Goal: Task Accomplishment & Management: Manage account settings

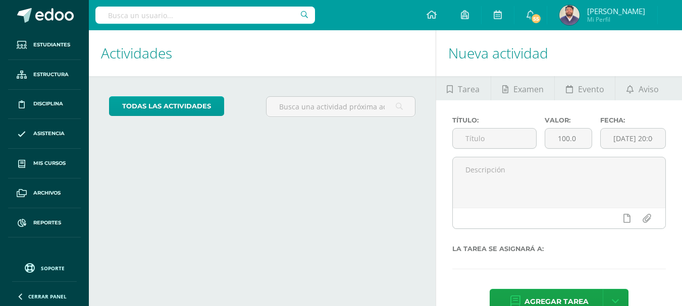
click at [120, 17] on input "text" at bounding box center [205, 15] width 220 height 17
click at [139, 19] on input "[PERSON_NAME]" at bounding box center [205, 15] width 220 height 17
type input "[PERSON_NAME]"
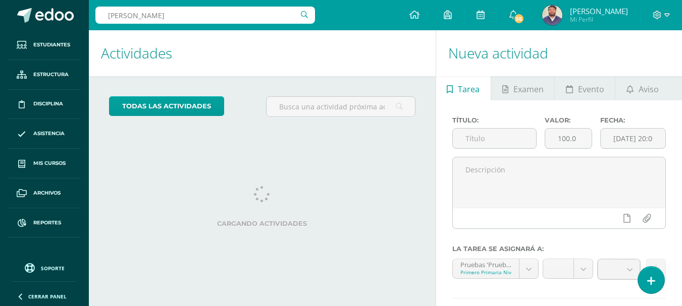
click at [128, 13] on input "carol" at bounding box center [205, 15] width 220 height 17
click at [134, 17] on input "carol" at bounding box center [205, 15] width 220 height 17
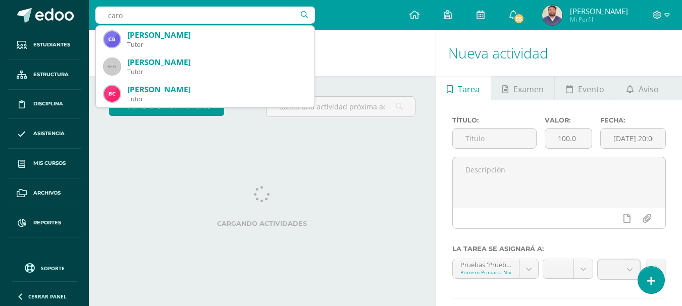
type input "carol"
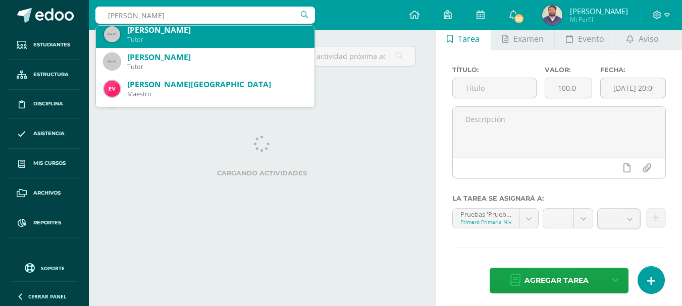
scroll to position [101, 0]
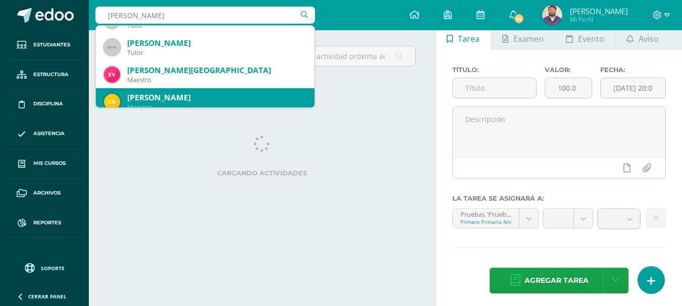
click at [174, 91] on div "Carol Pimentel Quintanilla Maestro" at bounding box center [205, 101] width 202 height 27
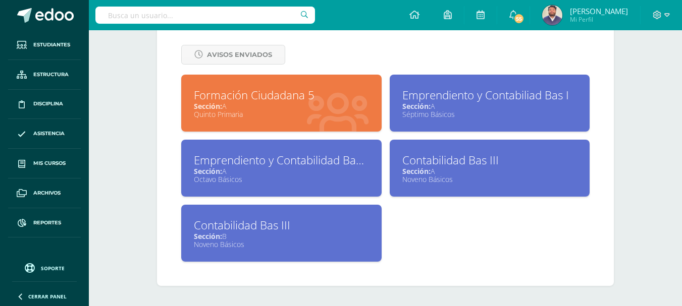
click at [458, 120] on div "Emprendiento y Contabiliad Bas I Sección: A Séptimo Básicos" at bounding box center [490, 103] width 200 height 57
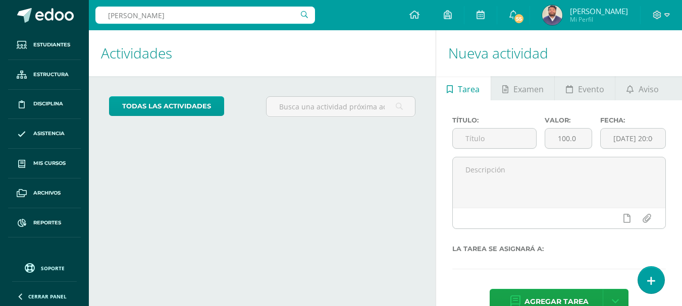
type input "[PERSON_NAME]"
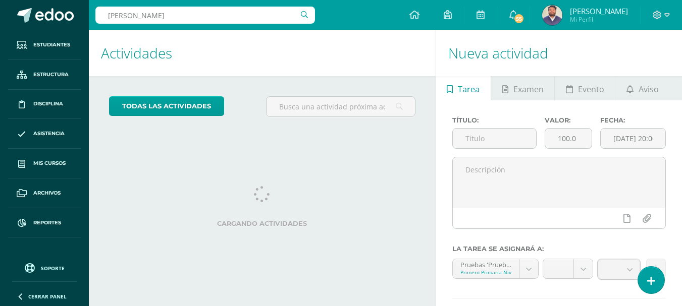
click at [179, 16] on input "carol" at bounding box center [205, 15] width 220 height 17
type input "carol"
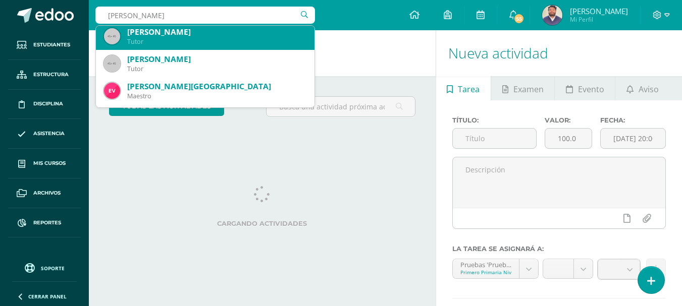
scroll to position [101, 0]
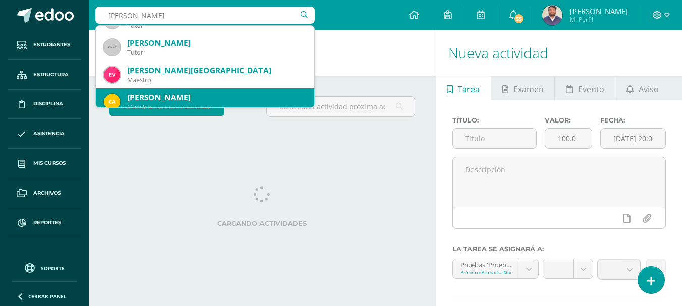
click at [184, 90] on div "Carol Pimentel Quintanilla Maestro" at bounding box center [205, 101] width 202 height 27
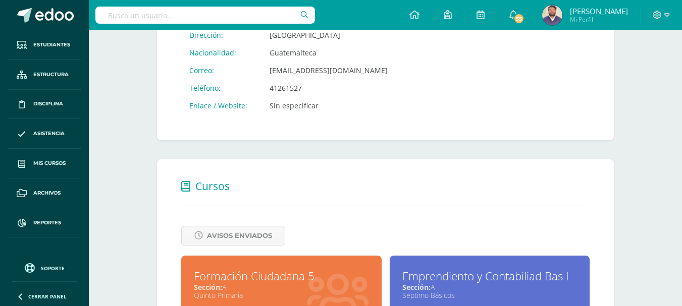
scroll to position [303, 0]
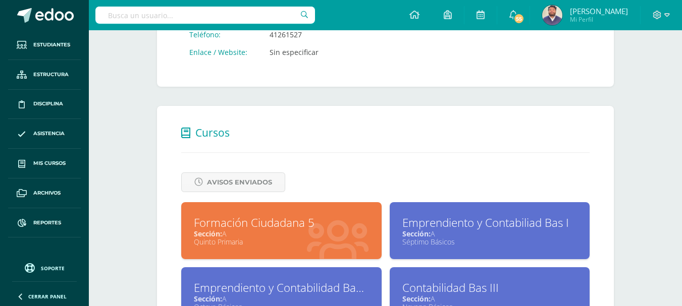
click at [498, 233] on div "Sección: A" at bounding box center [489, 234] width 175 height 10
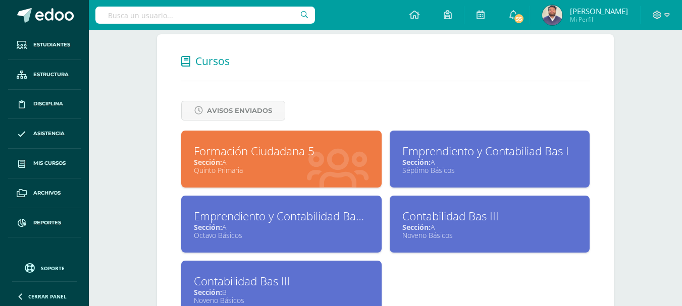
scroll to position [404, 0]
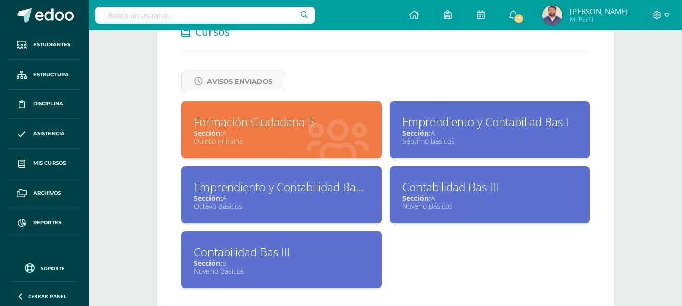
click at [312, 195] on div "Emprendiento y Contabilidad Bas II" at bounding box center [281, 187] width 175 height 16
click at [439, 204] on div "Noveno Básicos" at bounding box center [489, 206] width 175 height 10
click at [331, 257] on div "Contabilidad Bas III" at bounding box center [281, 252] width 175 height 16
click at [470, 123] on div "Emprendiento y Contabiliad Bas I" at bounding box center [489, 122] width 175 height 16
click at [350, 193] on div "Emprendiento y Contabilidad Bas II" at bounding box center [281, 187] width 175 height 16
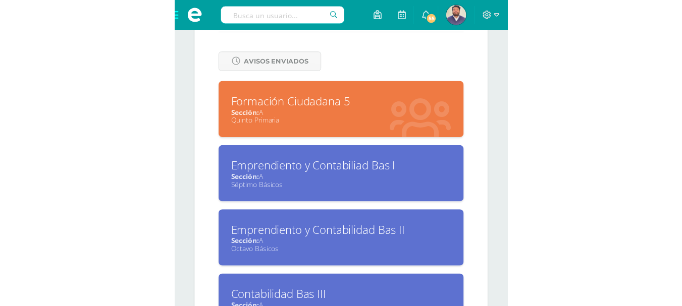
scroll to position [423, 0]
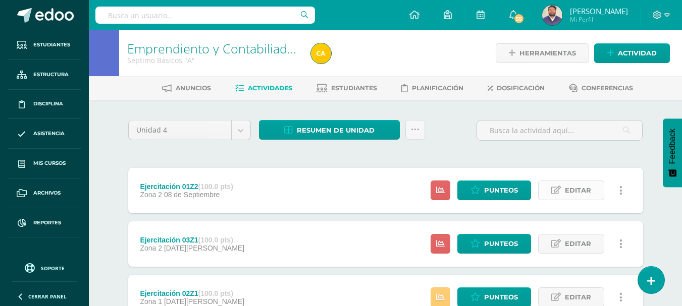
click at [560, 192] on icon at bounding box center [556, 190] width 10 height 9
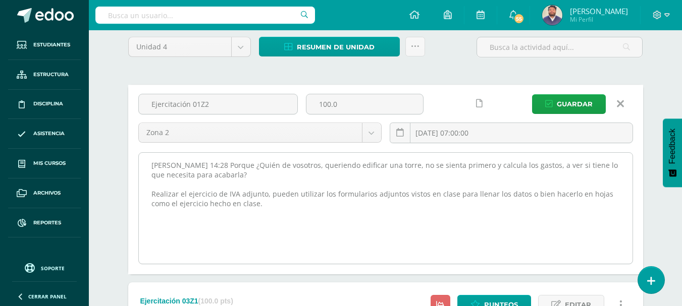
scroll to position [101, 0]
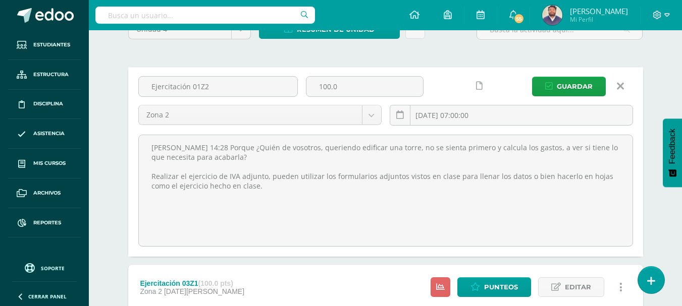
click at [619, 89] on icon at bounding box center [620, 86] width 7 height 11
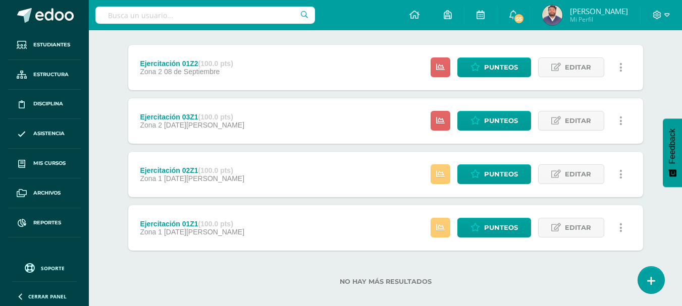
scroll to position [135, 0]
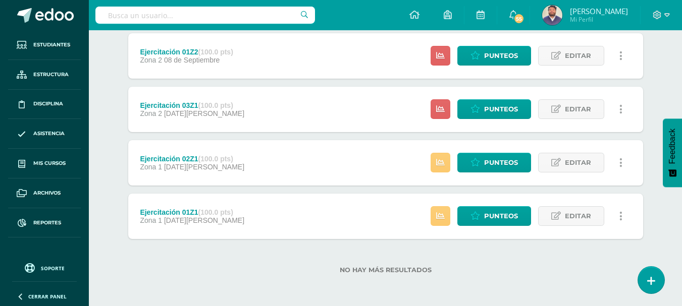
click at [208, 218] on div "Zona 1 11 de Agosto" at bounding box center [192, 221] width 104 height 8
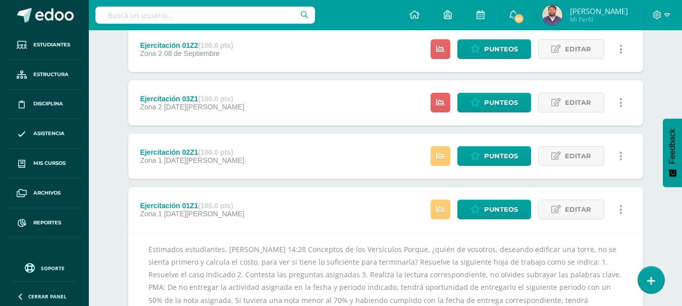
scroll to position [232, 0]
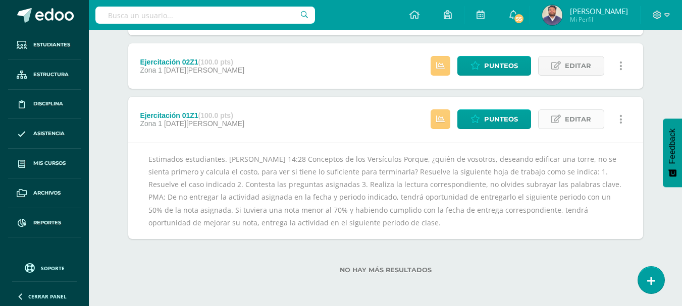
click at [582, 123] on span "Editar" at bounding box center [578, 119] width 26 height 19
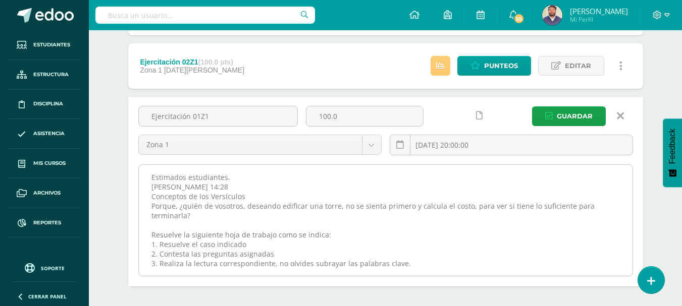
scroll to position [48, 0]
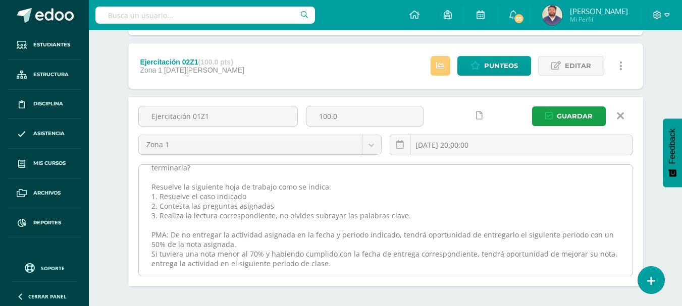
drag, startPoint x: 152, startPoint y: 235, endPoint x: 359, endPoint y: 262, distance: 208.3
click at [359, 262] on textarea "Estimados estudiantes. [PERSON_NAME] 14:28 Conceptos de los Versículos Porque, …" at bounding box center [386, 220] width 494 height 111
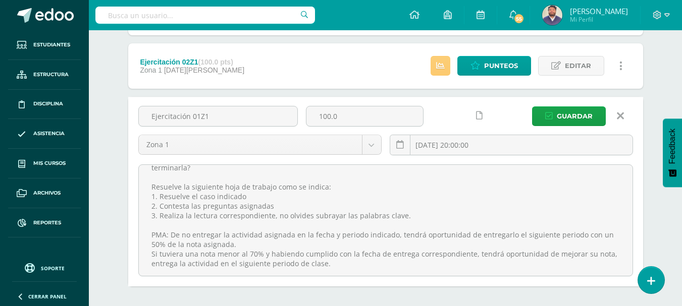
click at [622, 113] on icon at bounding box center [620, 116] width 7 height 11
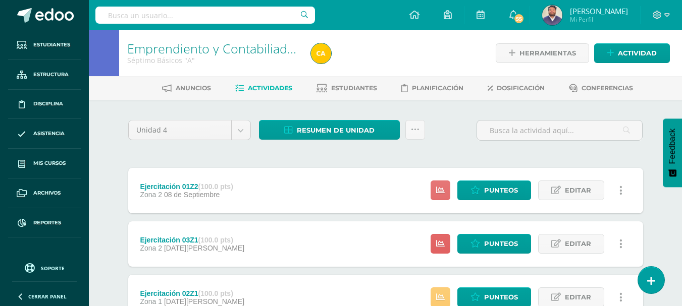
scroll to position [101, 0]
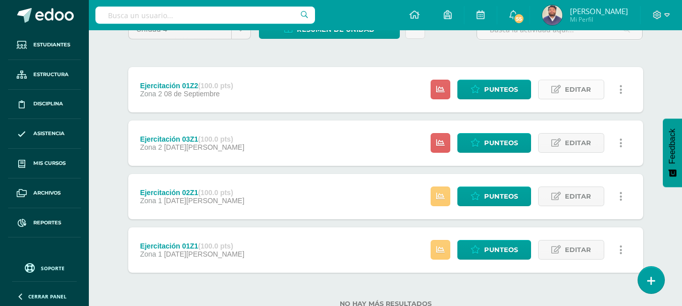
click at [572, 87] on span "Editar" at bounding box center [578, 89] width 26 height 19
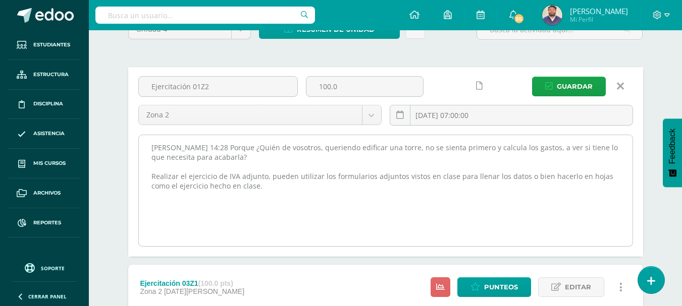
click at [276, 193] on textarea "Lucas 14:28 Porque ¿Quién de vosotros, queriendo edificar una torre, no se sien…" at bounding box center [386, 190] width 494 height 111
paste textarea "PMA: De no entregar la actividad asignada en la fecha y periodo indicado, tendr…"
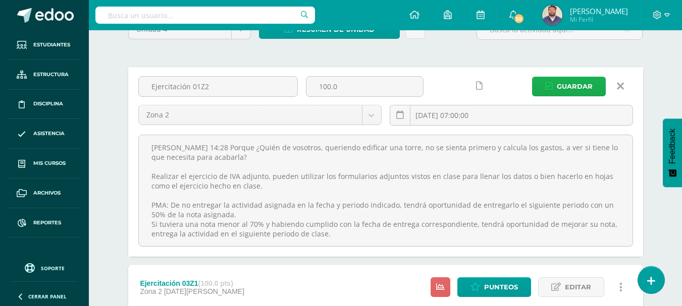
type textarea "Lucas 14:28 Porque ¿Quién de vosotros, queriendo edificar una torre, no se sien…"
click at [573, 83] on span "Guardar" at bounding box center [575, 86] width 36 height 19
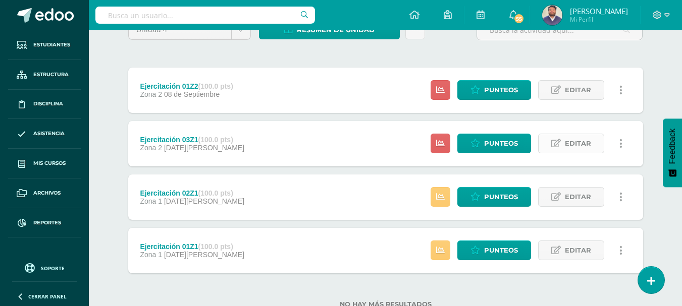
scroll to position [101, 0]
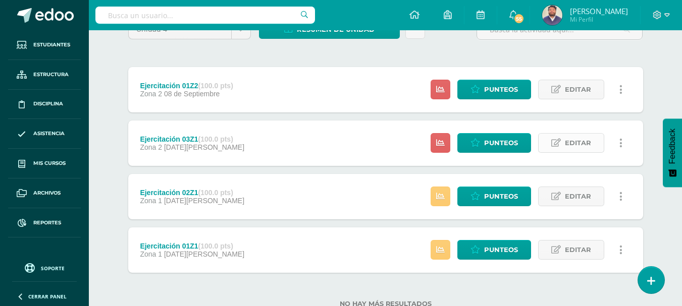
click at [556, 146] on icon at bounding box center [556, 143] width 10 height 9
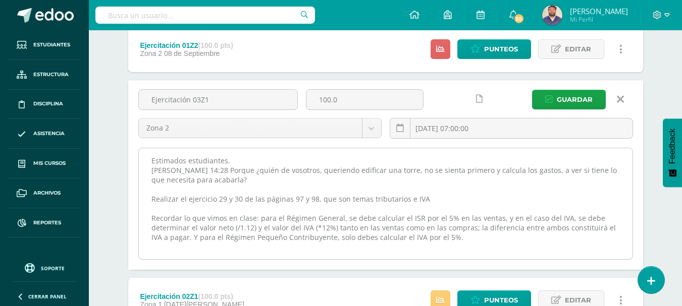
scroll to position [151, 0]
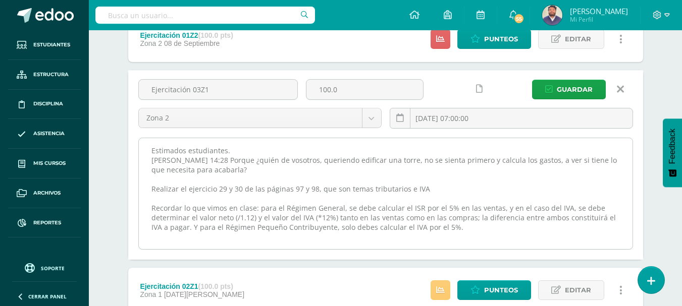
click at [499, 232] on textarea "Estimados estudiantes. Lucas 14:28 Porque ¿quién de vosotros, queriendo edifica…" at bounding box center [386, 193] width 494 height 111
paste textarea "PMA: De no entregar la actividad asignada en la fecha y periodo indicado, tendr…"
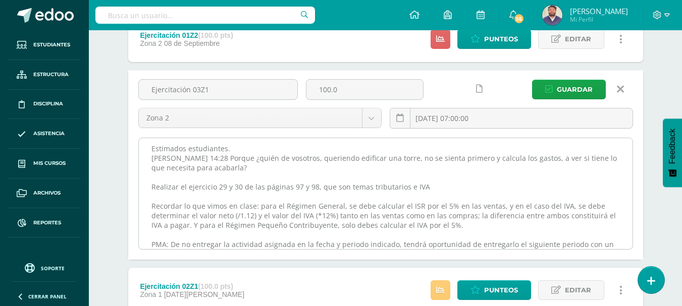
scroll to position [31, 0]
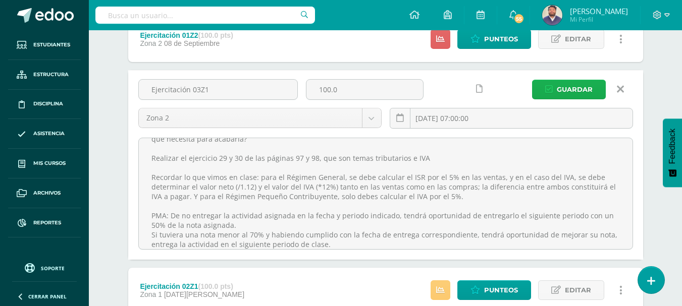
type textarea "Estimados estudiantes. [PERSON_NAME] 14:28 Porque ¿quién de vosotros, queriendo…"
click at [572, 92] on span "Guardar" at bounding box center [575, 89] width 36 height 19
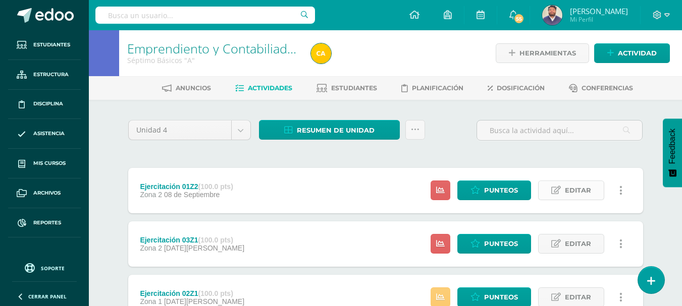
click at [571, 188] on span "Editar" at bounding box center [578, 190] width 26 height 19
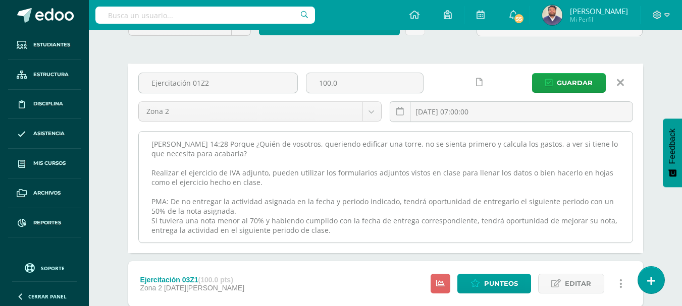
scroll to position [101, 0]
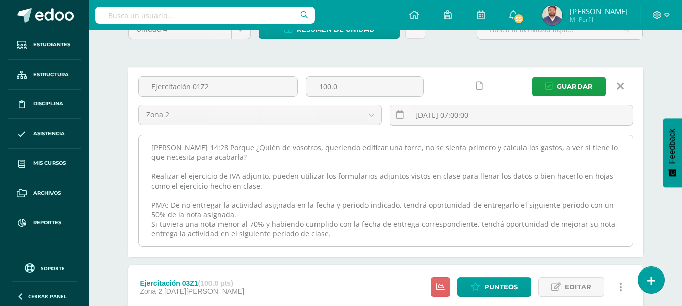
drag, startPoint x: 150, startPoint y: 145, endPoint x: 355, endPoint y: 238, distance: 225.4
click at [354, 238] on textarea "[PERSON_NAME] 14:28 Porque ¿Quién de vosotros, queriendo edificar una torre, no…" at bounding box center [386, 190] width 494 height 111
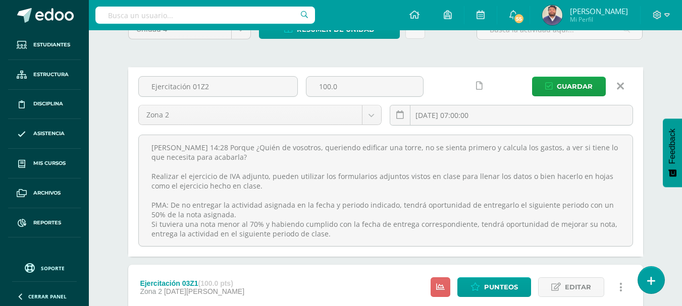
click at [629, 91] on link at bounding box center [621, 86] width 26 height 19
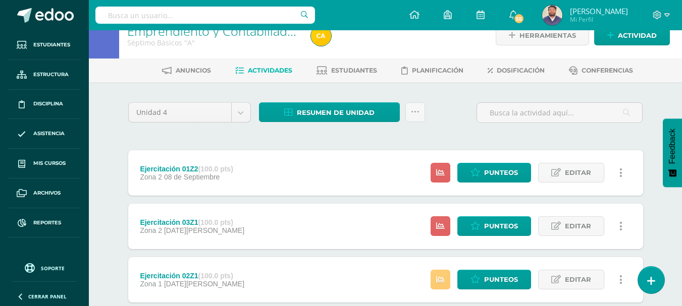
scroll to position [0, 0]
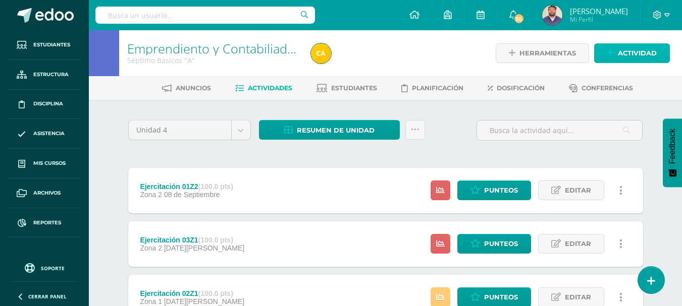
click at [638, 55] on span "Actividad" at bounding box center [637, 53] width 39 height 19
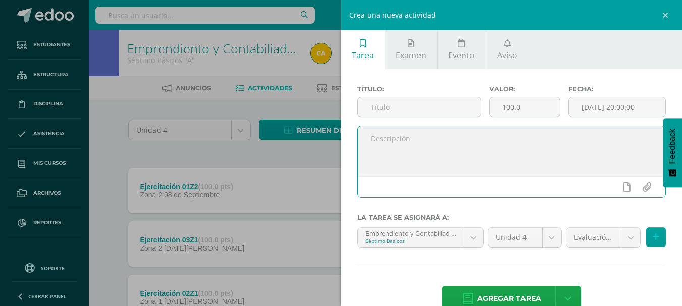
click at [394, 145] on textarea at bounding box center [512, 151] width 308 height 50
paste textarea "Lucas 14:28 Porque ¿Quién de vosotros, queriendo edificar una torre, no se sien…"
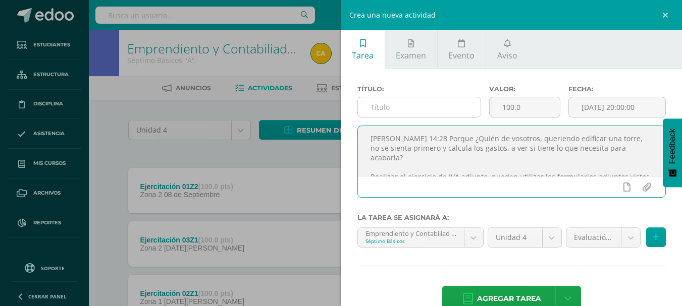
scroll to position [73, 0]
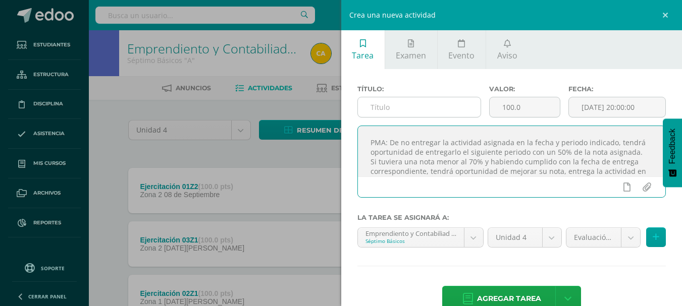
type textarea "Lucas 14:28 Porque ¿Quién de vosotros, queriendo edificar una torre, no se sien…"
click at [400, 102] on input "text" at bounding box center [419, 107] width 123 height 20
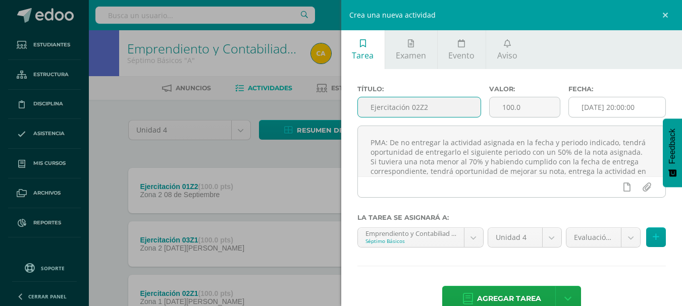
type input "Ejercitación 02Z2"
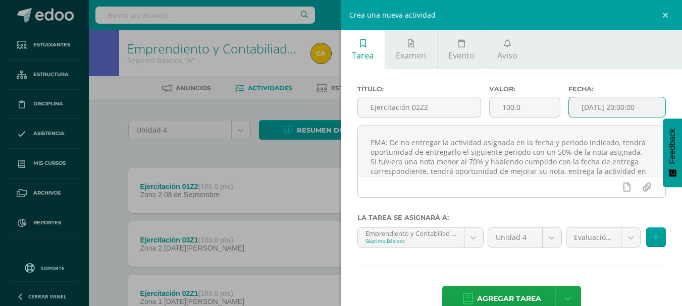
click at [575, 106] on input "[DATE] 20:00:00" at bounding box center [617, 107] width 96 height 20
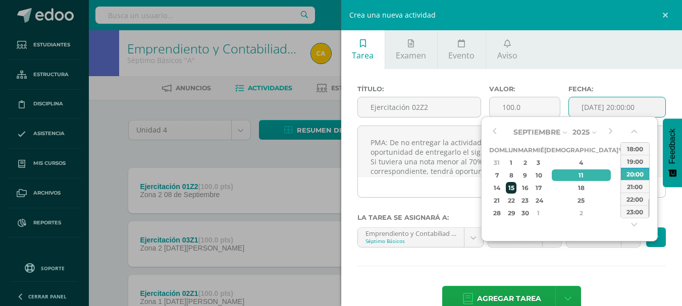
click at [511, 186] on div "15" at bounding box center [511, 188] width 11 height 12
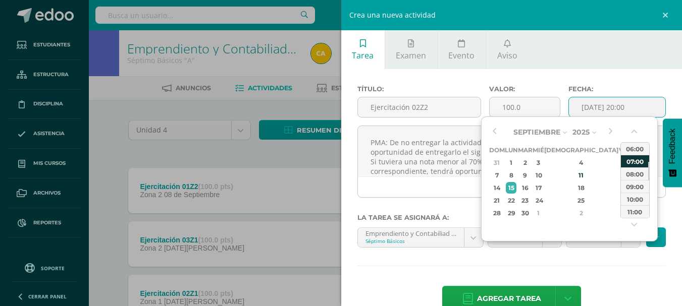
click at [631, 155] on div "07:00" at bounding box center [635, 161] width 28 height 13
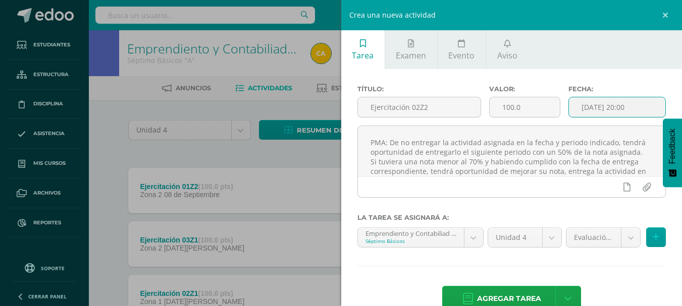
type input "2025-09-15 07:00"
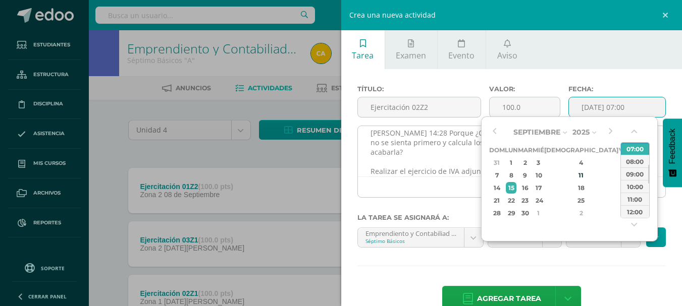
scroll to position [0, 0]
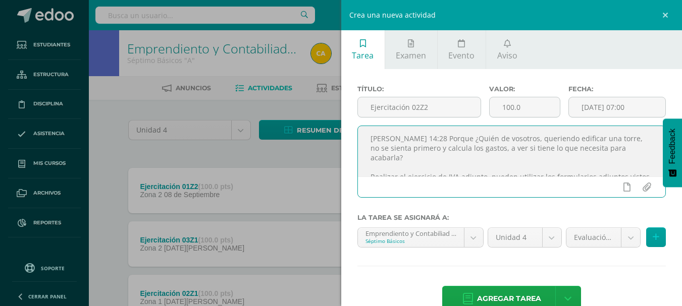
click at [422, 159] on textarea "Lucas 14:28 Porque ¿Quién de vosotros, queriendo edificar una torre, no se sien…" at bounding box center [512, 151] width 308 height 50
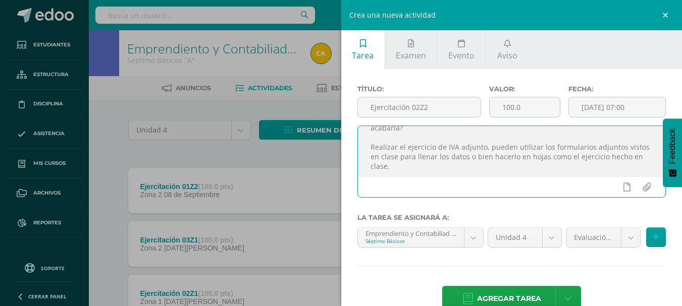
drag, startPoint x: 370, startPoint y: 165, endPoint x: 427, endPoint y: 155, distance: 57.4
click at [427, 155] on textarea "Lucas 14:28 Porque ¿Quién de vosotros, queriendo edificar una torre, no se sien…" at bounding box center [512, 151] width 308 height 50
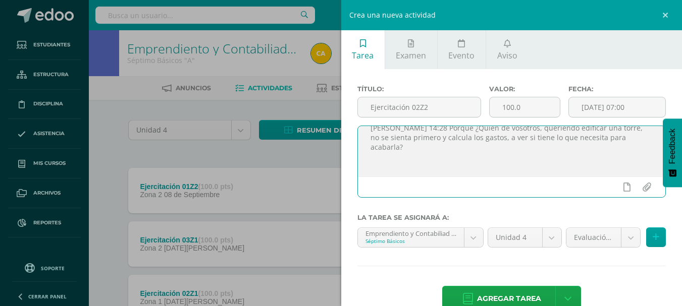
paste textarea "* Realizar el ejercicio adjunto de ISR opcional simplificado en hojas. * Leer l…"
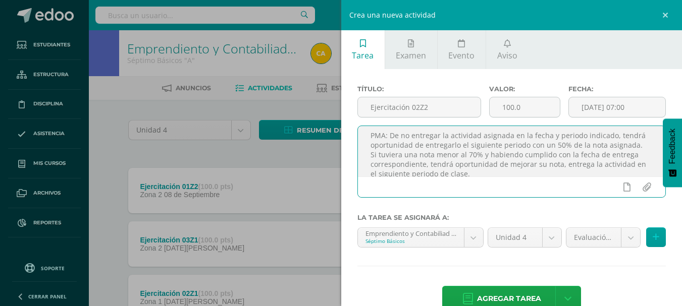
scroll to position [29, 0]
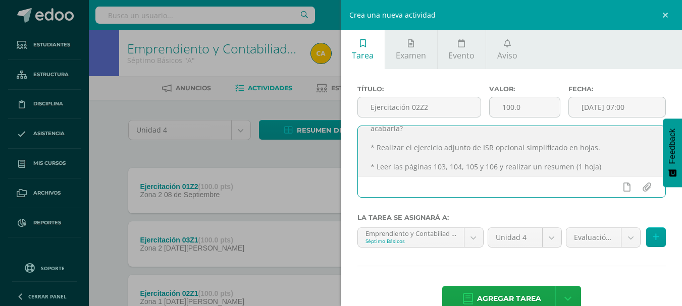
type textarea "Lucas 14:28 Porque ¿Quién de vosotros, queriendo edificar una torre, no se sien…"
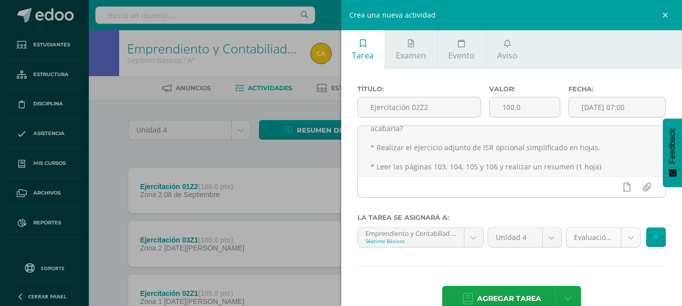
click at [627, 248] on div "Evaluación final (20.0%)" at bounding box center [603, 238] width 75 height 20
click at [625, 241] on body "La tarea Ejercitación 03Z1 fue editada exitosamente. Estudiantes Estructura Dis…" at bounding box center [341, 220] width 682 height 441
select select "30778"
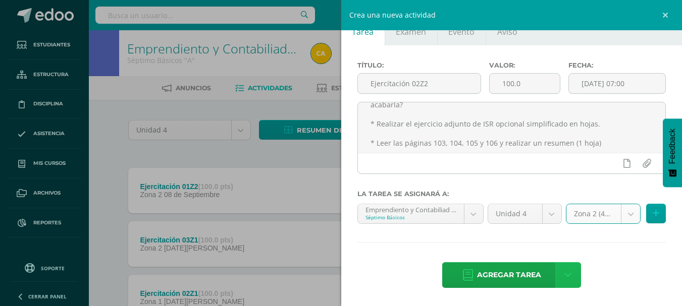
click at [564, 271] on icon at bounding box center [567, 275] width 7 height 11
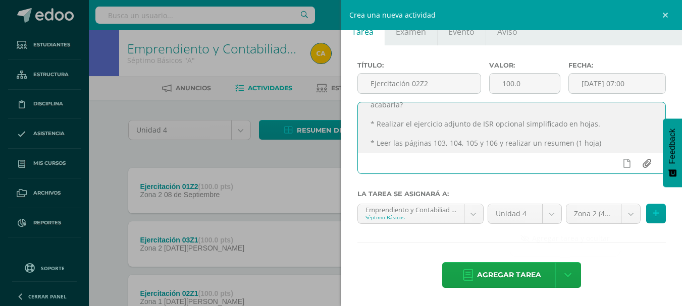
click at [638, 164] on input "file" at bounding box center [646, 163] width 20 height 19
type input "C:\fakepath\1ro básico - Contabilidad ISR.pdf"
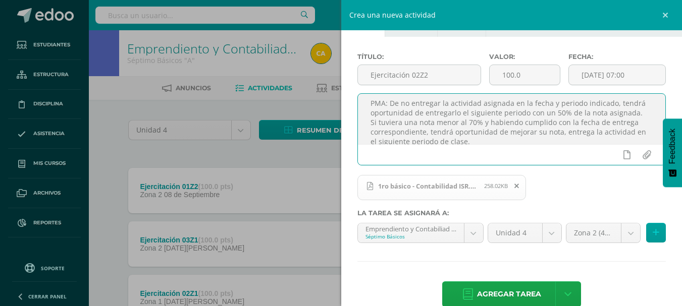
scroll to position [51, 0]
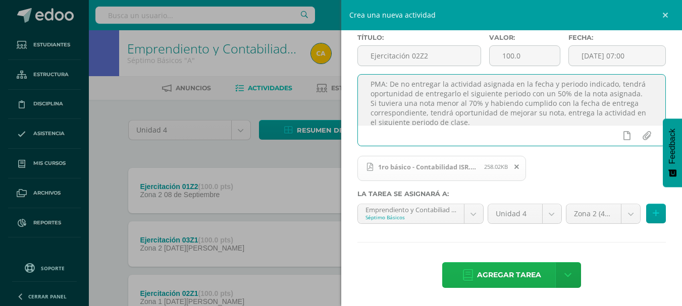
click at [500, 279] on span "Agregar tarea" at bounding box center [509, 275] width 64 height 25
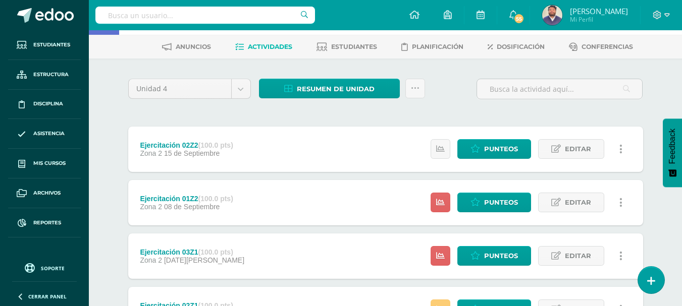
scroll to position [50, 0]
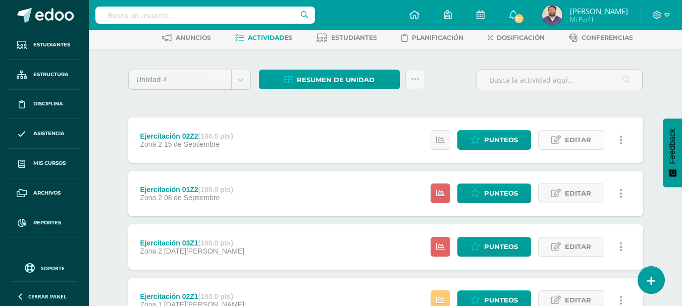
click at [563, 145] on link "Editar" at bounding box center [571, 140] width 66 height 20
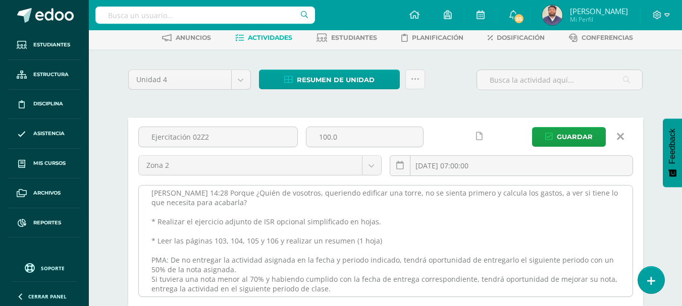
scroll to position [10, 0]
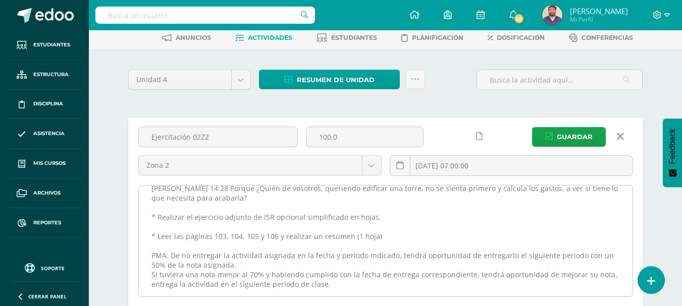
drag, startPoint x: 151, startPoint y: 253, endPoint x: 340, endPoint y: 289, distance: 192.6
click at [340, 289] on textarea "[PERSON_NAME] 14:28 Porque ¿Quién de vosotros, queriendo edificar una torre, no…" at bounding box center [386, 241] width 494 height 111
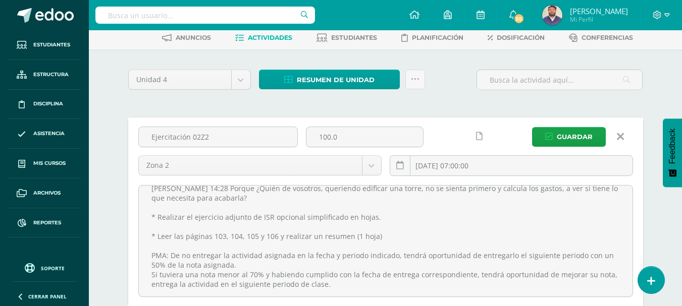
click at [622, 135] on icon at bounding box center [620, 136] width 7 height 11
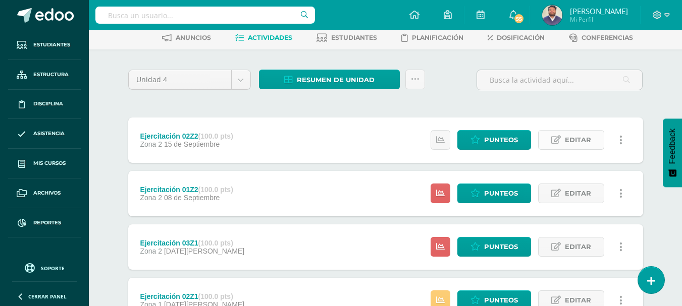
click at [555, 142] on icon at bounding box center [556, 140] width 10 height 9
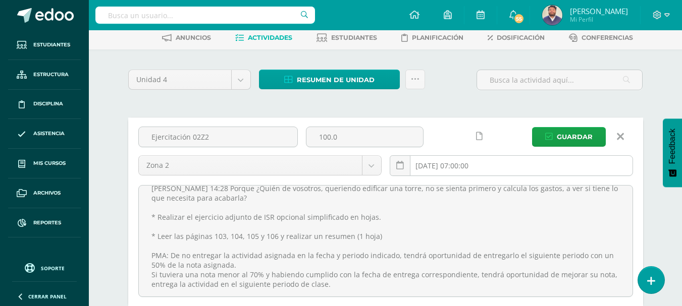
click at [428, 165] on input "2025-09-15 07:00:00" at bounding box center [511, 166] width 242 height 20
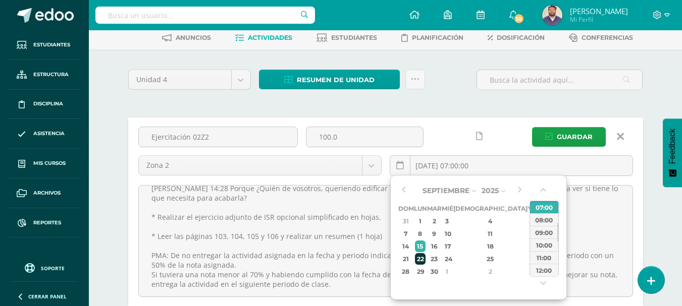
click at [425, 258] on div "22" at bounding box center [420, 259] width 11 height 12
type input "2025-09-22 07:00"
click at [562, 141] on span "Guardar" at bounding box center [575, 137] width 36 height 19
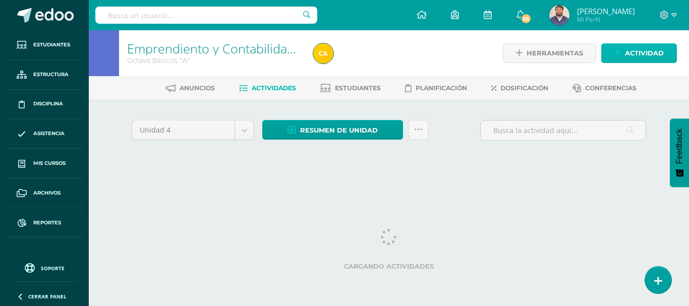
click at [642, 49] on span "Actividad" at bounding box center [644, 53] width 39 height 19
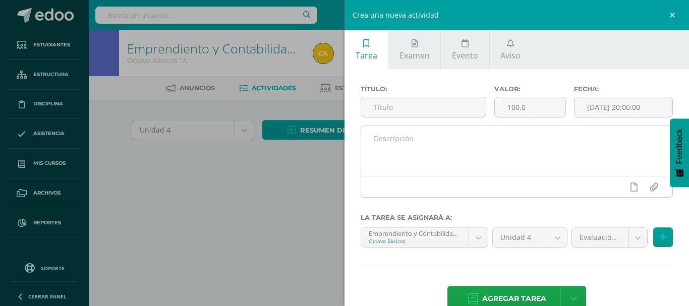
click at [405, 143] on textarea at bounding box center [516, 151] width 311 height 50
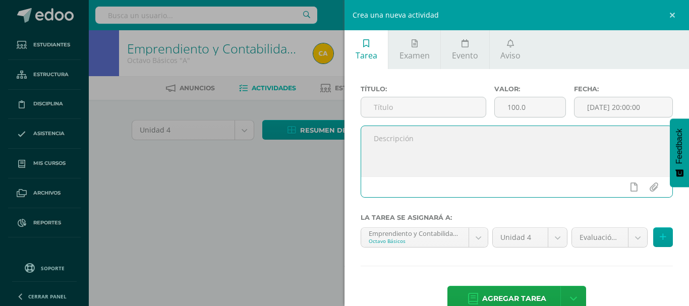
paste textarea "* Realizar el ejercicio adjunto de ISR opcional simplificado en hojas. * Leer l…"
type textarea "* Realizar el ejercicio adjunto de ISR opcional simplificado en hojas. * Leer l…"
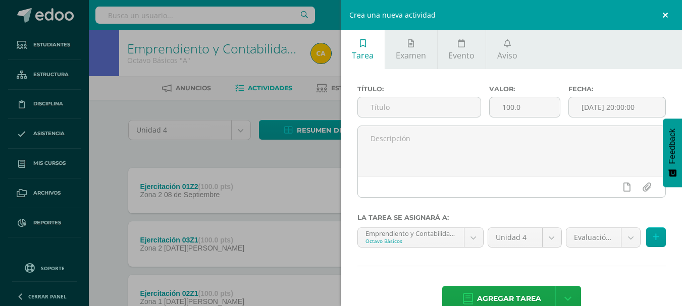
click at [662, 15] on link at bounding box center [667, 15] width 30 height 30
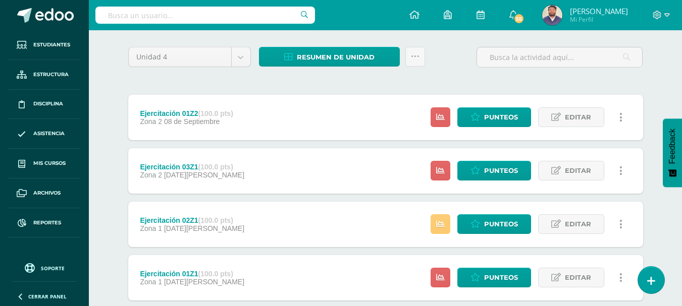
scroll to position [101, 0]
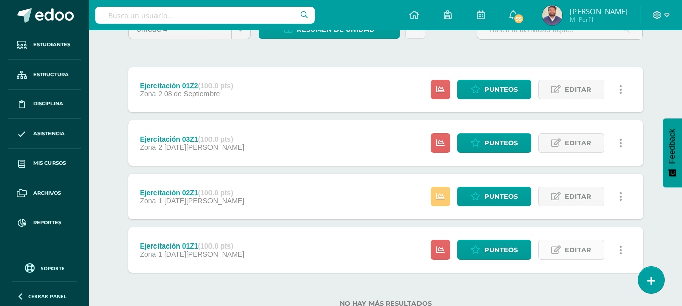
click at [545, 249] on link "Editar" at bounding box center [571, 250] width 66 height 20
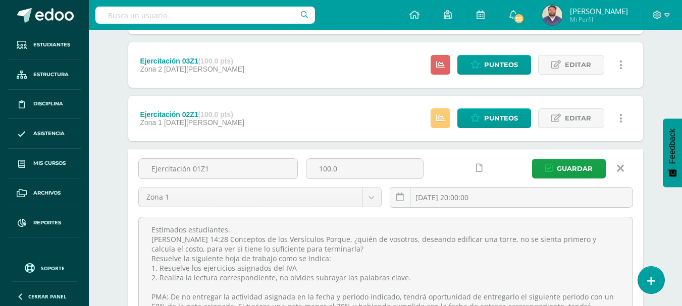
scroll to position [178, 0]
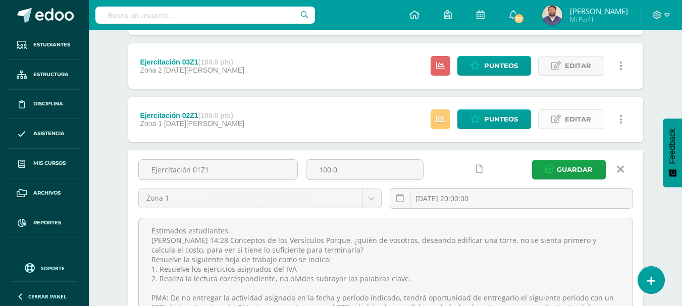
click at [576, 119] on span "Editar" at bounding box center [578, 119] width 26 height 19
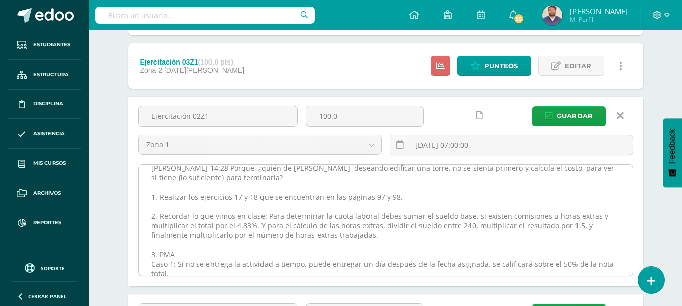
scroll to position [48, 0]
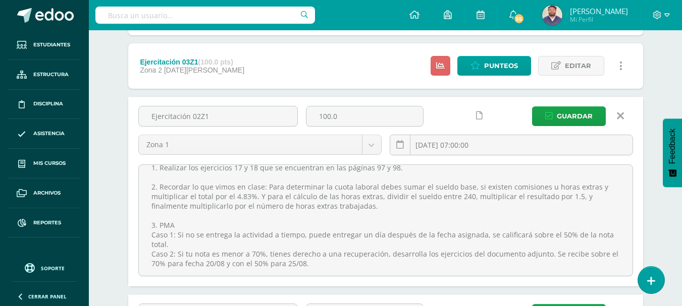
click at [619, 115] on icon at bounding box center [620, 116] width 7 height 11
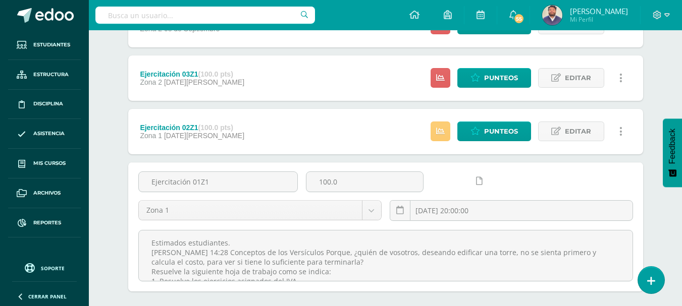
scroll to position [118, 0]
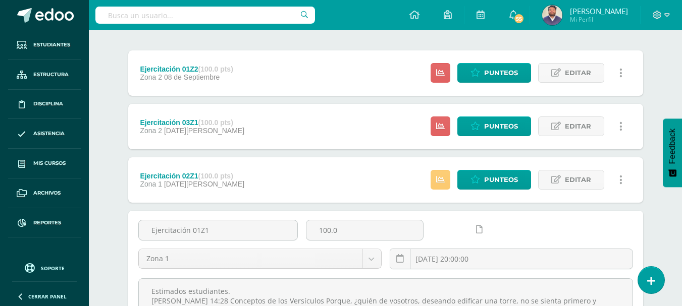
click at [513, 228] on div "Ejercitación 01Z1 100.0 Zona 1 Zona 1 Zona 2 Evaluación final 2025-08-11 20:00:…" at bounding box center [385, 249] width 503 height 58
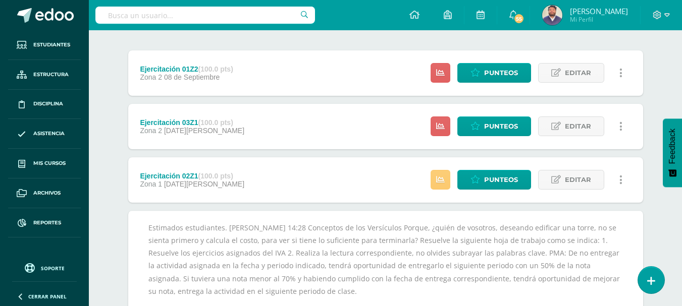
click at [667, 217] on div "Emprendiento y Contabilidad Bas II Octavo Básicos "A" Herramientas Detalle de a…" at bounding box center [385, 208] width 593 height 591
click at [561, 124] on icon at bounding box center [556, 126] width 10 height 9
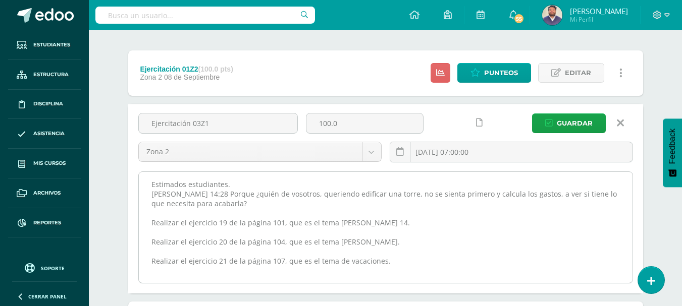
click at [411, 263] on textarea "Estimados estudiantes. Lucas 14:28 Porque ¿quién de vosotros, queriendo edifica…" at bounding box center [386, 227] width 494 height 111
paste textarea "PMA: De no entregar la actividad asignada en la fecha y periodo indicado, tendr…"
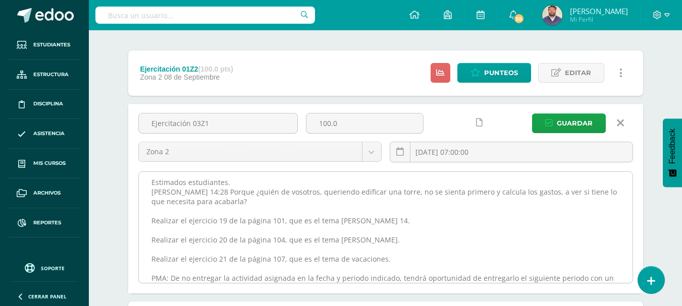
scroll to position [31, 0]
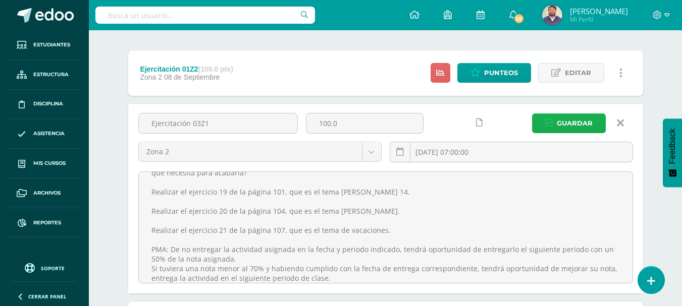
type textarea "Estimados estudiantes. [PERSON_NAME] 14:28 Porque ¿quién de vosotros, queriendo…"
click at [566, 124] on span "Guardar" at bounding box center [575, 123] width 36 height 19
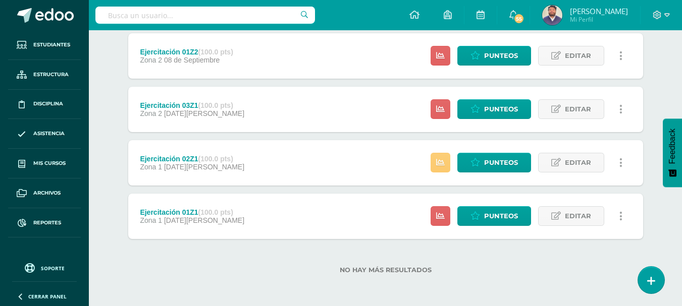
scroll to position [84, 0]
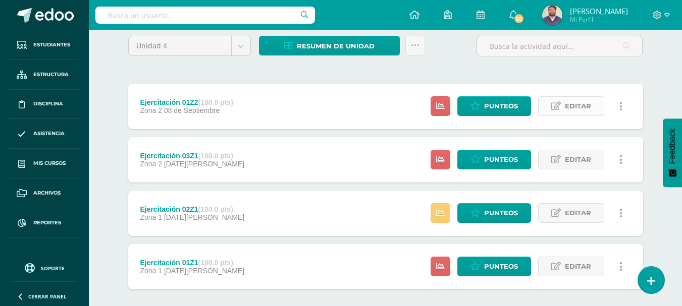
click at [552, 109] on icon at bounding box center [556, 106] width 10 height 9
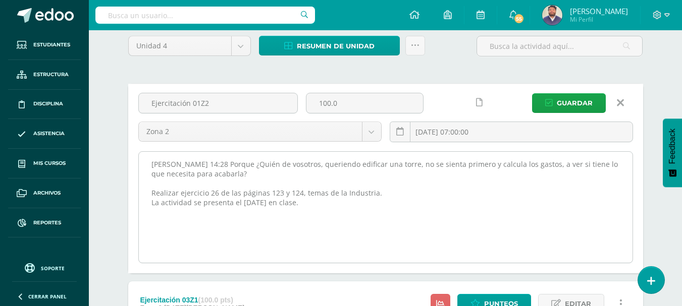
click at [309, 207] on textarea "[PERSON_NAME] 14:28 Porque ¿Quién de vosotros, queriendo edificar una torre, no…" at bounding box center [386, 207] width 494 height 111
paste textarea "PMA: De no entregar la actividad asignada en la fecha y periodo indicado, tendr…"
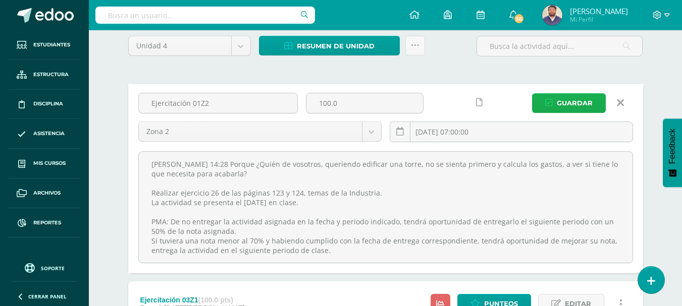
type textarea "[PERSON_NAME] 14:28 Porque ¿Quién de vosotros, queriendo edificar una torre, no…"
click at [589, 99] on span "Guardar" at bounding box center [575, 103] width 36 height 19
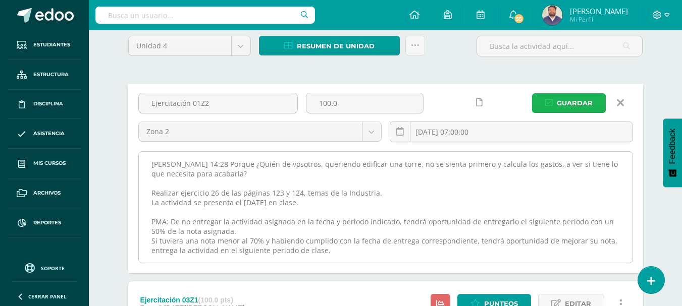
scroll to position [34, 0]
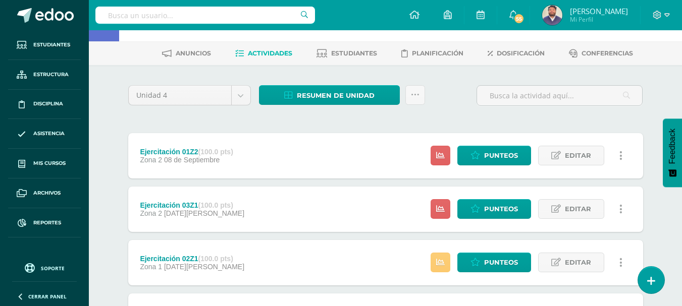
scroll to position [50, 0]
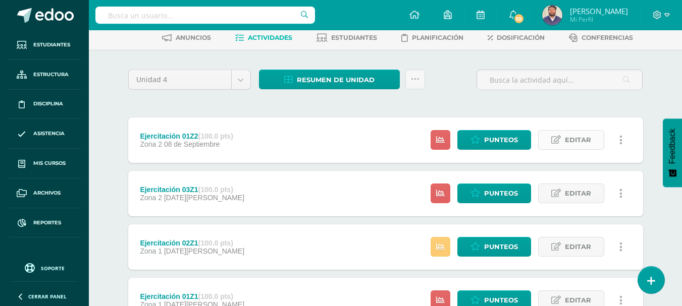
click at [571, 133] on span "Editar" at bounding box center [578, 140] width 26 height 19
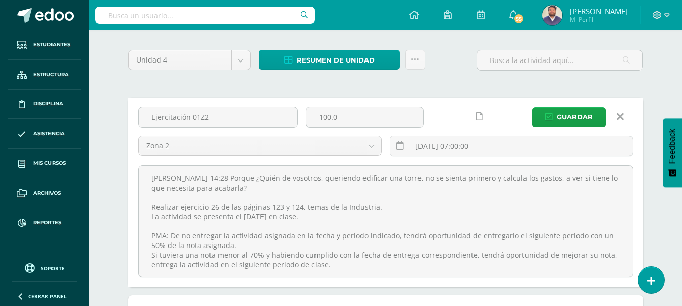
drag, startPoint x: 151, startPoint y: 199, endPoint x: 361, endPoint y: 297, distance: 231.9
click at [361, 297] on div "Ejercitación 01Z2 (100.0 pts) Zona 2 [DATE] Estatus de Actividad: 20 Estudiante…" at bounding box center [385, 273] width 515 height 350
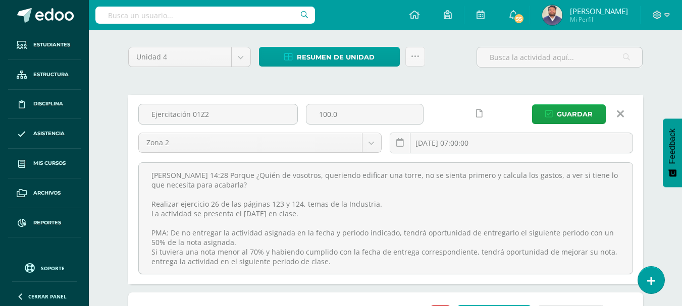
click at [619, 112] on icon at bounding box center [620, 114] width 7 height 11
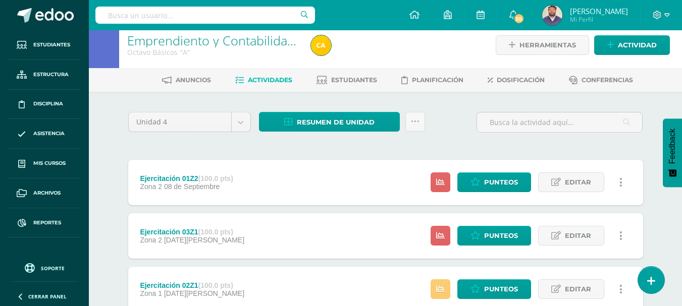
scroll to position [0, 0]
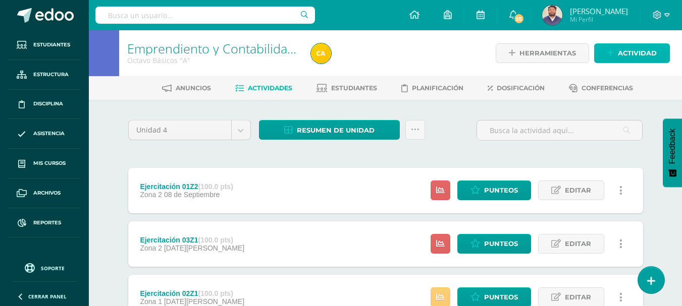
click at [623, 54] on span "Actividad" at bounding box center [637, 53] width 39 height 19
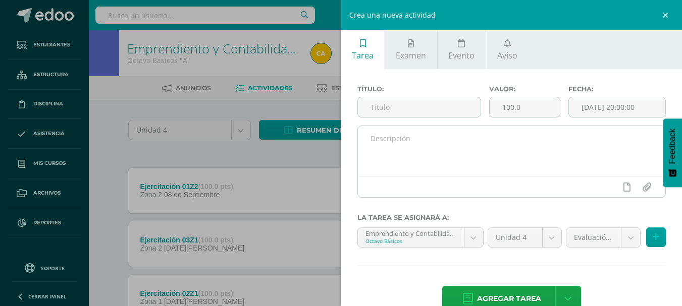
click at [384, 147] on textarea at bounding box center [512, 151] width 308 height 50
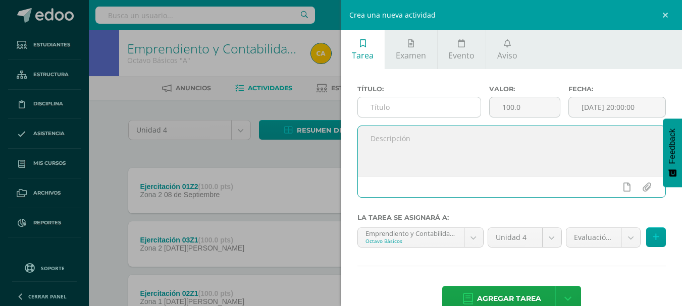
paste textarea "[PERSON_NAME] 14:28 Porque ¿Quién de vosotros, queriendo edificar una torre, no…"
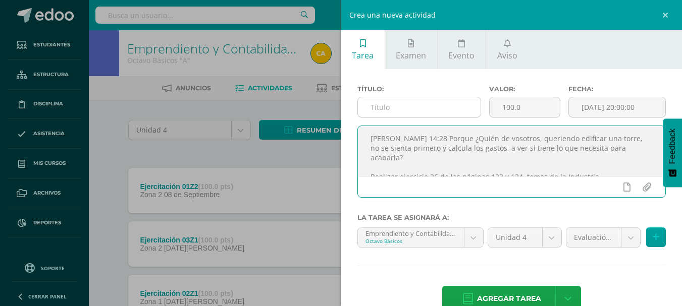
scroll to position [63, 0]
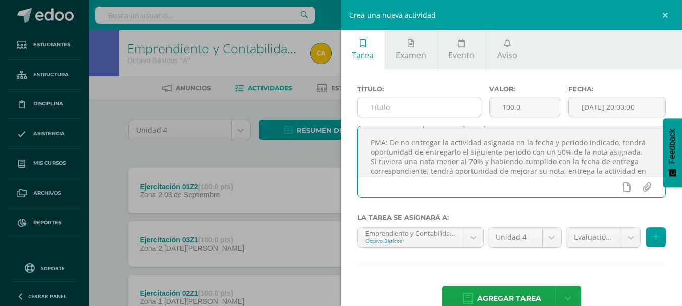
type textarea "[PERSON_NAME] 14:28 Porque ¿Quién de vosotros, queriendo edificar una torre, no…"
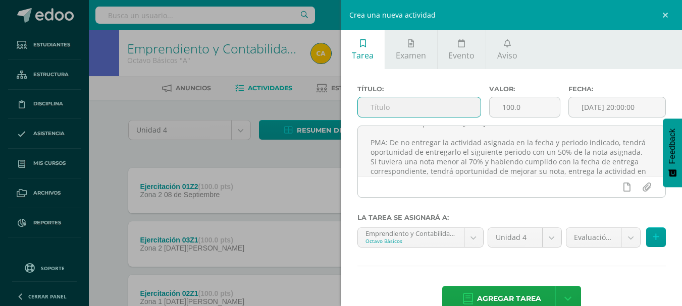
click at [402, 106] on input "text" at bounding box center [419, 107] width 123 height 20
type input "Ejercitación 02Z2"
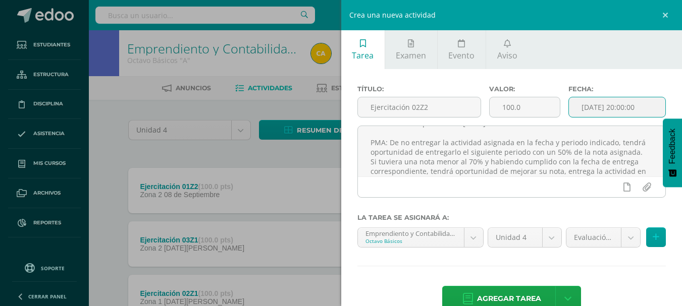
click at [621, 101] on input "[DATE] 20:00:00" at bounding box center [617, 107] width 96 height 20
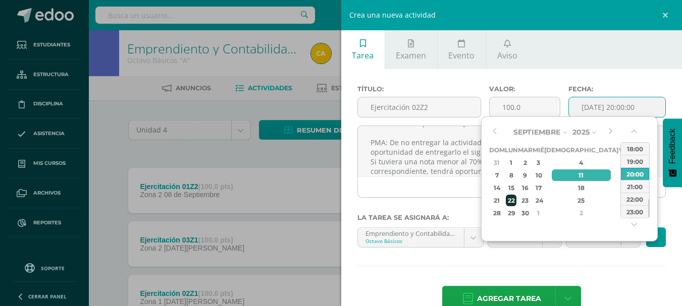
click at [516, 196] on div "22" at bounding box center [511, 201] width 11 height 12
click at [632, 163] on div "07:00" at bounding box center [635, 161] width 28 height 13
type input "2025-09-22 07:00"
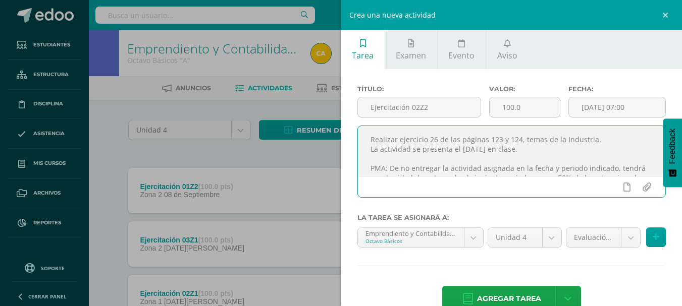
scroll to position [0, 0]
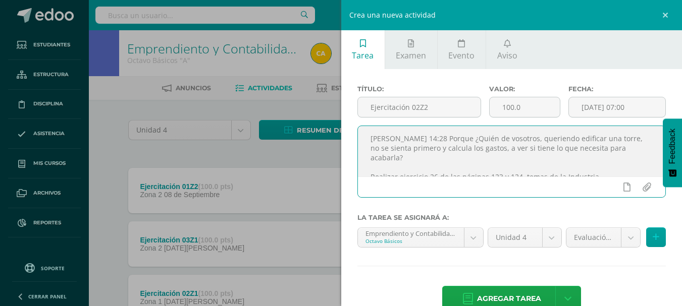
drag, startPoint x: 532, startPoint y: 132, endPoint x: 366, endPoint y: 166, distance: 168.9
click at [366, 166] on textarea "Lucas 14:28 Porque ¿Quién de vosotros, queriendo edificar una torre, no se sien…" at bounding box center [512, 151] width 308 height 50
paste textarea "* Realizar ejercicio 23 de la página 117, del tema Costo de Hacer y Vender. * L…"
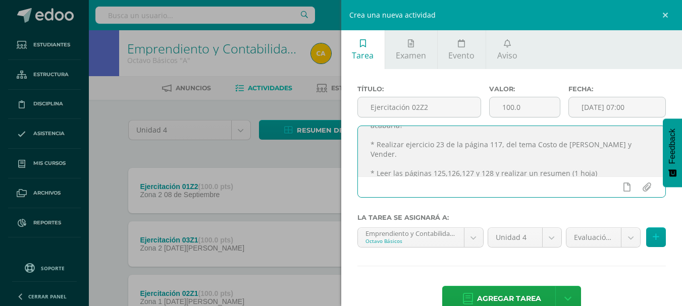
scroll to position [50, 0]
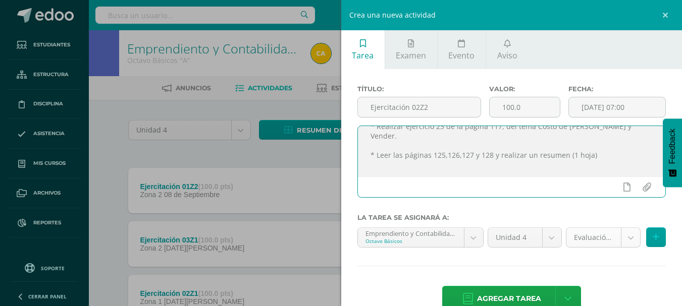
type textarea "Lucas 14:28 Porque ¿Quién de vosotros, queriendo edificar una torre, no se sien…"
click at [622, 239] on body "La tarea Ejercitación 01Z2 fue editada exitosamente. Estudiantes Estructura Dis…" at bounding box center [341, 220] width 682 height 441
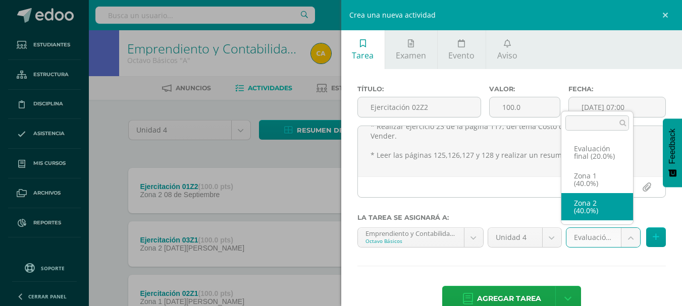
select select "30782"
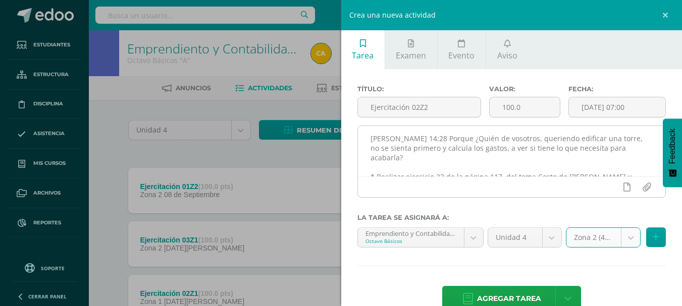
scroll to position [89, 0]
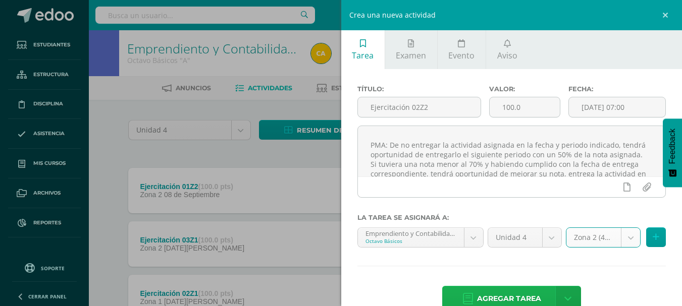
click at [507, 302] on span "Agregar tarea" at bounding box center [509, 299] width 64 height 25
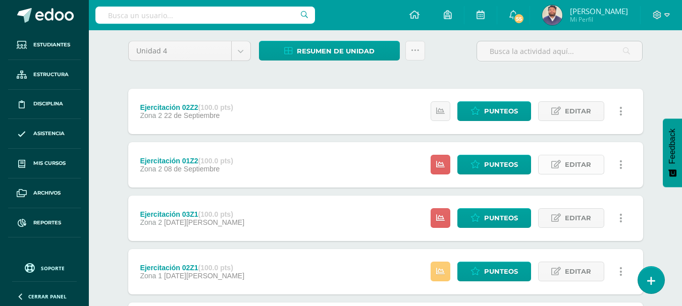
scroll to position [101, 0]
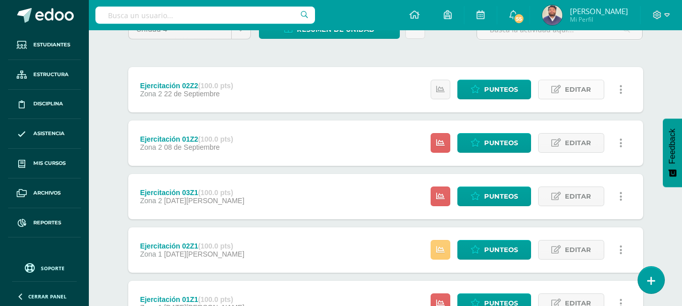
click at [557, 87] on icon at bounding box center [556, 89] width 10 height 9
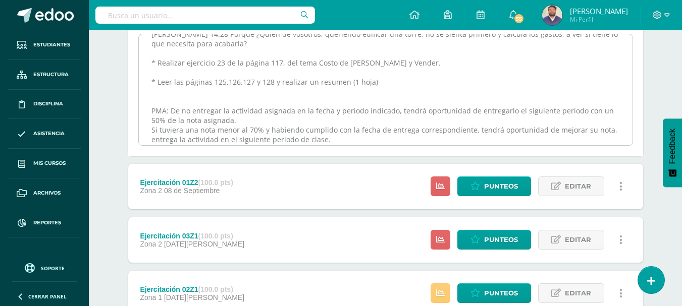
scroll to position [19, 0]
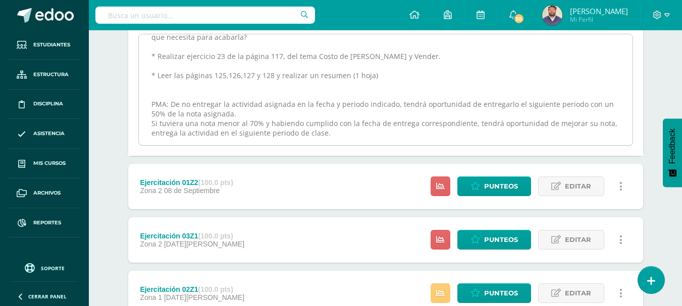
drag, startPoint x: 151, startPoint y: 103, endPoint x: 350, endPoint y: 128, distance: 200.4
click at [350, 128] on textarea "[PERSON_NAME] 14:28 Porque ¿Quién de vosotros, queriendo edificar una torre, no…" at bounding box center [386, 89] width 494 height 111
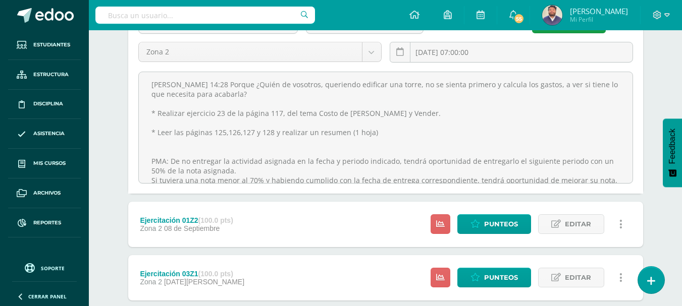
scroll to position [101, 0]
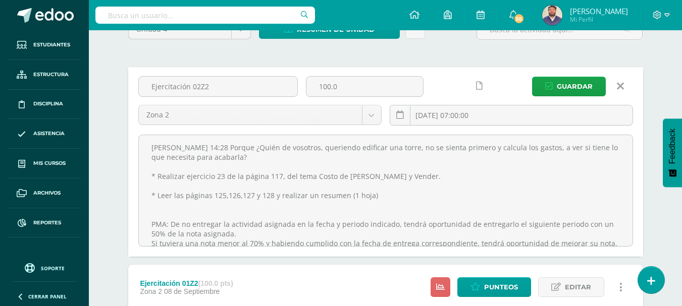
click at [621, 87] on icon at bounding box center [620, 86] width 7 height 11
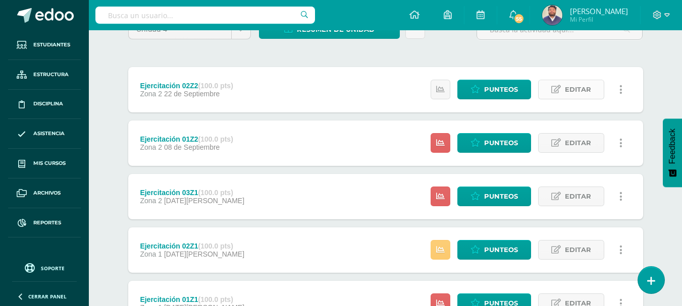
click at [570, 84] on span "Editar" at bounding box center [578, 89] width 26 height 19
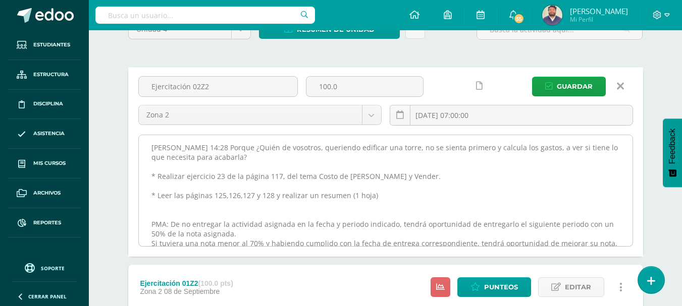
scroll to position [19, 0]
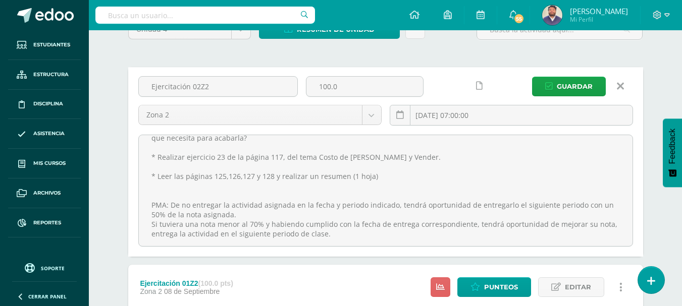
click at [624, 83] on link at bounding box center [621, 86] width 26 height 19
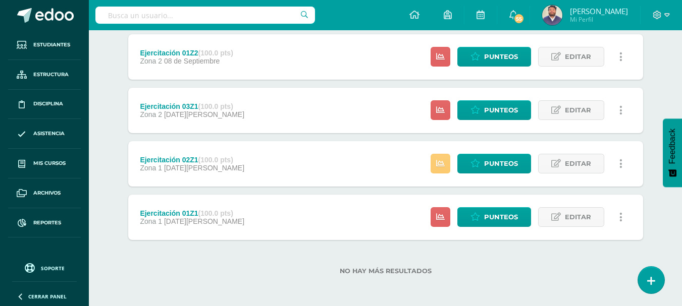
scroll to position [135, 0]
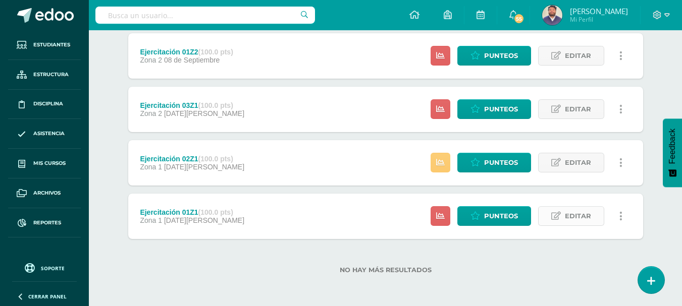
click at [561, 218] on link "Editar" at bounding box center [571, 216] width 66 height 20
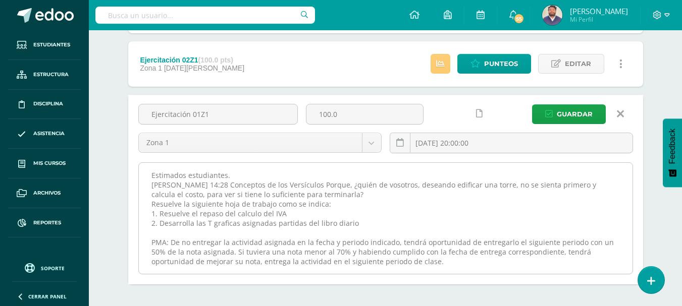
scroll to position [236, 0]
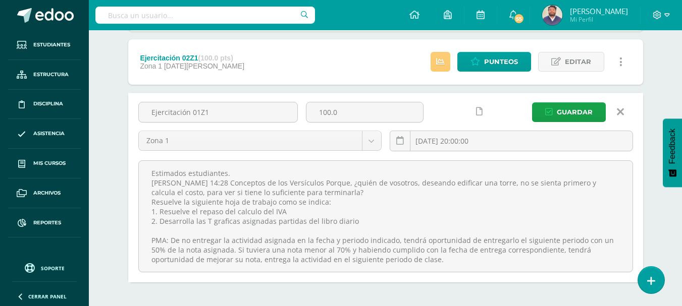
click at [619, 111] on icon at bounding box center [620, 111] width 7 height 11
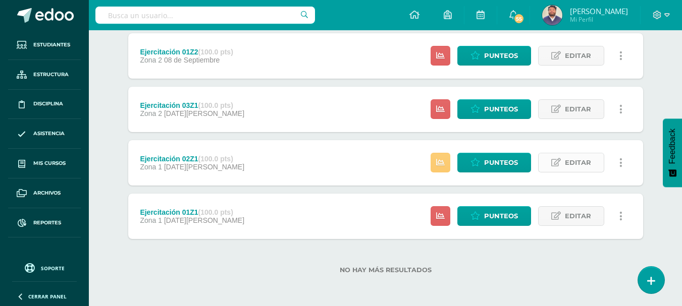
click at [574, 164] on span "Editar" at bounding box center [578, 162] width 26 height 19
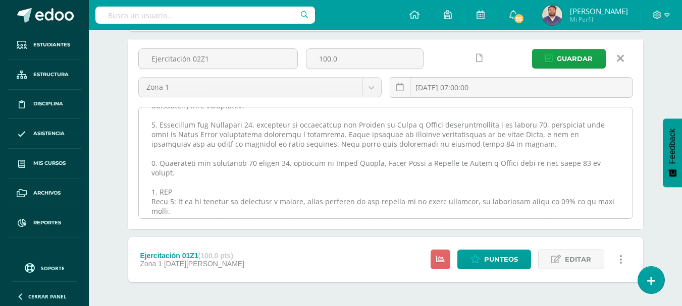
scroll to position [48, 0]
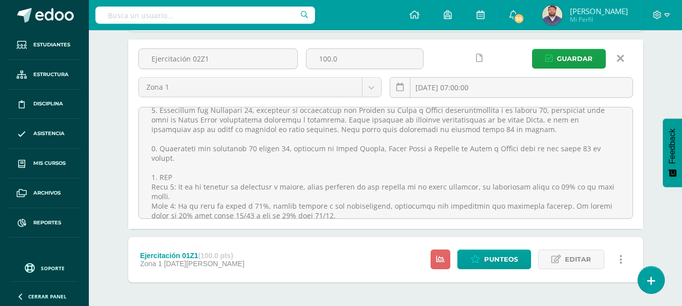
click at [617, 58] on icon at bounding box center [620, 58] width 7 height 11
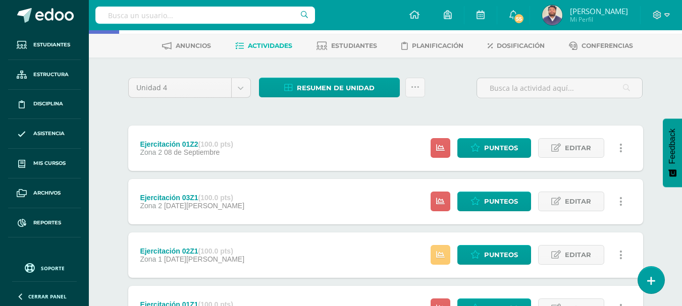
scroll to position [34, 0]
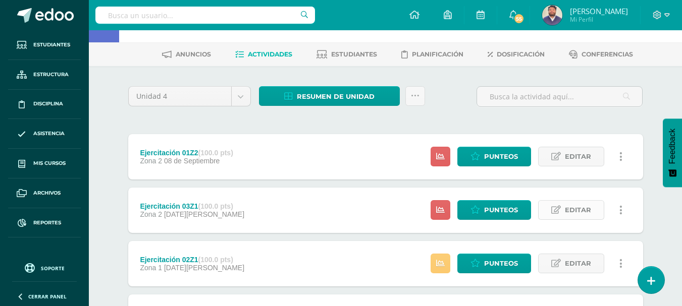
click at [569, 206] on span "Editar" at bounding box center [578, 210] width 26 height 19
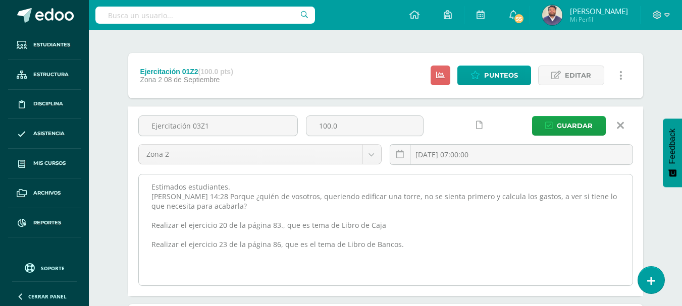
scroll to position [84, 0]
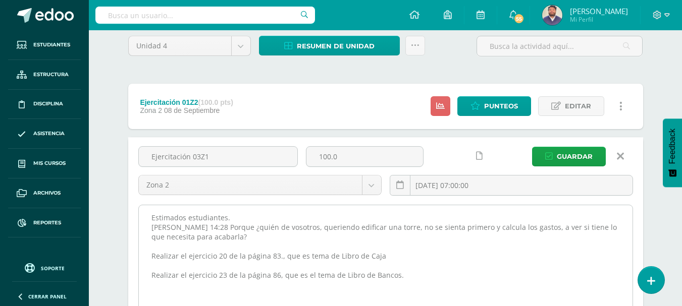
click at [408, 280] on textarea "Estimados estudiantes. [PERSON_NAME] 14:28 Porque ¿quién de vosotros, queriendo…" at bounding box center [386, 260] width 494 height 111
paste textarea "PMA: De no entregar la actividad asignada en la fecha y periodo indicado, tendr…"
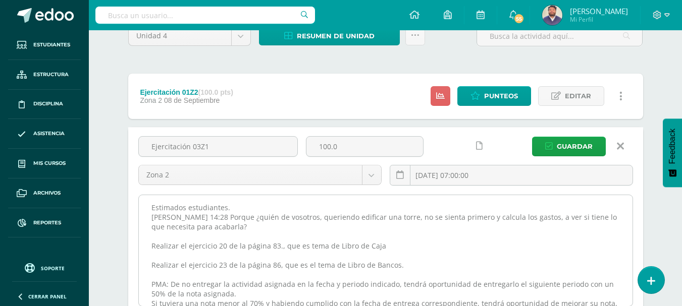
scroll to position [12, 0]
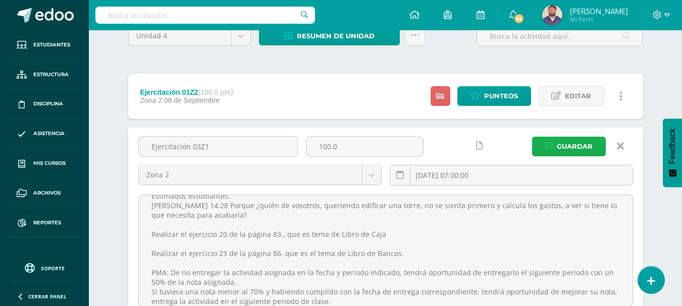
type textarea "Estimados estudiantes. [PERSON_NAME] 14:28 Porque ¿quién de vosotros, queriendo…"
click at [555, 142] on button "Guardar" at bounding box center [569, 147] width 74 height 20
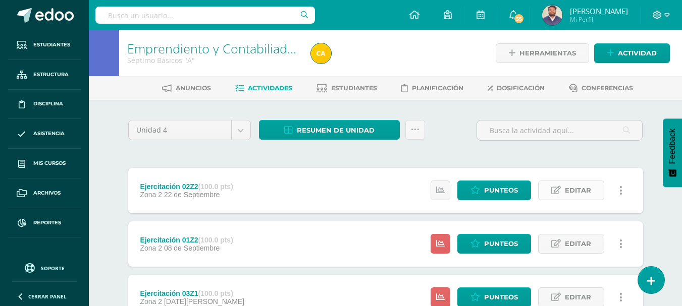
click at [570, 183] on span "Editar" at bounding box center [578, 190] width 26 height 19
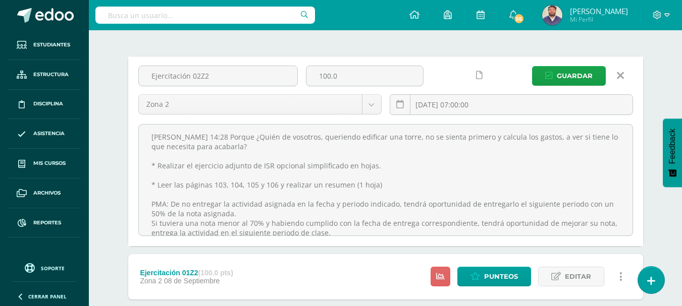
scroll to position [50, 0]
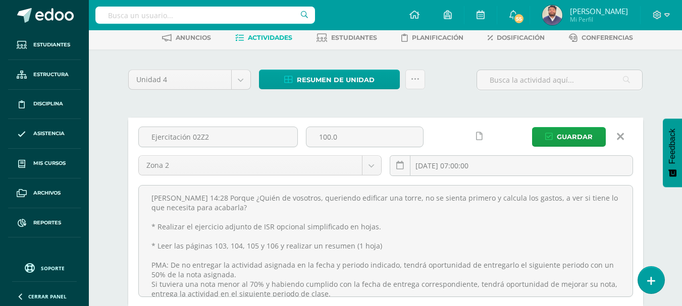
click at [620, 133] on icon at bounding box center [620, 136] width 7 height 11
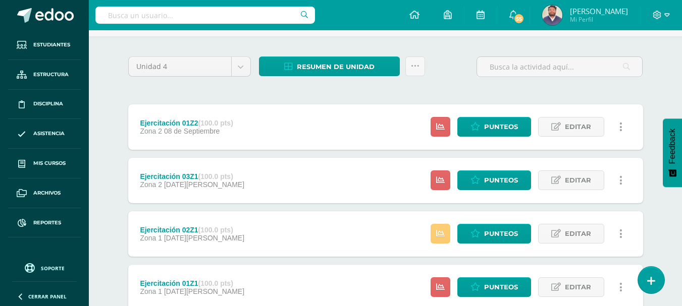
scroll to position [135, 0]
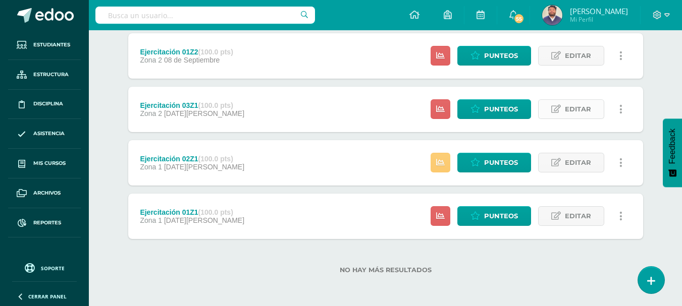
click at [568, 113] on span "Editar" at bounding box center [578, 109] width 26 height 19
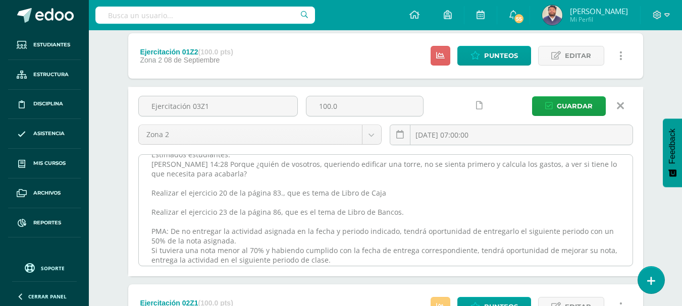
scroll to position [19, 0]
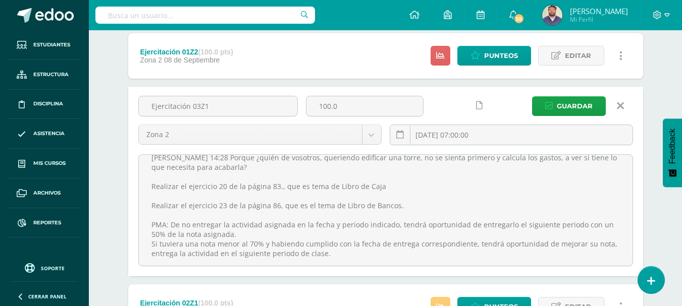
click at [622, 108] on icon at bounding box center [620, 105] width 7 height 11
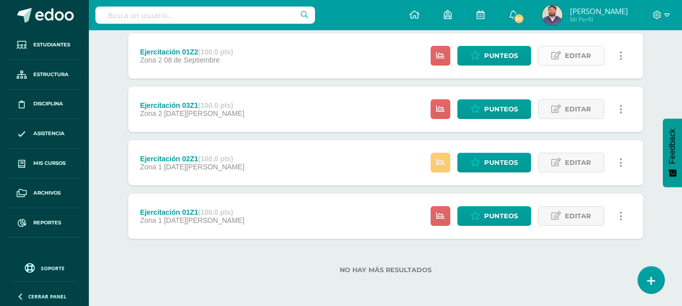
click at [571, 56] on span "Editar" at bounding box center [578, 55] width 26 height 19
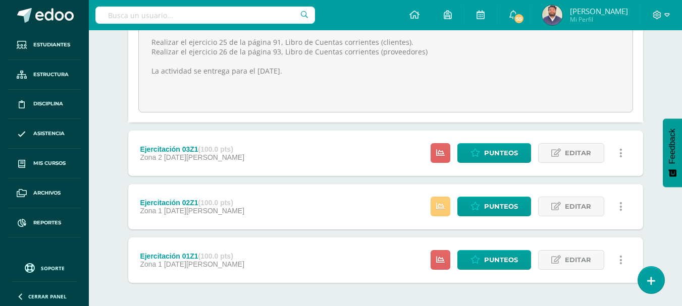
scroll to position [236, 0]
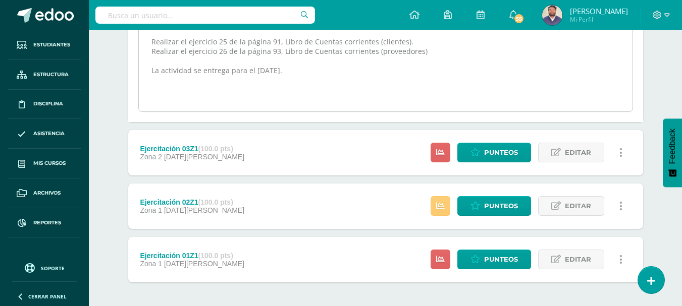
click at [349, 78] on textarea "Lucas 14:28 Porque ¿Quién de vosotros, queriendo edificar una torre, no se sien…" at bounding box center [386, 56] width 494 height 111
paste textarea "PMA: De no entregar la actividad asignada en la fecha y periodo indicado, tendr…"
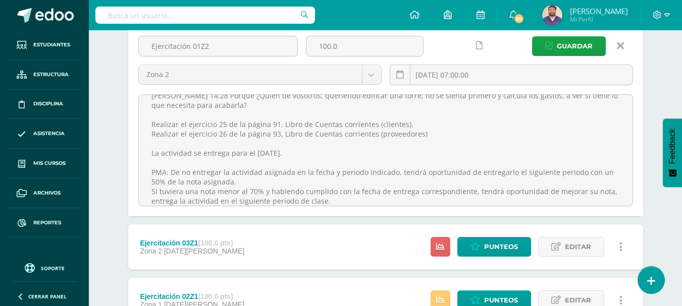
scroll to position [135, 0]
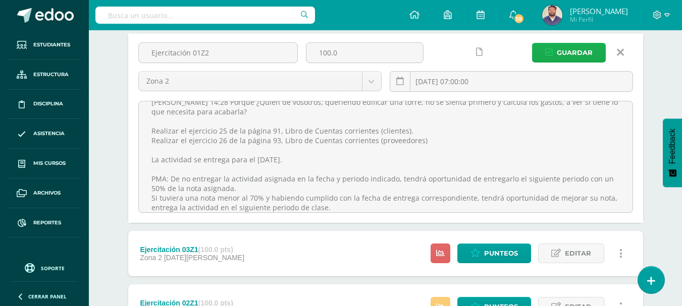
type textarea "[PERSON_NAME] 14:28 Porque ¿Quién de vosotros, queriendo edificar una torre, no…"
click at [565, 60] on span "Guardar" at bounding box center [575, 52] width 36 height 19
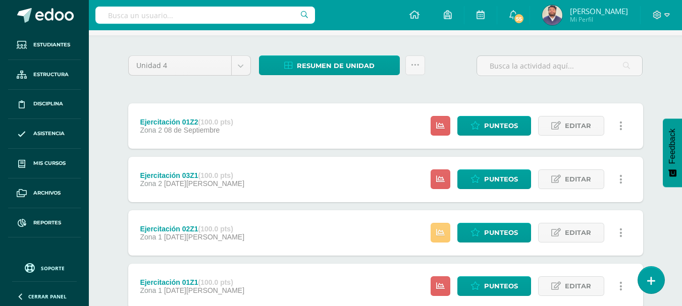
scroll to position [50, 0]
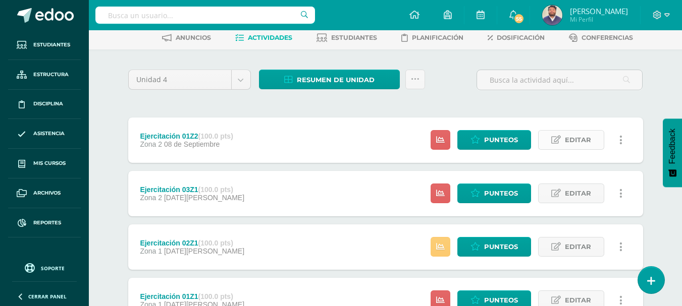
click at [576, 138] on span "Editar" at bounding box center [578, 140] width 26 height 19
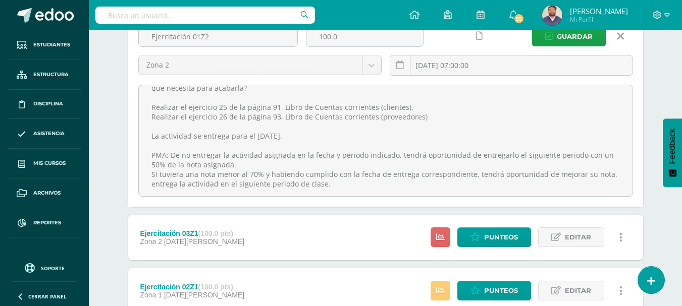
scroll to position [279, 0]
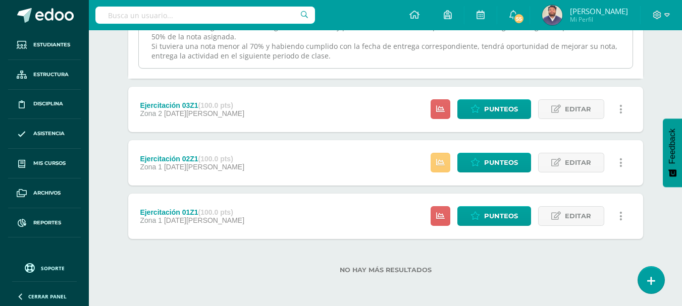
drag, startPoint x: 152, startPoint y: 198, endPoint x: 338, endPoint y: 65, distance: 228.3
click at [335, 68] on textarea "[PERSON_NAME] 14:28 Porque ¿Quién de vosotros, queriendo edificar una torre, no…" at bounding box center [386, 12] width 494 height 111
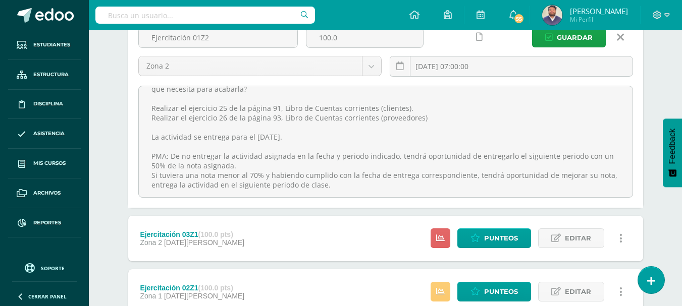
scroll to position [77, 0]
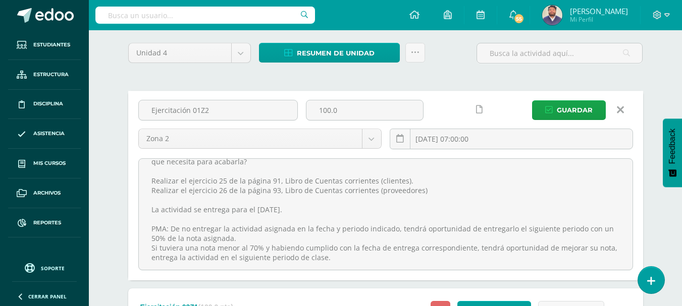
click at [622, 110] on icon at bounding box center [620, 109] width 7 height 11
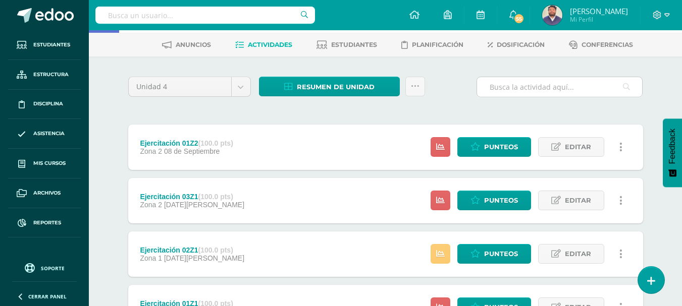
scroll to position [0, 0]
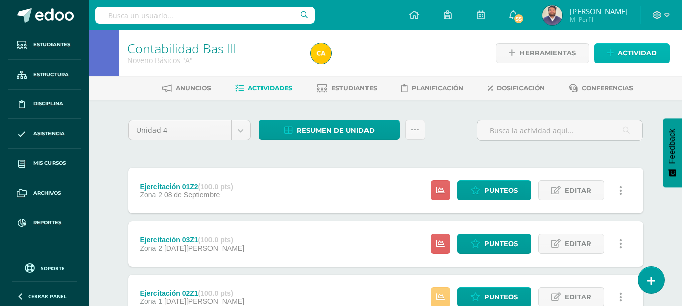
click at [615, 53] on link "Actividad" at bounding box center [632, 53] width 76 height 20
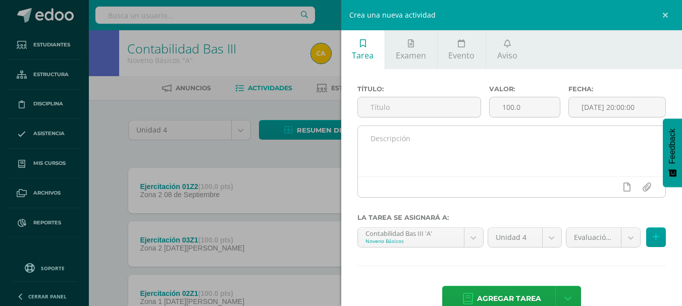
click at [390, 142] on textarea at bounding box center [512, 151] width 308 height 50
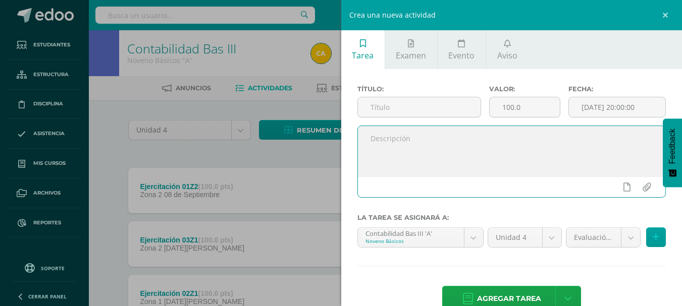
paste textarea "[PERSON_NAME] 14:28 Porque ¿Quién de vosotros, queriendo edificar una torre, no…"
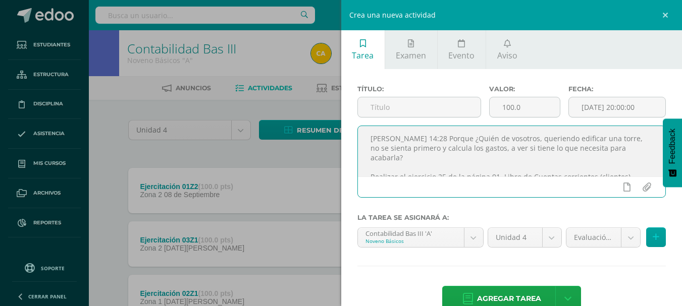
scroll to position [82, 0]
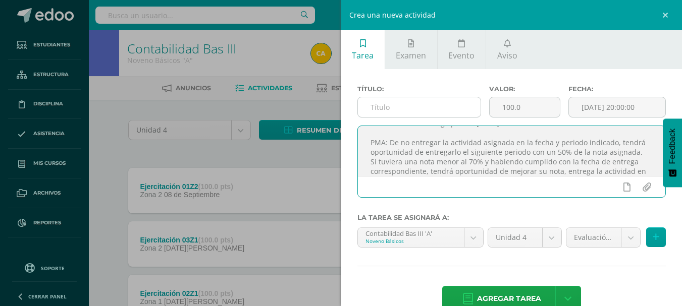
type textarea "[PERSON_NAME] 14:28 Porque ¿Quién de vosotros, queriendo edificar una torre, no…"
click at [414, 103] on input "text" at bounding box center [419, 107] width 123 height 20
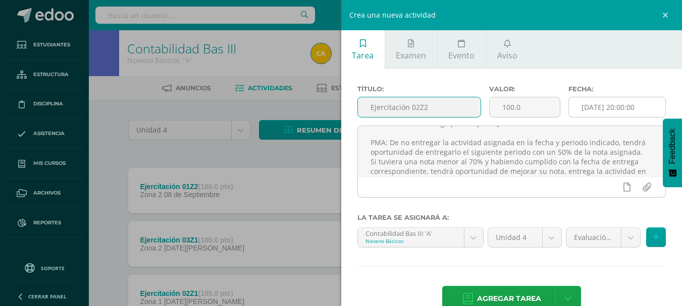
type input "Ejercitación 02Z2"
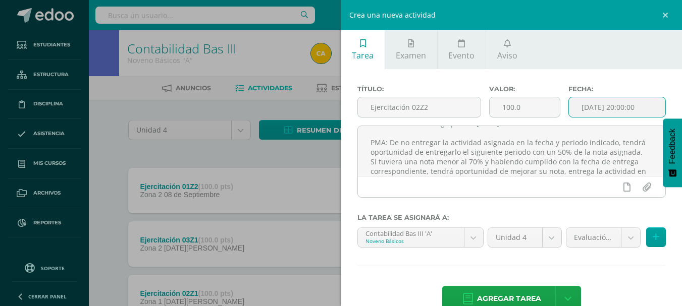
click at [584, 110] on input "[DATE] 20:00:00" at bounding box center [617, 107] width 96 height 20
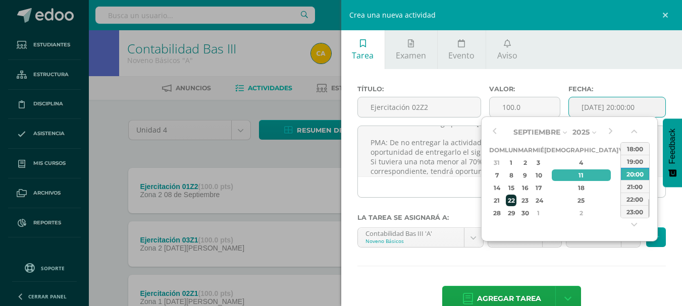
click at [516, 197] on div "22" at bounding box center [511, 201] width 11 height 12
click at [634, 164] on div "15:00" at bounding box center [635, 161] width 28 height 13
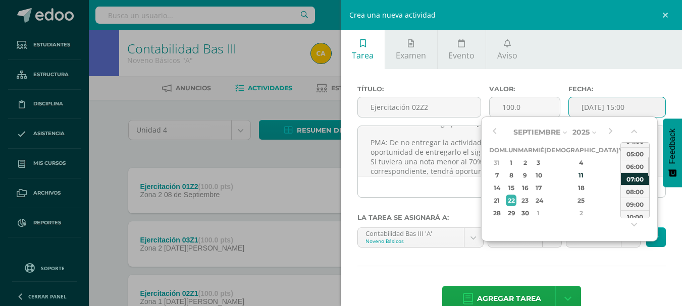
click at [638, 176] on div "07:00" at bounding box center [635, 179] width 28 height 13
type input "2025-09-22 07:00"
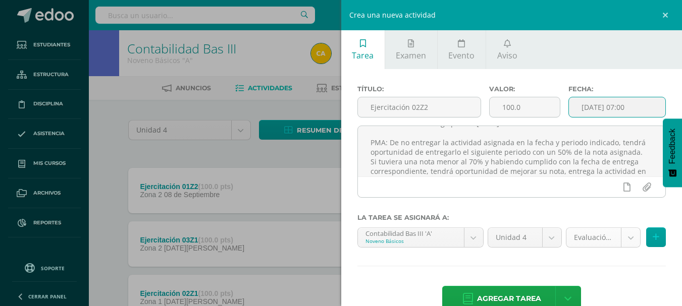
click at [616, 233] on body "La tarea Ejercitación 01Z2 fue editada exitosamente. Estudiantes Estructura Dis…" at bounding box center [341, 220] width 682 height 441
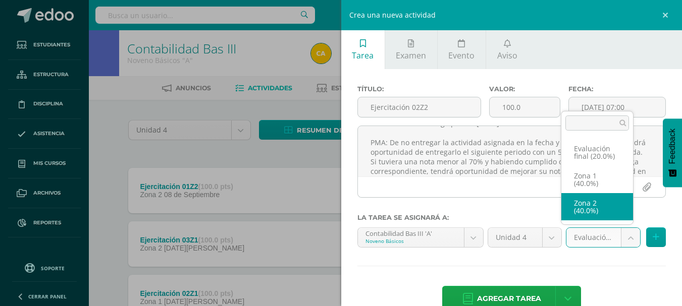
select select "30786"
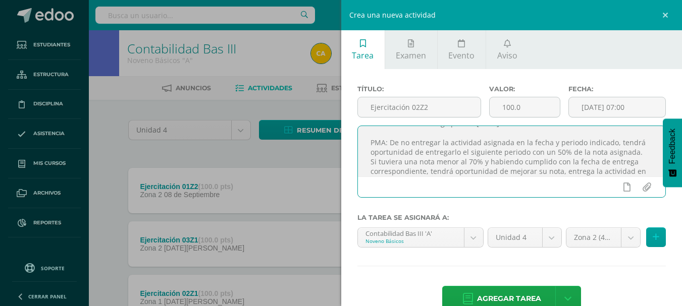
click at [487, 172] on textarea "Lucas 14:28 Porque ¿Quién de vosotros, queriendo edificar una torre, no se sien…" at bounding box center [512, 151] width 308 height 50
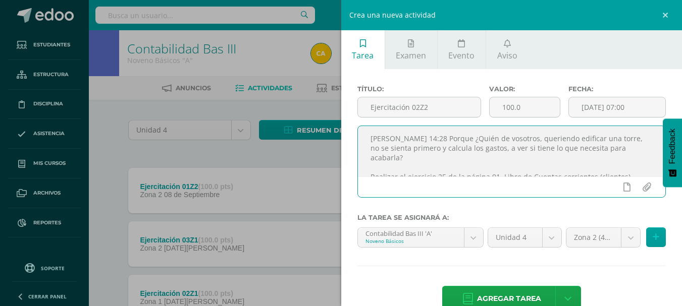
drag, startPoint x: 642, startPoint y: 173, endPoint x: 367, endPoint y: 167, distance: 275.6
click at [367, 167] on textarea "Lucas 14:28 Porque ¿Quién de vosotros, queriendo edificar una torre, no se sien…" at bounding box center [512, 151] width 308 height 50
paste textarea "7 y 28 de la página 99 y 101, del tema Libro de Salarios o Nómina."
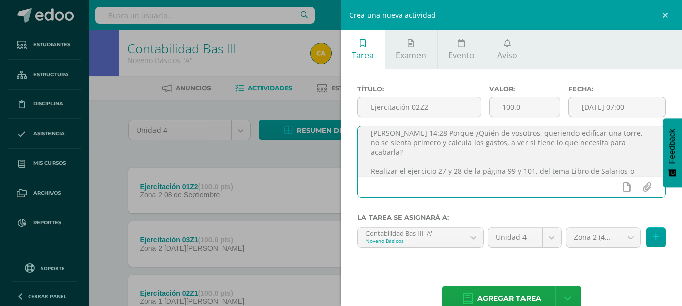
scroll to position [56, 0]
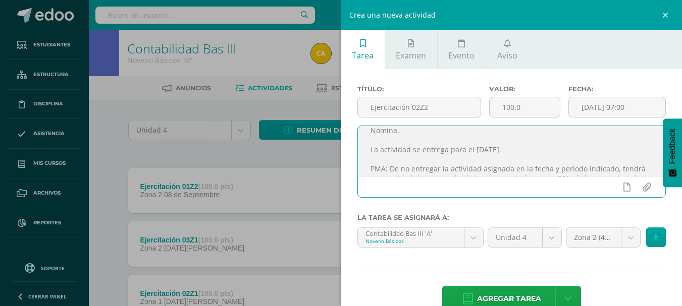
click at [494, 142] on textarea "Lucas 14:28 Porque ¿Quién de vosotros, queriendo edificar una torre, no se sien…" at bounding box center [512, 151] width 308 height 50
type textarea "Lucas 14:28 Porque ¿Quién de vosotros, queriendo edificar una torre, no se sien…"
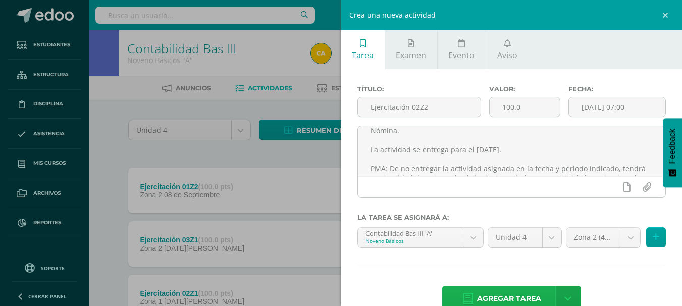
click at [483, 300] on span "Agregar tarea" at bounding box center [509, 299] width 64 height 25
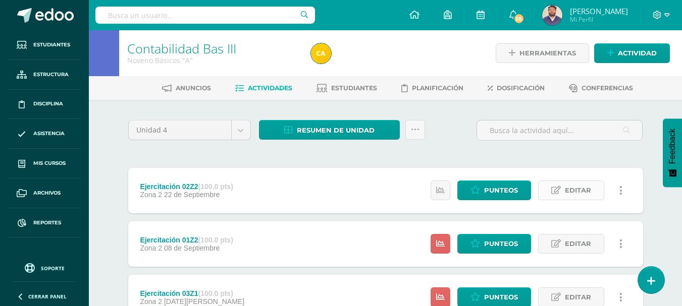
click at [572, 187] on span "Editar" at bounding box center [578, 190] width 26 height 19
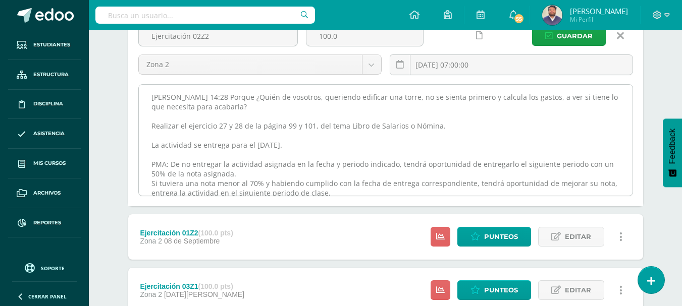
scroll to position [10, 0]
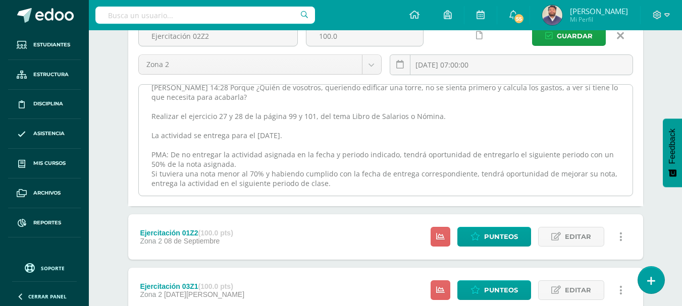
drag, startPoint x: 149, startPoint y: 100, endPoint x: 359, endPoint y: 193, distance: 230.0
click at [359, 193] on textarea "[PERSON_NAME] 14:28 Porque ¿Quién de vosotros, queriendo edificar una torre, no…" at bounding box center [386, 140] width 494 height 111
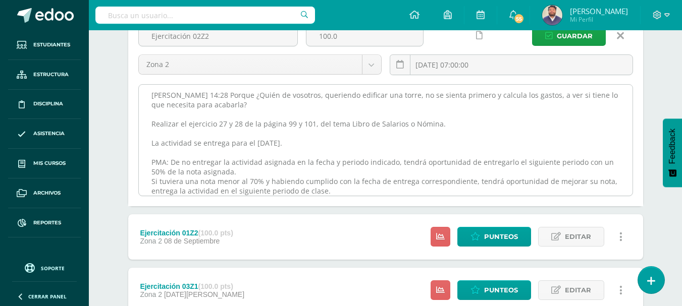
scroll to position [0, 0]
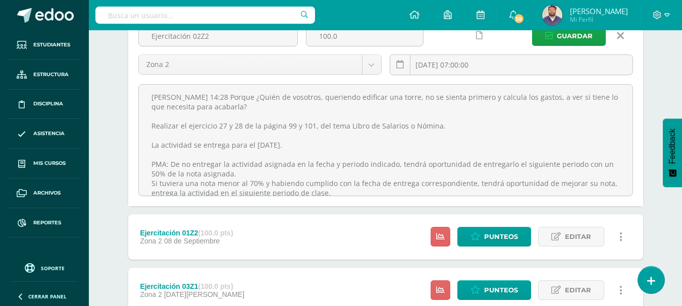
click at [622, 40] on icon at bounding box center [620, 35] width 7 height 11
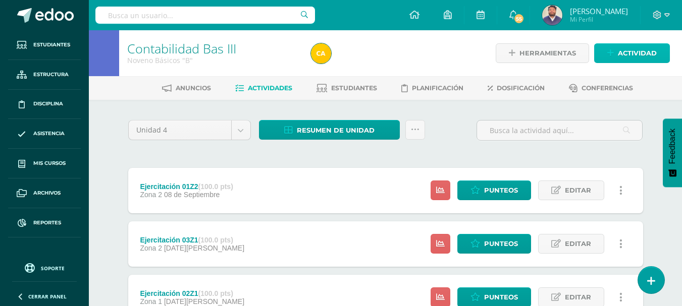
click at [656, 47] on span "Actividad" at bounding box center [637, 53] width 39 height 19
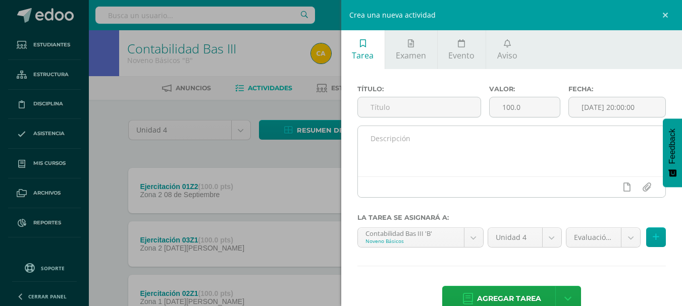
click at [364, 147] on textarea at bounding box center [512, 151] width 308 height 50
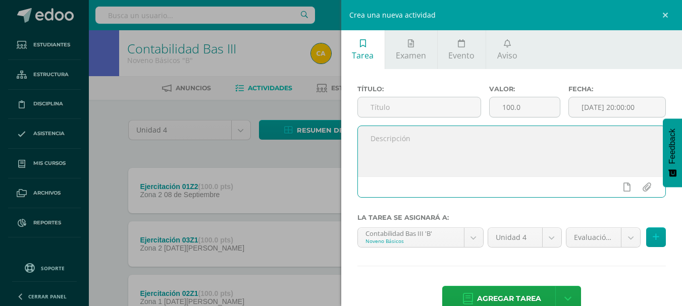
paste textarea "Lucas 14:28 Porque ¿Quién de vosotros, queriendo edificar una torre, no se sien…"
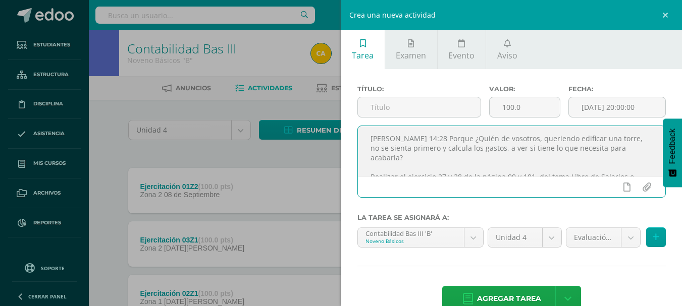
scroll to position [82, 0]
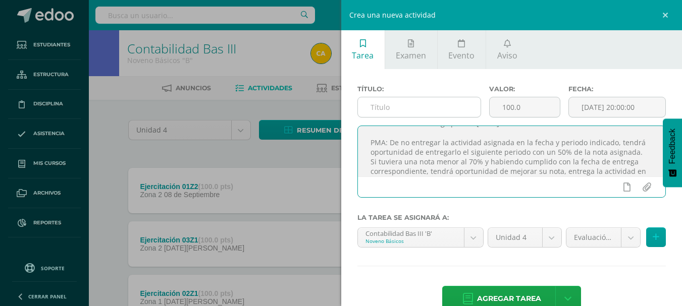
type textarea "Lucas 14:28 Porque ¿Quién de vosotros, queriendo edificar una torre, no se sien…"
click at [420, 107] on input "text" at bounding box center [419, 107] width 123 height 20
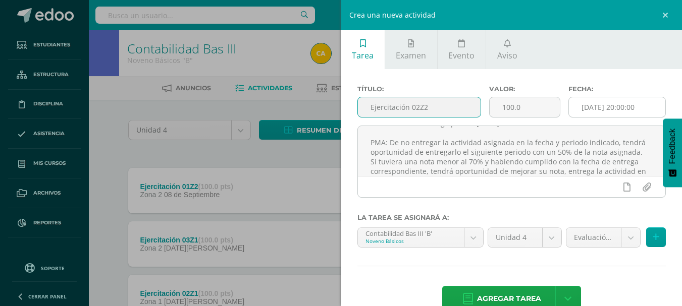
type input "Ejercitación 02Z2"
click at [614, 103] on input "[DATE] 20:00:00" at bounding box center [617, 107] width 96 height 20
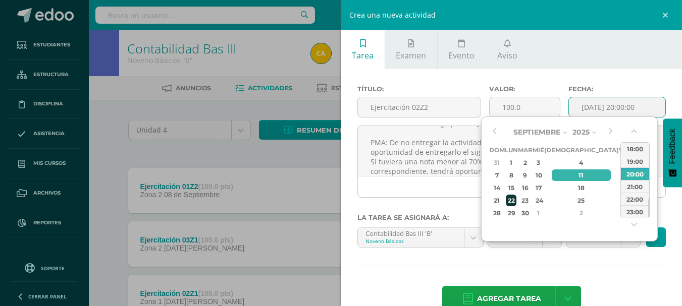
click at [513, 194] on td "22" at bounding box center [511, 200] width 13 height 13
click at [629, 165] on div "15:00" at bounding box center [635, 161] width 28 height 13
type input "2025-09-22 15:00"
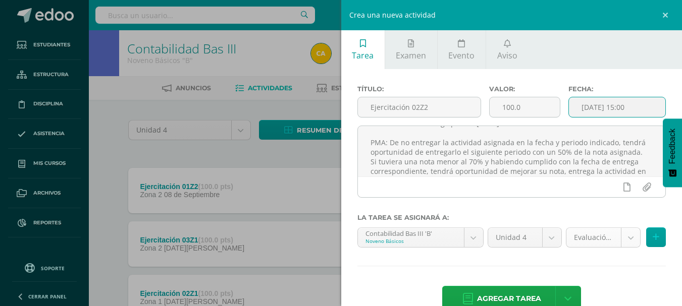
click at [622, 237] on body "Estudiantes Estructura Disciplina Asistencia Mis cursos Archivos Reportes Sopor…" at bounding box center [341, 220] width 682 height 441
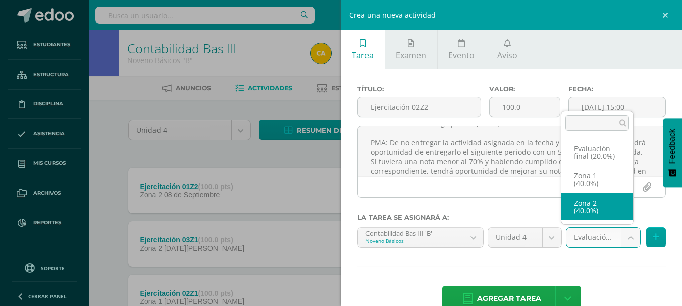
select select "30790"
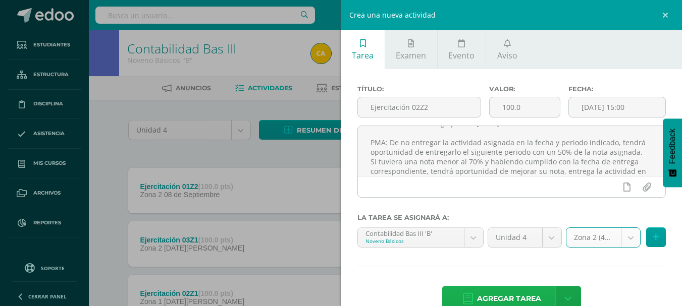
click at [507, 295] on span "Agregar tarea" at bounding box center [509, 299] width 64 height 25
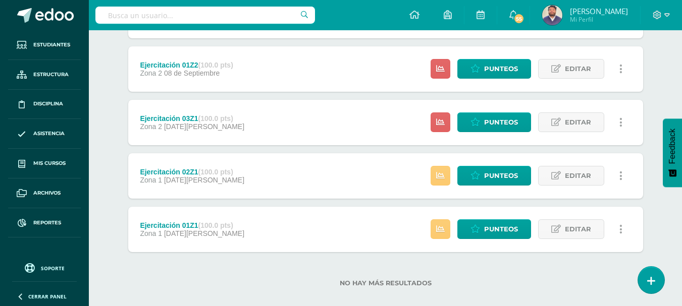
scroll to position [188, 0]
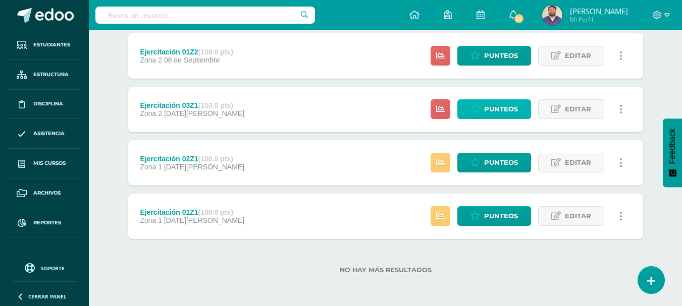
click at [495, 115] on span "Punteos" at bounding box center [501, 109] width 34 height 19
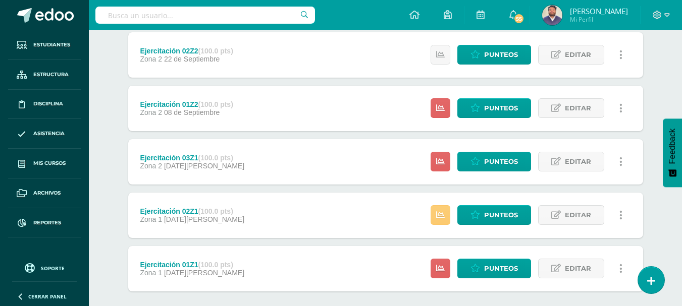
scroll to position [151, 0]
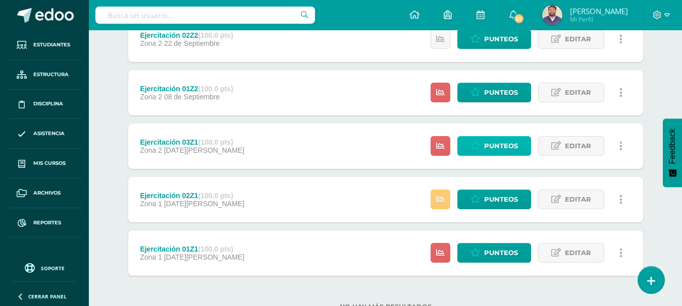
click at [503, 146] on span "Punteos" at bounding box center [501, 146] width 34 height 19
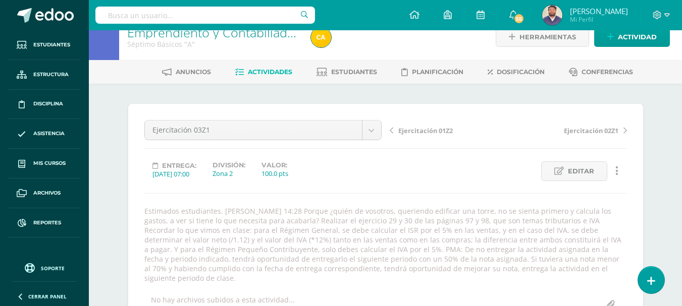
scroll to position [17, 0]
click at [367, 139] on div "Ejercitación 03Z1" at bounding box center [262, 130] width 237 height 20
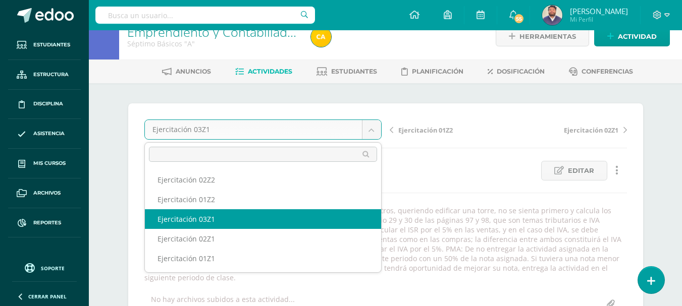
scroll to position [17, 0]
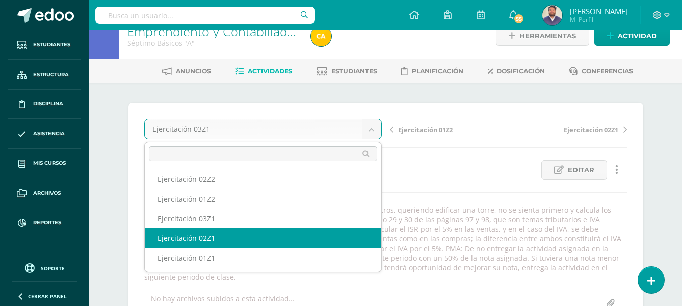
select select "/dashboard/teacher/grade-activity/31253/"
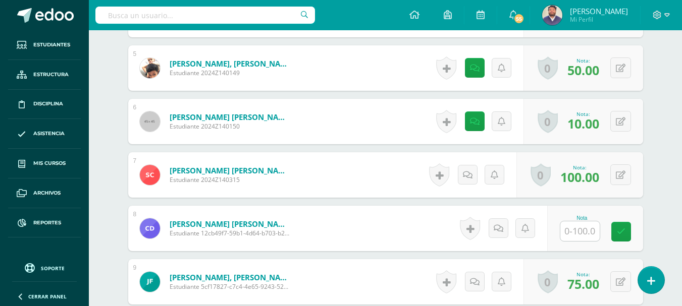
scroll to position [597, 0]
click at [623, 117] on icon at bounding box center [621, 121] width 10 height 9
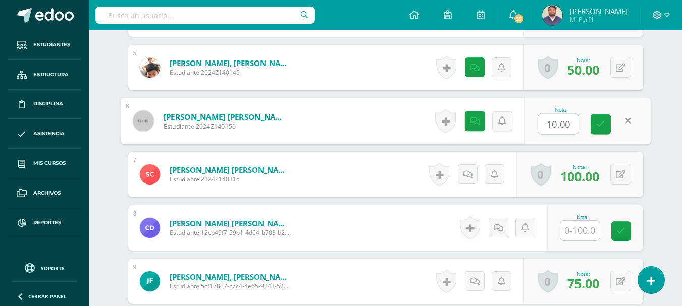
click at [551, 115] on input "10.00" at bounding box center [558, 124] width 40 height 20
type input "50.00"
click at [595, 120] on link at bounding box center [600, 125] width 20 height 20
click at [477, 117] on icon at bounding box center [477, 121] width 10 height 9
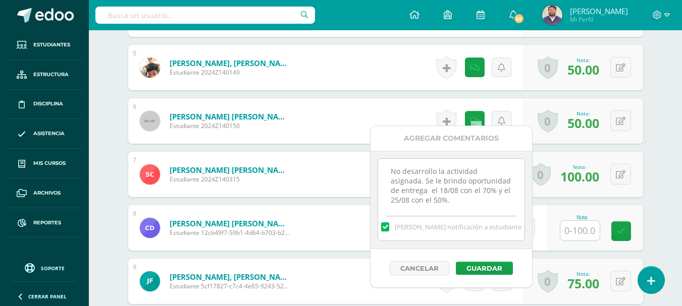
click at [502, 197] on textarea "No desarrollo la actividad asignada. Se le brindo oportunidad de entrega el 18/…" at bounding box center [451, 184] width 146 height 50
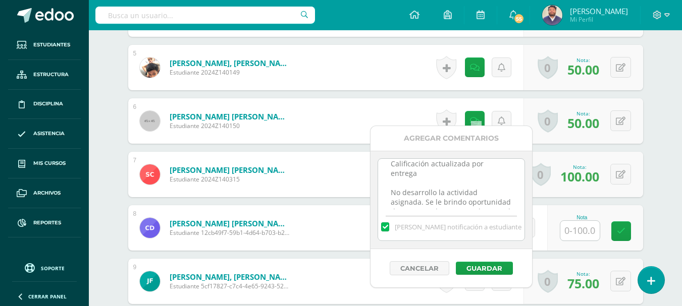
scroll to position [17, 0]
type textarea "Calificación actualizada por entrega tardía 11/09. No desarrollo la actividad a…"
click at [482, 269] on button "Guardar" at bounding box center [484, 268] width 57 height 13
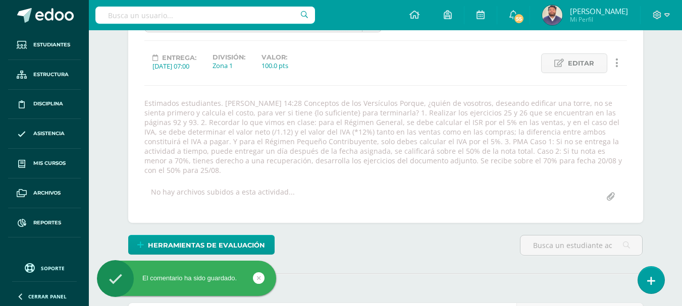
scroll to position [0, 0]
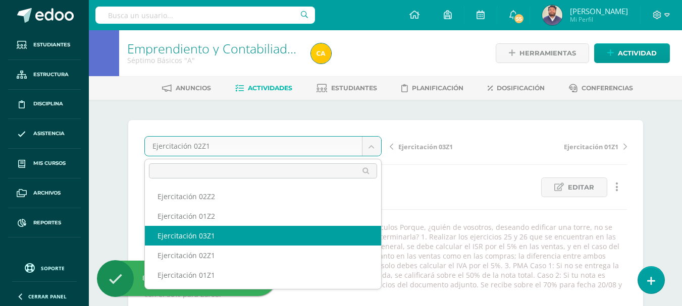
select select "/dashboard/teacher/grade-activity/31638/"
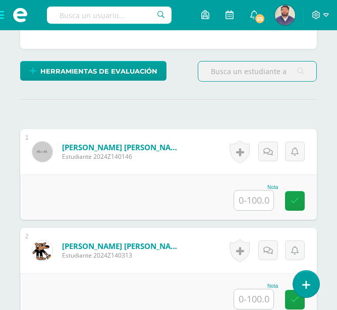
scroll to position [404, 0]
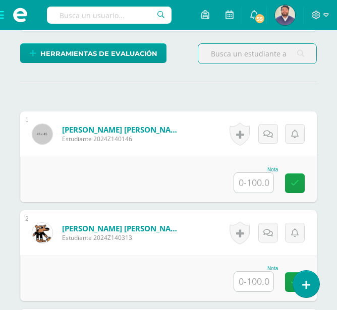
click at [242, 178] on input "text" at bounding box center [253, 183] width 39 height 20
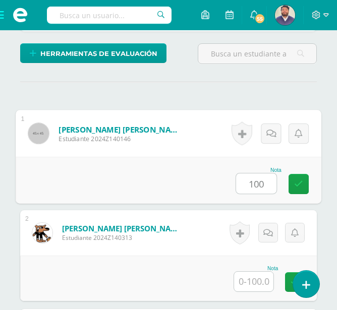
type input "100"
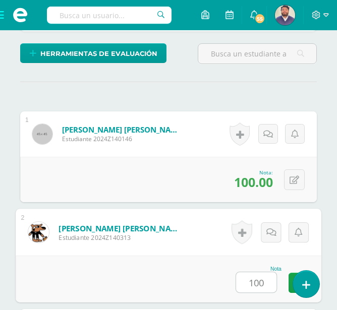
type input "100"
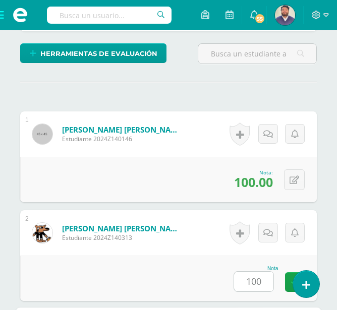
scroll to position [620, 0]
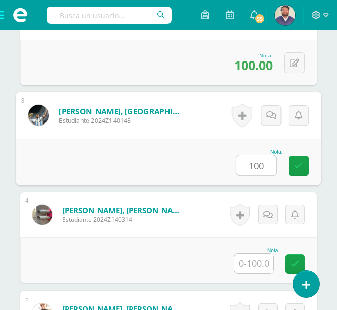
type input "100"
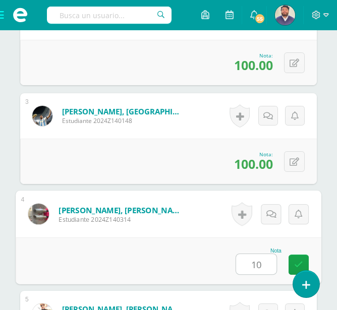
type input "10"
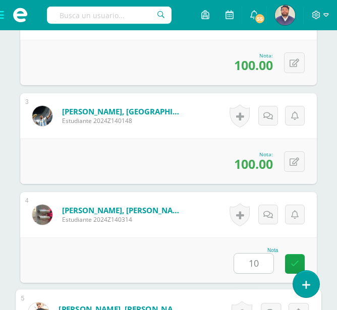
scroll to position [818, 0]
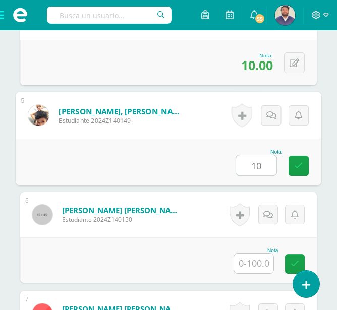
type input "10"
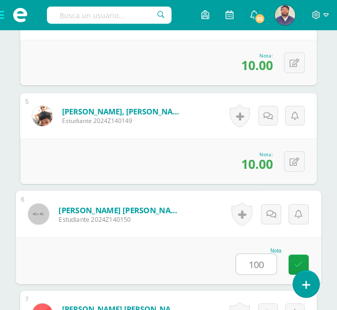
type input "100"
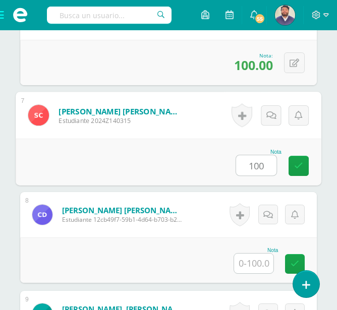
type input "100"
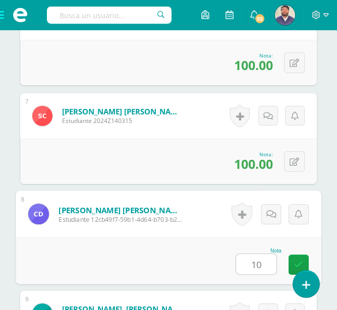
type input "10"
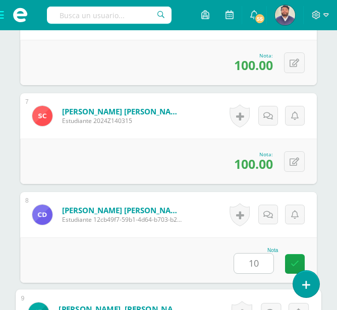
scroll to position [1213, 0]
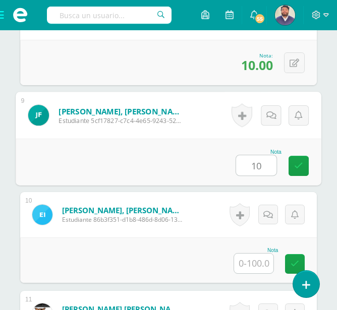
type input "10"
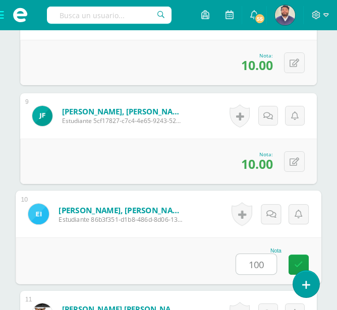
type input "100"
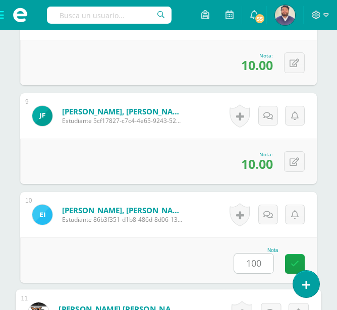
scroll to position [1411, 0]
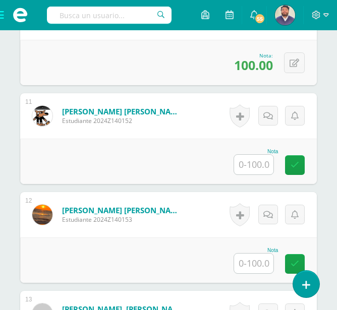
click at [240, 156] on input "text" at bounding box center [253, 165] width 39 height 20
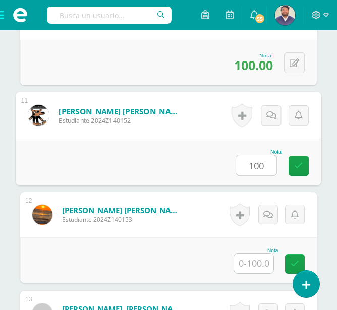
type input "100"
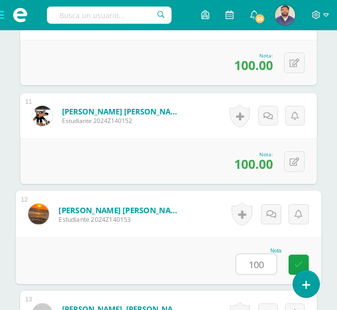
type input "100"
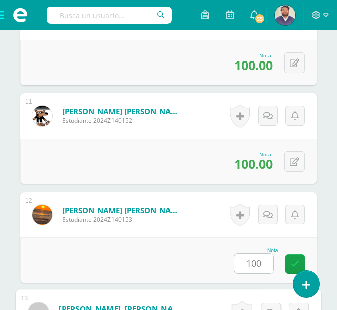
scroll to position [1609, 0]
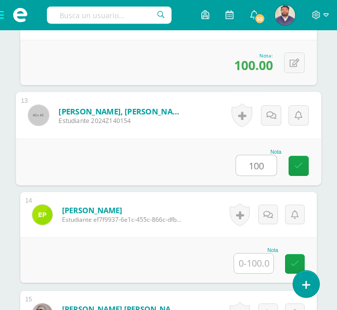
type input "100"
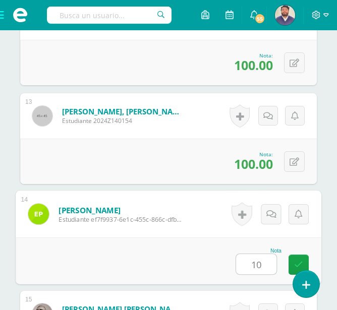
type input "10"
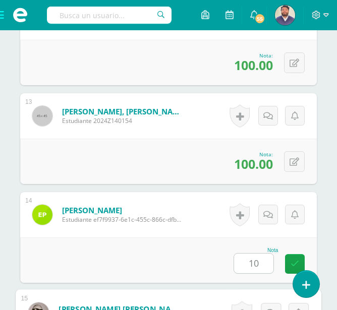
scroll to position [1807, 0]
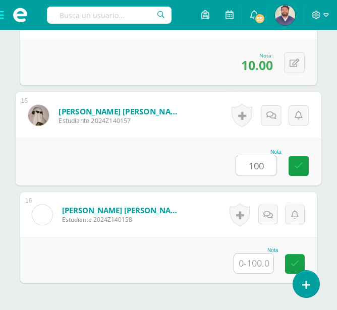
type input "100"
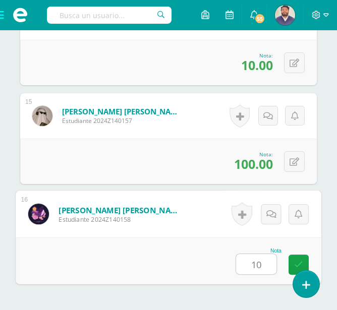
type input "100"
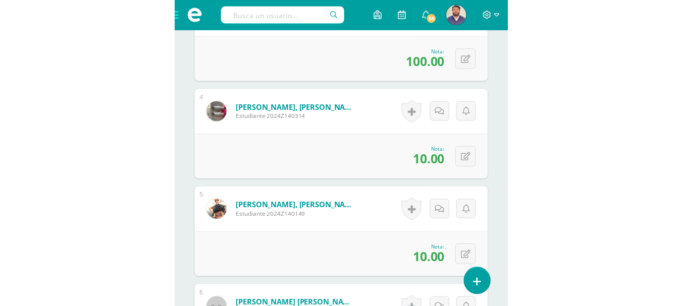
scroll to position [740, 0]
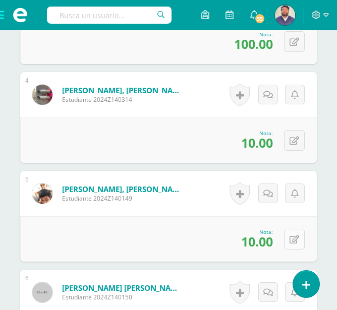
click at [293, 236] on icon at bounding box center [295, 240] width 10 height 9
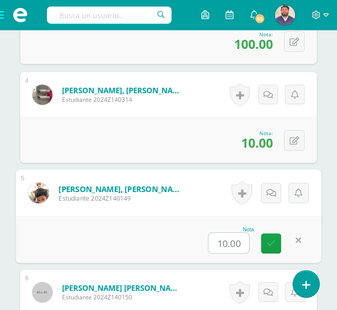
click at [219, 234] on input "10.00" at bounding box center [229, 243] width 40 height 20
type input "20.00"
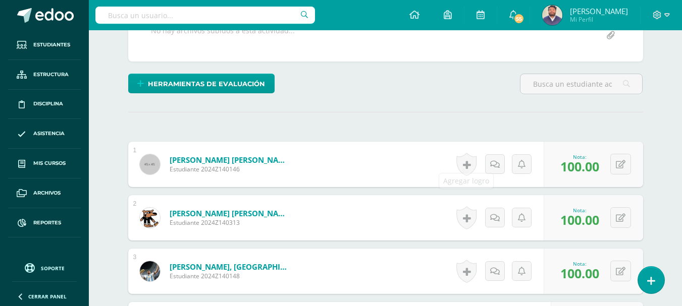
scroll to position [437, 0]
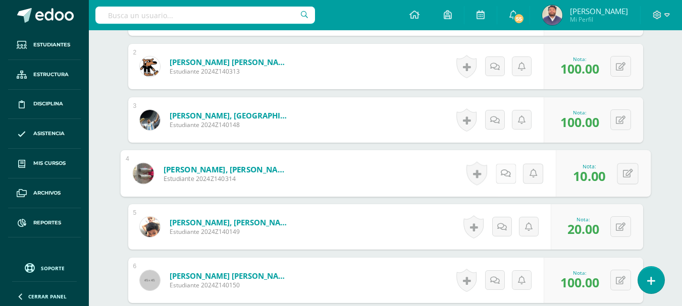
click at [495, 165] on link at bounding box center [505, 174] width 20 height 20
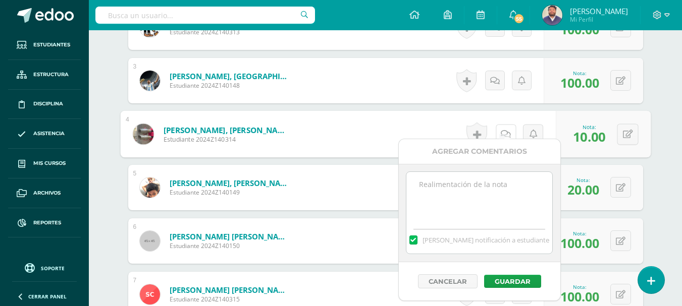
scroll to position [538, 0]
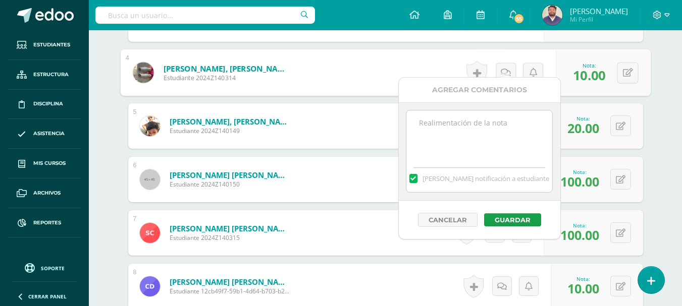
click at [435, 135] on textarea at bounding box center [479, 136] width 146 height 50
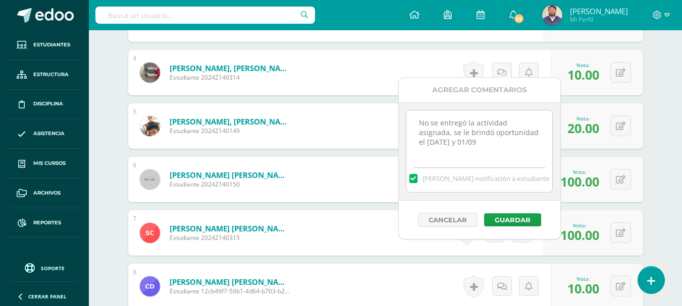
click at [439, 142] on textarea "No se entregó la actividad asignada, se le brindó oportunidad el lunes 25/09 y …" at bounding box center [479, 136] width 146 height 50
drag, startPoint x: 500, startPoint y: 152, endPoint x: 415, endPoint y: 121, distance: 89.9
click at [415, 121] on textarea "No se entregó la actividad asignada, se le brindó oportunidad el lunes 25/09 co…" at bounding box center [479, 136] width 146 height 50
click at [518, 156] on textarea "No se entregó la actividad asignada, se le brindó oportunidad el lunes 25/09 co…" at bounding box center [479, 136] width 146 height 50
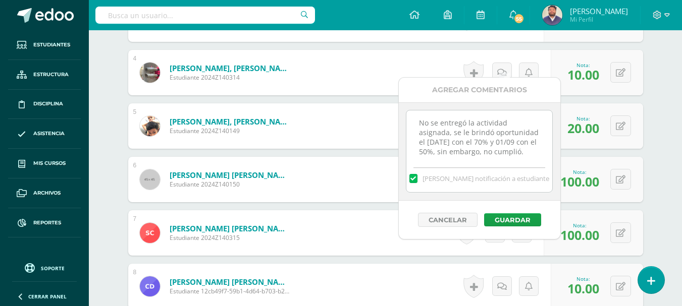
drag, startPoint x: 518, startPoint y: 156, endPoint x: 413, endPoint y: 112, distance: 114.3
click at [413, 112] on textarea "No se entregó la actividad asignada, se le brindó oportunidad el lunes 25/09 co…" at bounding box center [479, 136] width 146 height 50
type textarea "No se entregó la actividad asignada, se le brindó oportunidad el lunes 25/09 co…"
click at [507, 214] on button "Guardar" at bounding box center [512, 219] width 57 height 13
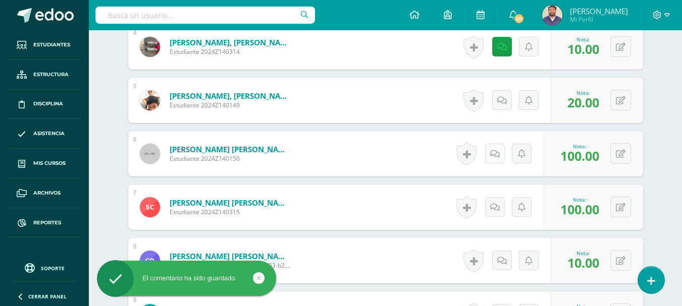
scroll to position [588, 0]
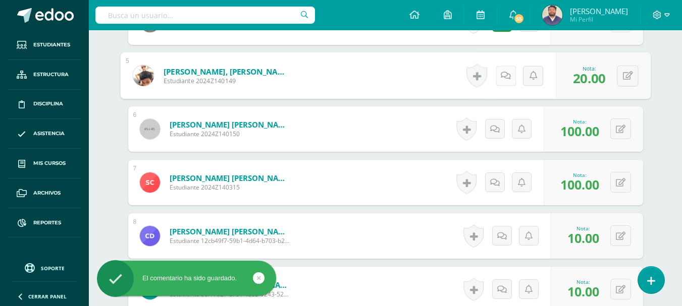
click at [499, 70] on link at bounding box center [505, 76] width 20 height 20
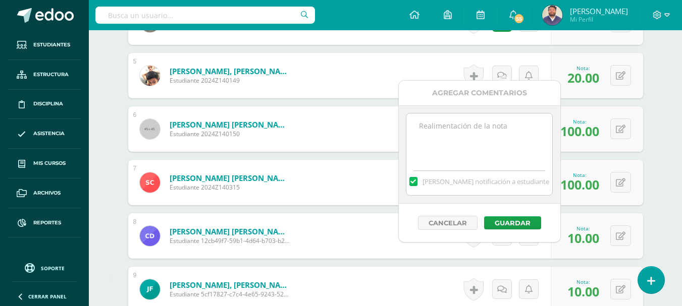
click at [487, 134] on textarea at bounding box center [479, 139] width 146 height 50
paste textarea "No se entregó la actividad asignada, se le brindó oportunidad el lunes 25/09 co…"
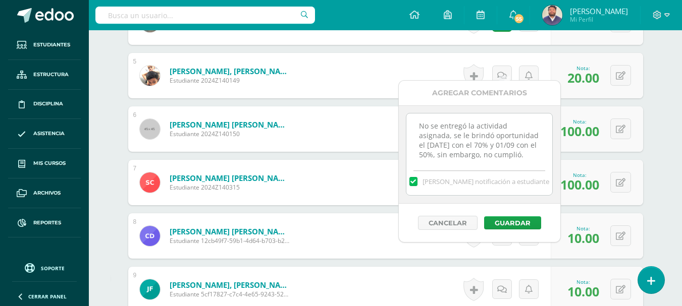
scroll to position [6, 0]
type textarea "No se entregó la actividad asignada, se le brindó oportunidad el lunes 25/09 co…"
click at [514, 223] on button "Guardar" at bounding box center [512, 223] width 57 height 13
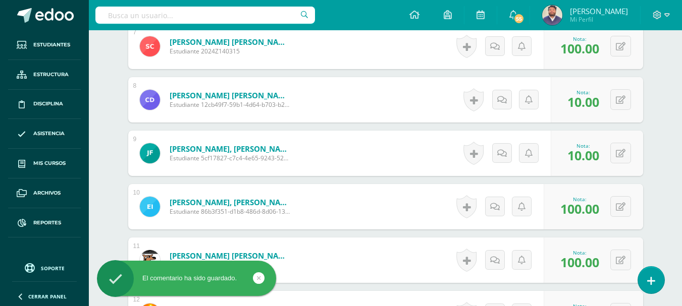
scroll to position [740, 0]
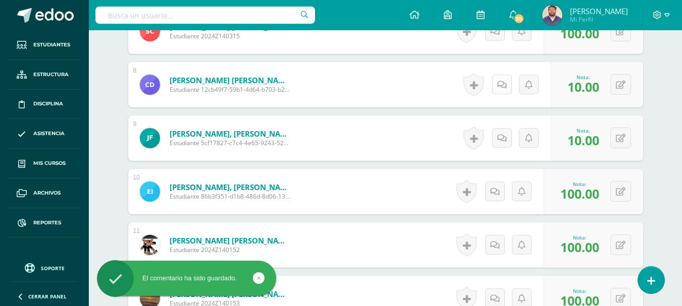
click at [500, 81] on icon at bounding box center [502, 85] width 10 height 9
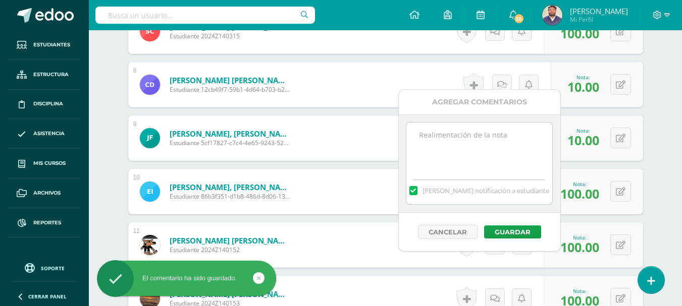
click at [502, 123] on textarea at bounding box center [479, 148] width 146 height 50
paste textarea "No se entregó la actividad asignada, se le brindó oportunidad el lunes 25/09 co…"
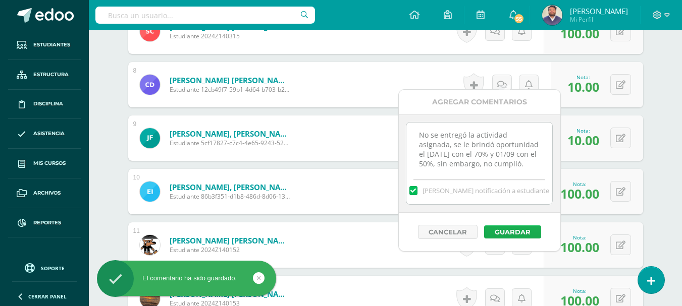
scroll to position [6, 0]
type textarea "No se entregó la actividad asignada, se le brindó oportunidad el lunes 25/09 co…"
click at [528, 234] on button "Guardar" at bounding box center [512, 232] width 57 height 13
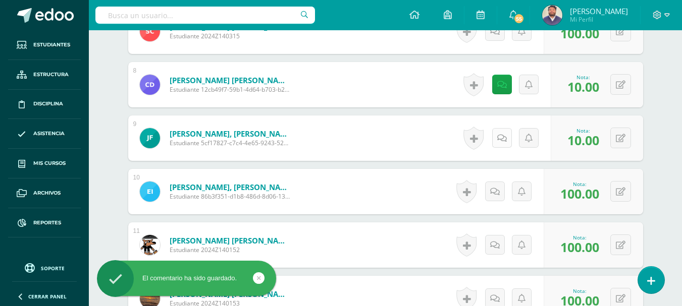
click at [498, 128] on link at bounding box center [502, 138] width 20 height 20
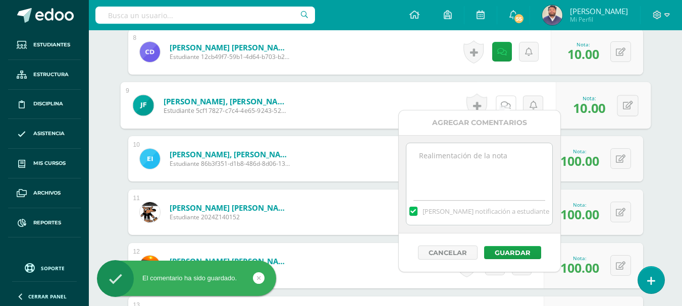
scroll to position [790, 0]
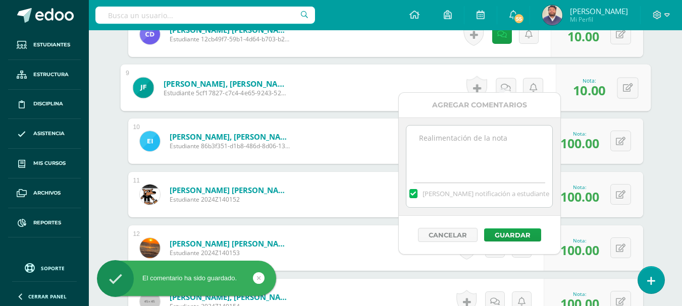
click at [503, 141] on textarea at bounding box center [479, 151] width 146 height 50
paste textarea "No se entregó la actividad asignada, se le brindó oportunidad el lunes 25/09 co…"
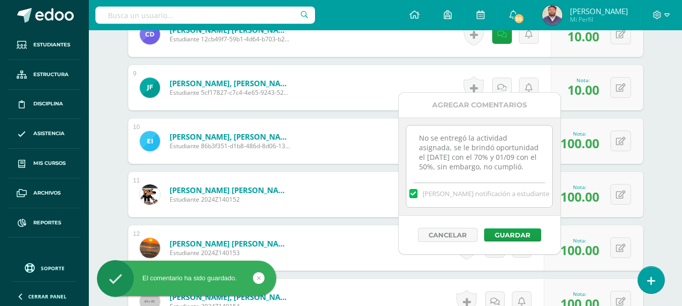
scroll to position [6, 0]
type textarea "No se entregó la actividad asignada, se le brindó oportunidad el lunes 25/09 co…"
click at [518, 233] on button "Guardar" at bounding box center [512, 235] width 57 height 13
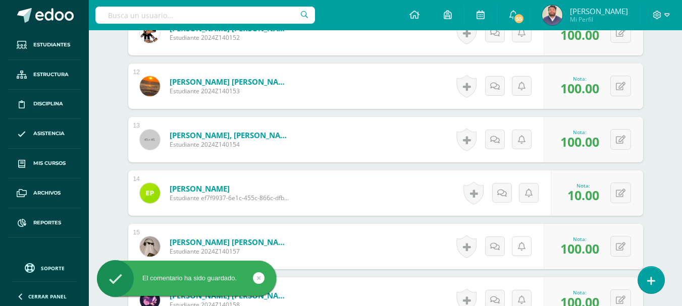
scroll to position [992, 0]
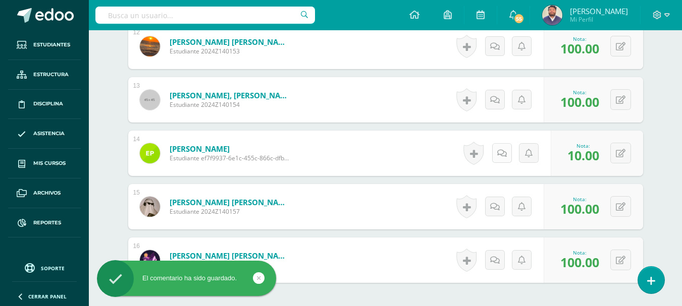
click at [502, 149] on icon at bounding box center [502, 153] width 10 height 9
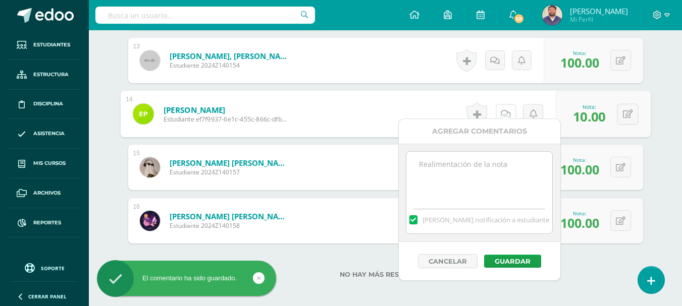
scroll to position [1043, 0]
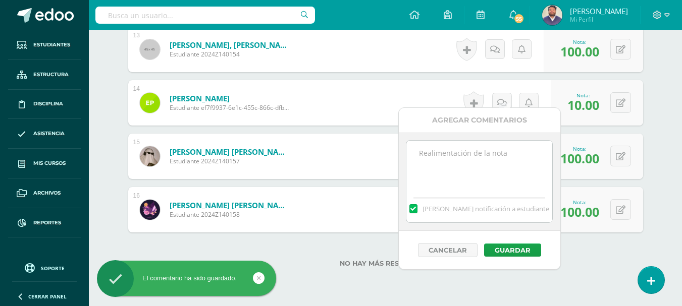
click at [503, 157] on textarea at bounding box center [479, 166] width 146 height 50
paste textarea "No se entregó la actividad asignada, se le brindó oportunidad el lunes 25/09 co…"
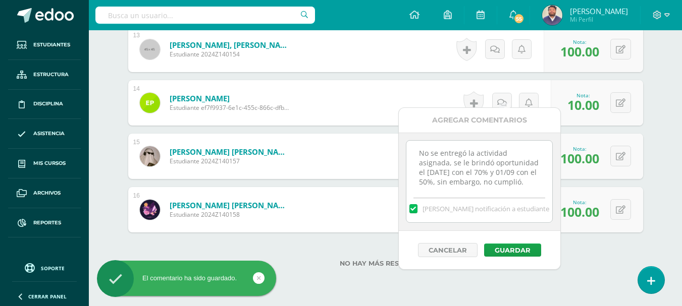
scroll to position [6, 0]
type textarea "No se entregó la actividad asignada, se le brindó oportunidad el lunes 25/09 co…"
click at [520, 247] on button "Guardar" at bounding box center [512, 250] width 57 height 13
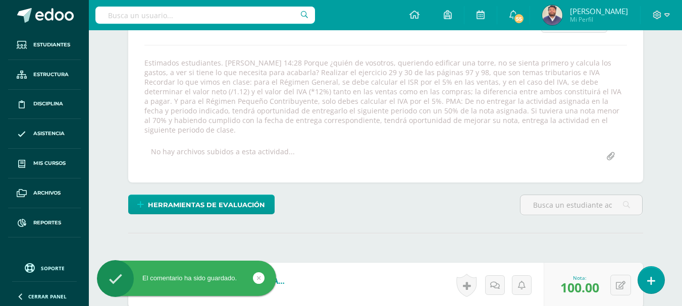
scroll to position [84, 0]
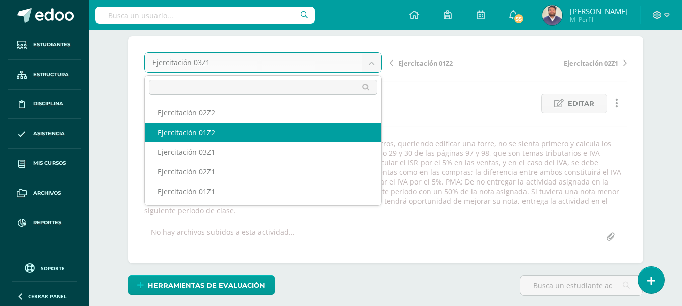
select select "/dashboard/teacher/grade-activity/32193/"
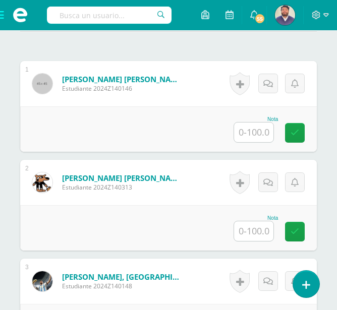
scroll to position [456, 0]
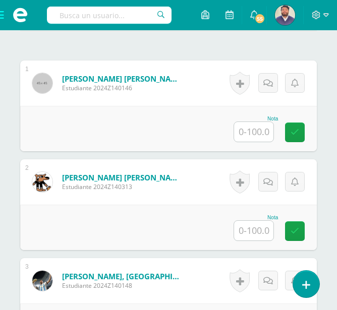
click at [257, 127] on input "text" at bounding box center [253, 132] width 39 height 20
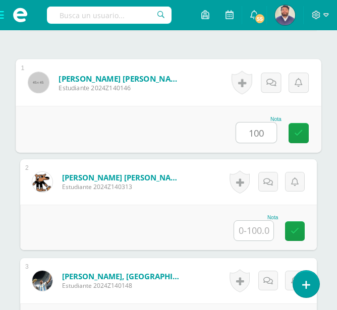
type input "100"
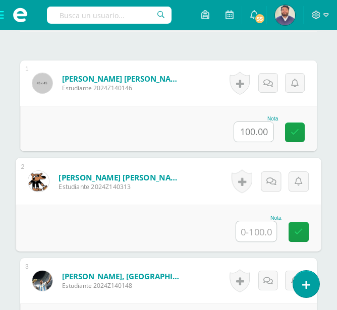
scroll to position [456, 0]
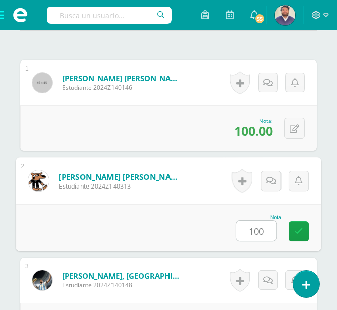
type input "100"
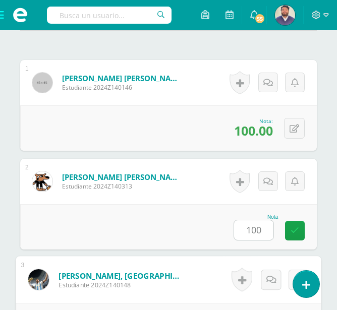
scroll to position [475, 0]
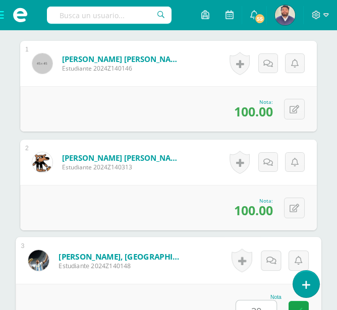
type input "20"
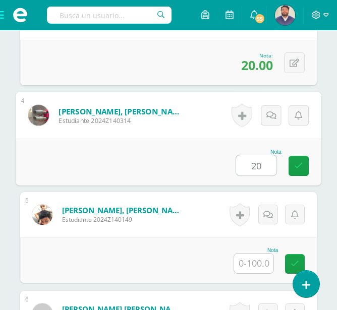
type input "20"
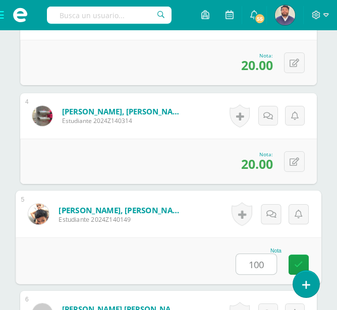
type input "100"
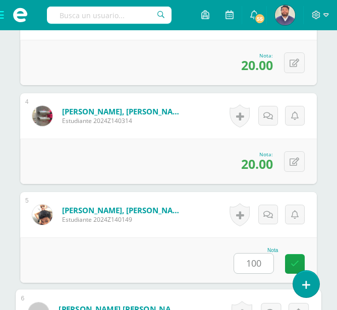
scroll to position [918, 0]
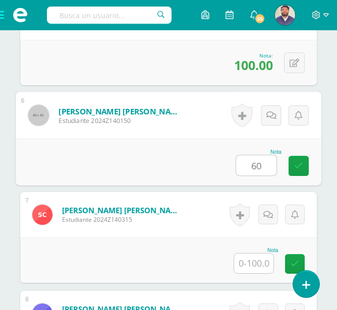
type input "60"
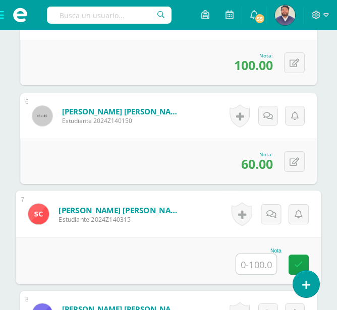
type input "1"
type input "20"
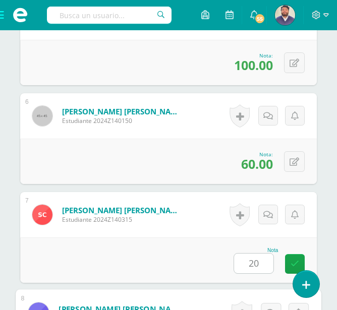
scroll to position [1115, 0]
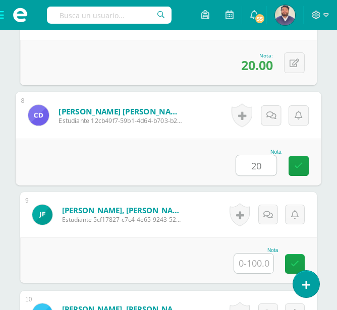
type input "20"
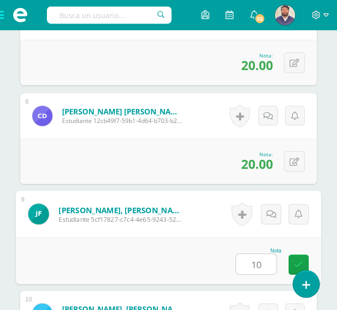
type input "10"
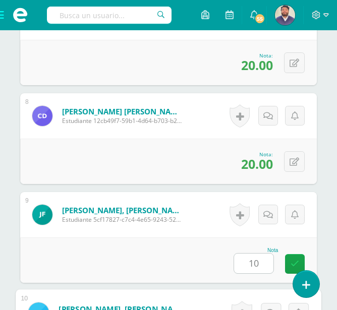
scroll to position [1313, 0]
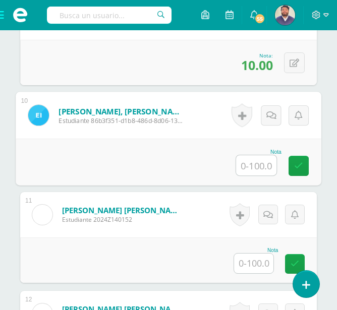
type input "9"
type input "100"
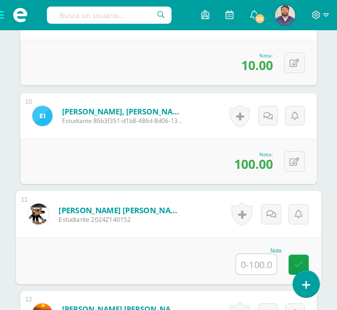
click at [262, 260] on input "text" at bounding box center [256, 264] width 40 height 20
type input "100"
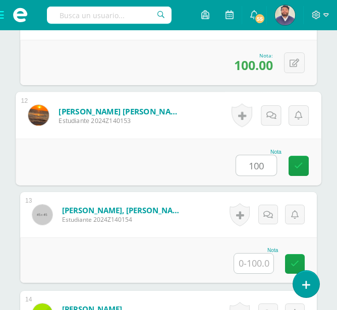
type input "100"
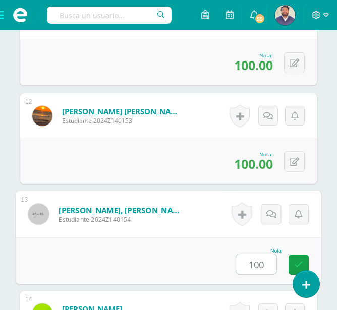
type input "100"
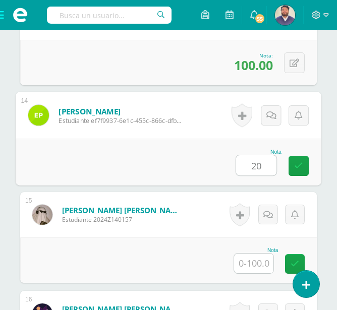
type input "20"
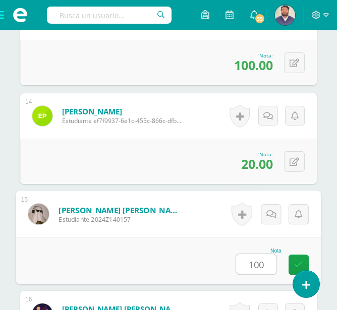
type input "100"
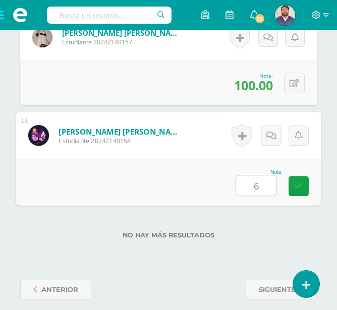
type input "60"
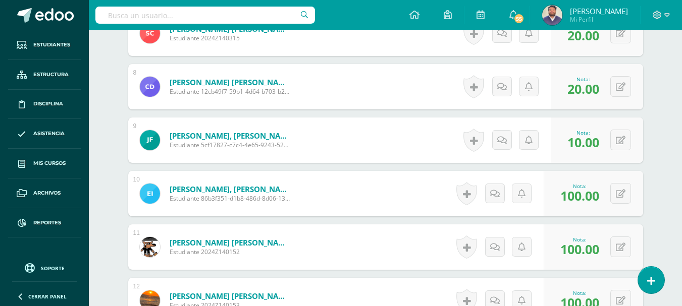
scroll to position [792, 0]
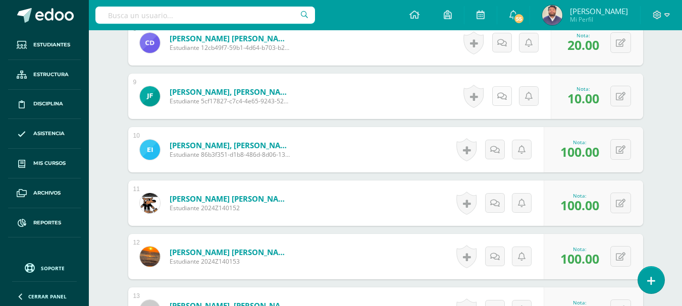
click at [502, 93] on icon at bounding box center [502, 96] width 10 height 9
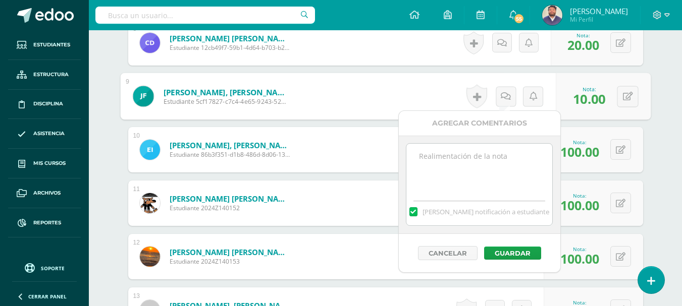
click at [472, 177] on textarea at bounding box center [479, 169] width 146 height 50
paste textarea "No se entregó la actividad asignada, se le brindó oportunidad el [DATE] con el …"
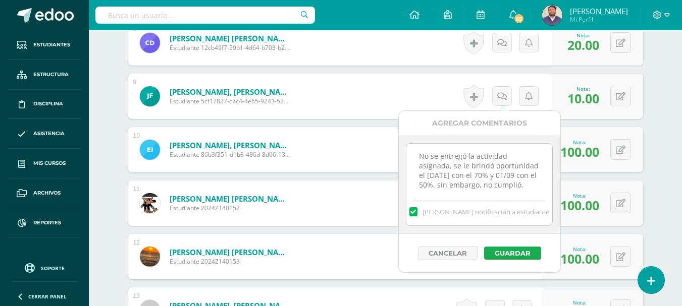
scroll to position [6, 0]
type textarea "No se entregó la actividad asignada, se le brindó oportunidad el [DATE] con el …"
click at [514, 252] on button "Guardar" at bounding box center [512, 253] width 57 height 13
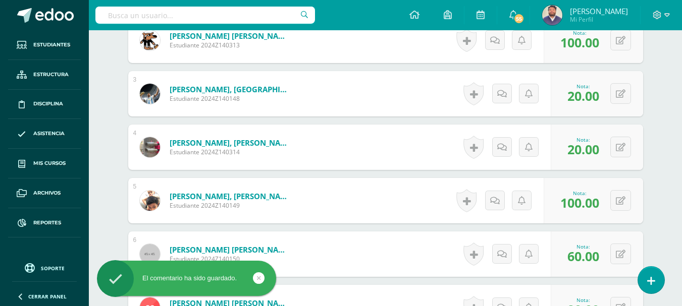
scroll to position [490, 0]
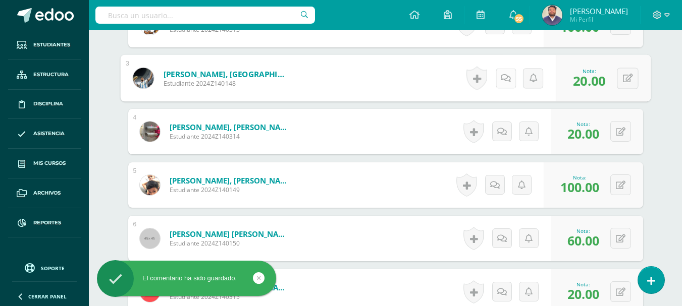
click at [496, 72] on link at bounding box center [505, 78] width 20 height 20
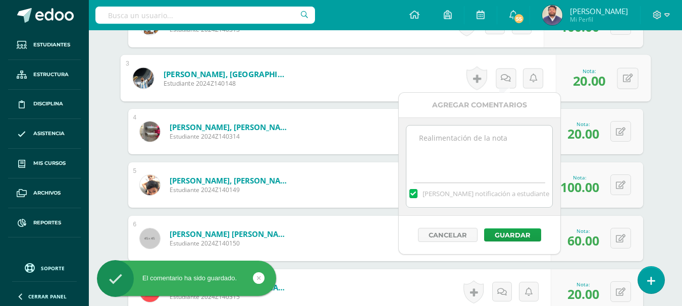
click at [476, 149] on textarea at bounding box center [479, 151] width 146 height 50
paste textarea "No se entregó la actividad asignada, se le brindó oportunidad el [DATE] con el …"
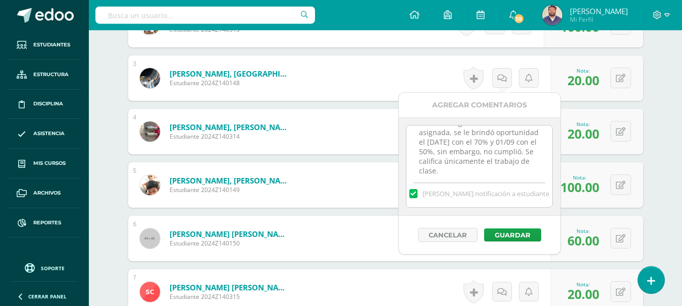
scroll to position [0, 0]
drag, startPoint x: 529, startPoint y: 172, endPoint x: 413, endPoint y: 110, distance: 131.2
click at [413, 110] on div "Agregar Comentarios No se entregó la actividad asignada, se le brindó oportunid…" at bounding box center [479, 173] width 161 height 161
type textarea "No se entregó la actividad asignada, se le brindó oportunidad el [DATE] con el …"
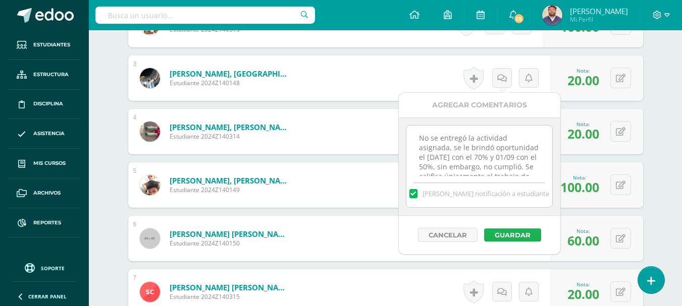
click at [501, 238] on button "Guardar" at bounding box center [512, 235] width 57 height 13
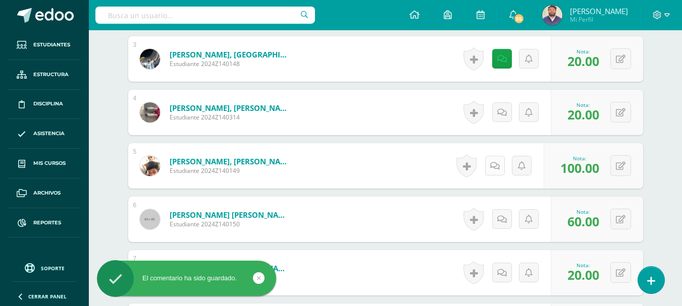
scroll to position [540, 0]
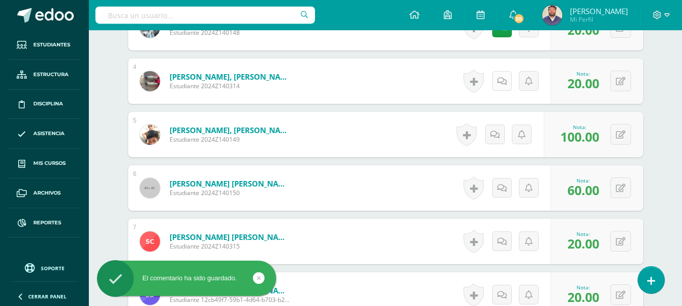
click at [506, 84] on link at bounding box center [502, 81] width 20 height 20
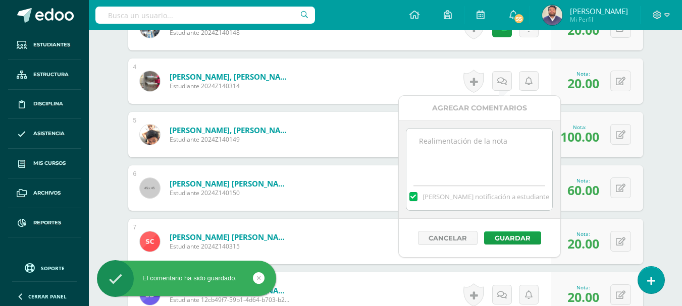
click at [487, 137] on textarea at bounding box center [479, 154] width 146 height 50
paste textarea "No se entregó la actividad asignada, se le brindó oportunidad el lunes 25/09 co…"
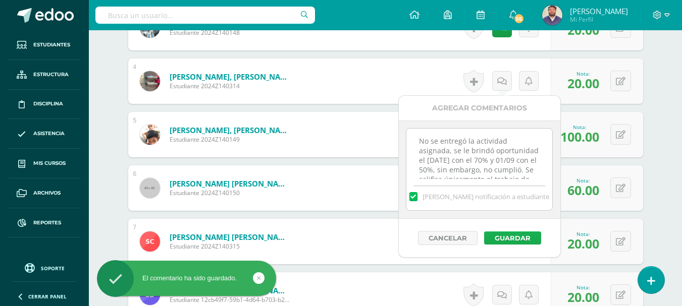
scroll to position [15, 0]
type textarea "No se entregó la actividad asignada, se le brindó oportunidad el lunes 25/09 co…"
click at [517, 239] on button "Guardar" at bounding box center [512, 238] width 57 height 13
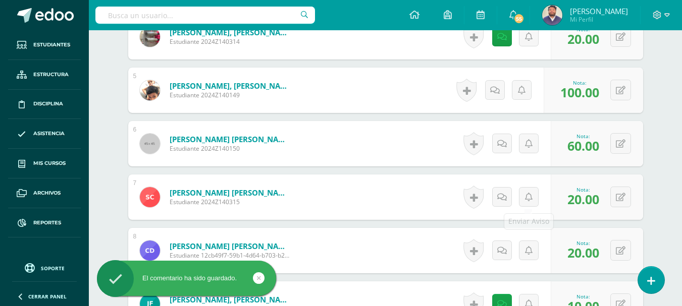
scroll to position [590, 0]
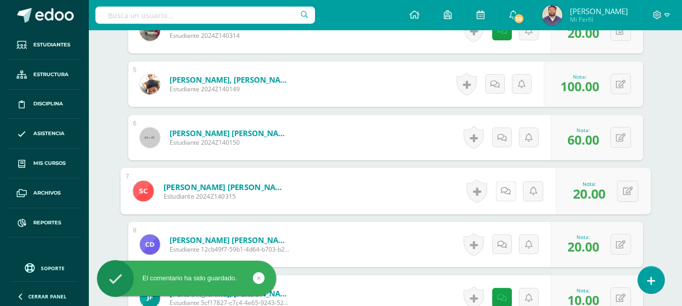
click at [497, 191] on link at bounding box center [505, 191] width 20 height 20
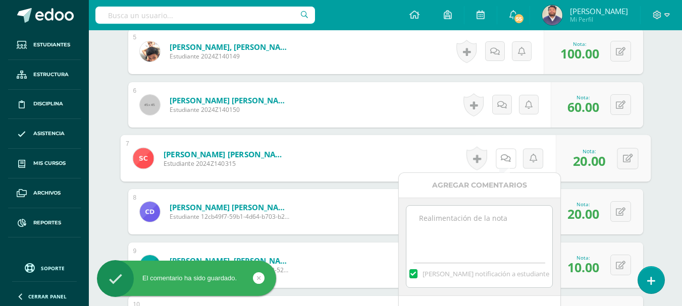
scroll to position [641, 0]
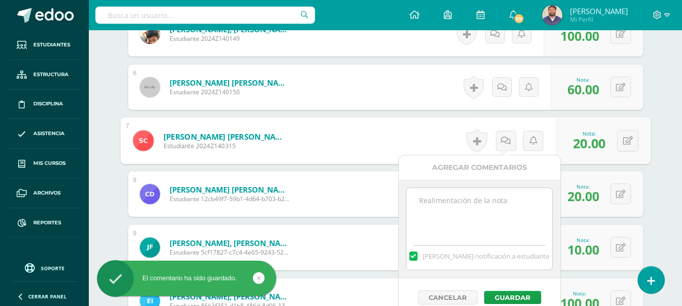
click at [477, 208] on textarea at bounding box center [479, 213] width 146 height 50
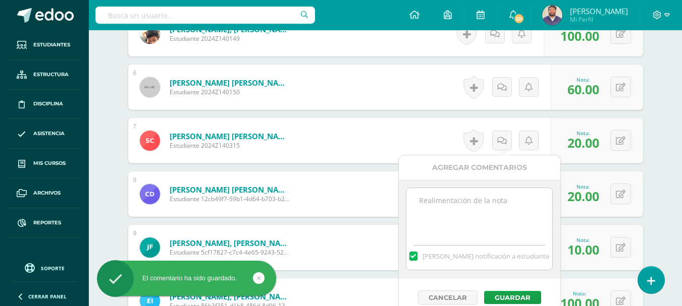
paste textarea "No se entregó la actividad asignada, se le brindó oportunidad el lunes 25/09 co…"
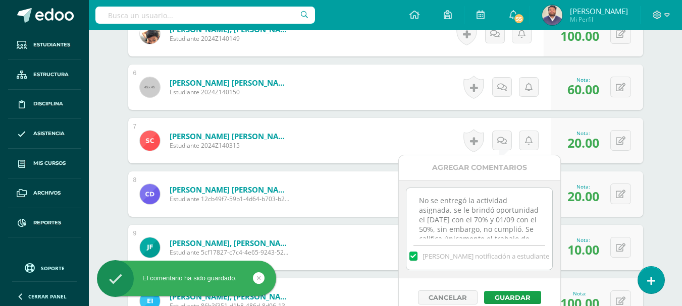
scroll to position [15, 0]
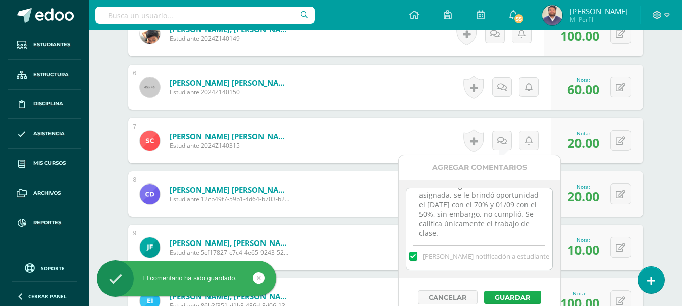
type textarea "No se entregó la actividad asignada, se le brindó oportunidad el lunes 25/09 co…"
click at [521, 295] on button "Guardar" at bounding box center [512, 297] width 57 height 13
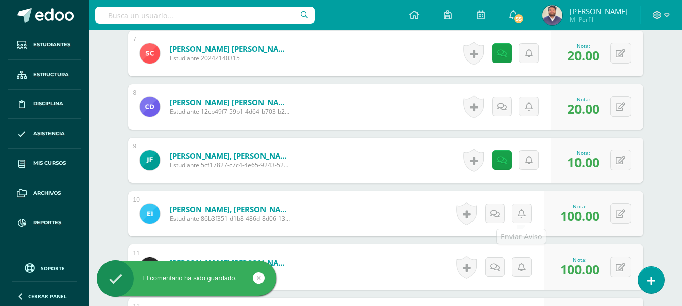
scroll to position [742, 0]
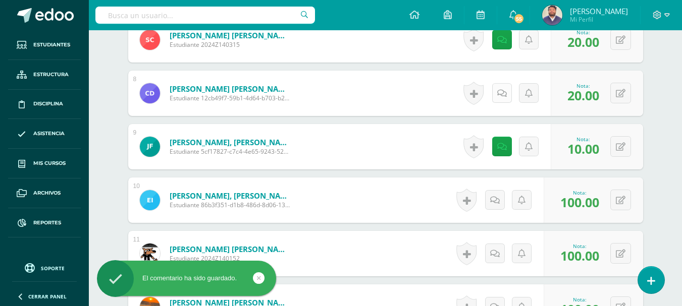
click at [507, 91] on link at bounding box center [502, 93] width 20 height 20
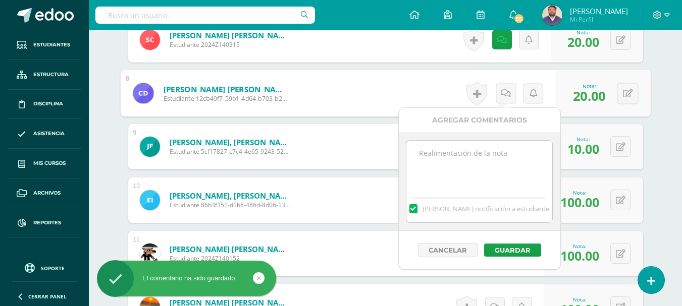
click at [506, 162] on textarea at bounding box center [479, 166] width 146 height 50
paste textarea "No se entregó la actividad asignada, se le brindó oportunidad el lunes 25/09 co…"
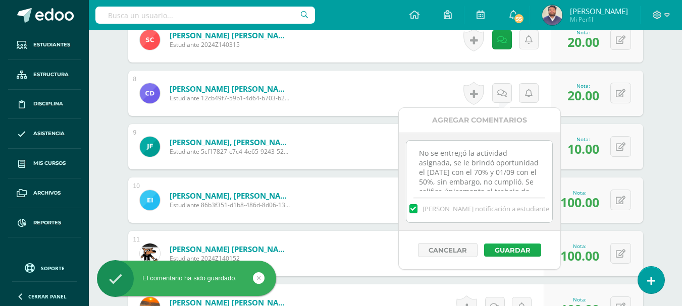
scroll to position [15, 0]
type textarea "No se entregó la actividad asignada, se le brindó oportunidad el lunes 25/09 co…"
click at [513, 248] on button "Guardar" at bounding box center [512, 250] width 57 height 13
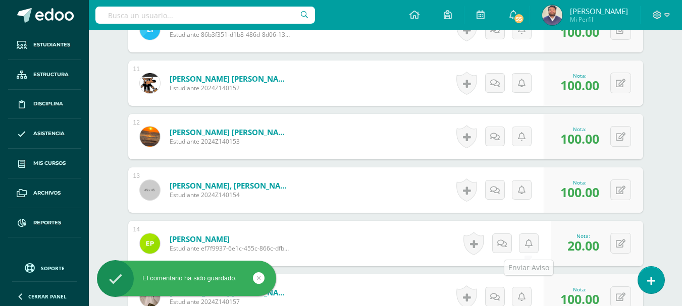
scroll to position [994, 0]
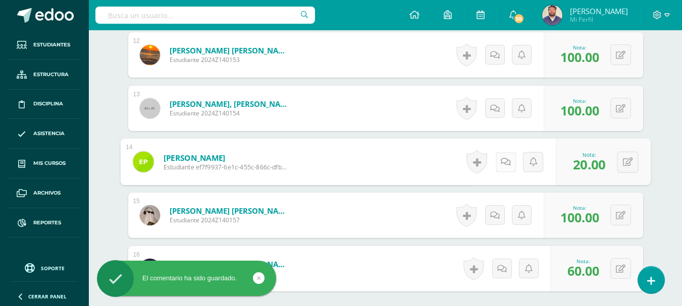
click at [500, 157] on link at bounding box center [505, 162] width 20 height 20
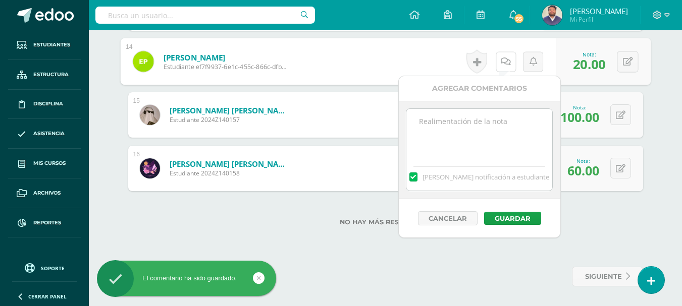
scroll to position [1095, 0]
click at [478, 139] on textarea at bounding box center [479, 134] width 146 height 50
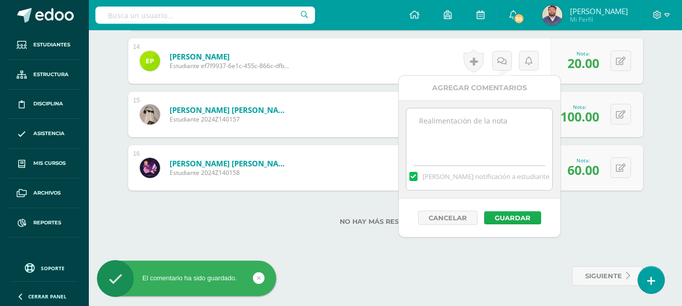
paste textarea "No se entregó la actividad asignada, se le brindó oportunidad el lunes 25/09 co…"
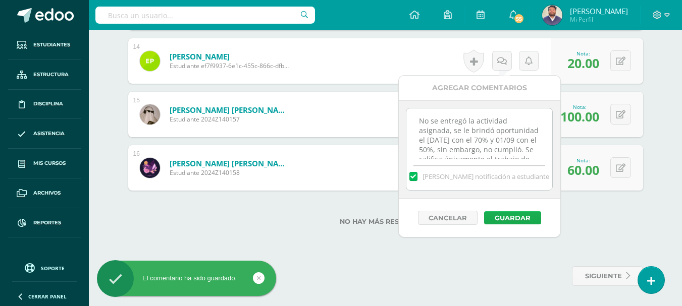
scroll to position [15, 0]
type textarea "No se entregó la actividad asignada, se le brindó oportunidad el lunes 25/09 co…"
click at [514, 217] on button "Guardar" at bounding box center [512, 217] width 57 height 13
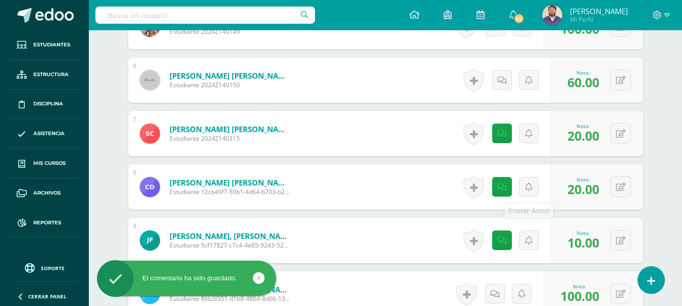
scroll to position [691, 0]
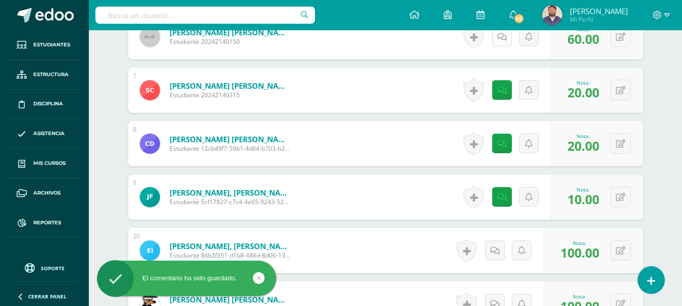
click at [498, 43] on link at bounding box center [502, 37] width 20 height 20
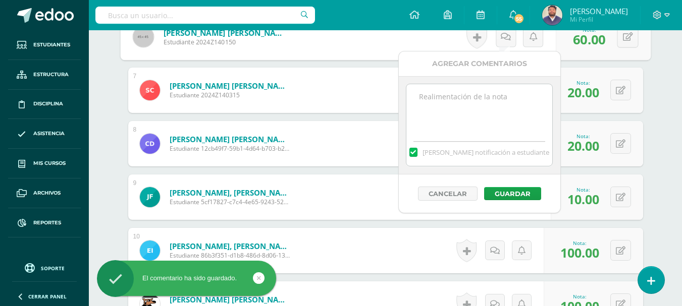
click at [487, 109] on textarea at bounding box center [479, 109] width 146 height 50
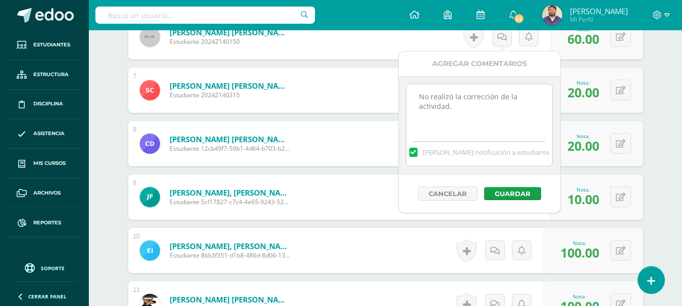
paste textarea "No se entregó la actividad asignada, se le brindó oportunidad el lunes 25/09 co…"
drag, startPoint x: 453, startPoint y: 126, endPoint x: 415, endPoint y: 116, distance: 39.2
click at [415, 116] on textarea "No realizó la corrección de la actividad. No se entregó la actividad asignada, …" at bounding box center [479, 109] width 146 height 50
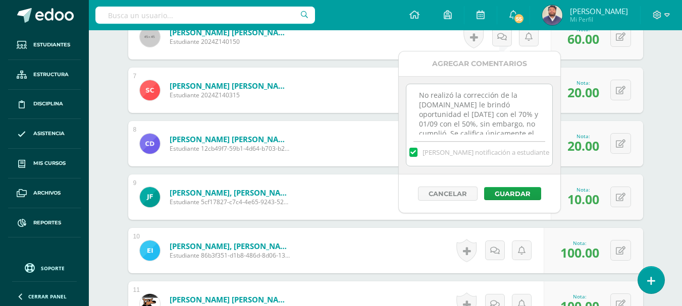
scroll to position [0, 0]
type textarea "No realizó la corrección de la actividad. se le brindó oportunidad el lunes 25/…"
click at [510, 191] on button "Guardar" at bounding box center [512, 193] width 57 height 13
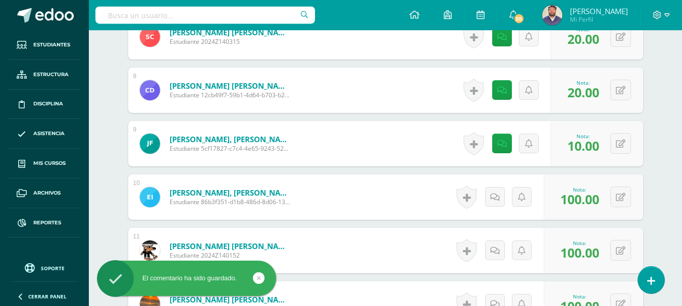
scroll to position [641, 0]
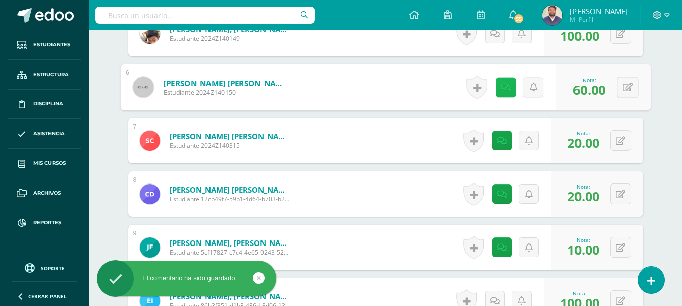
click at [496, 93] on link at bounding box center [505, 87] width 20 height 20
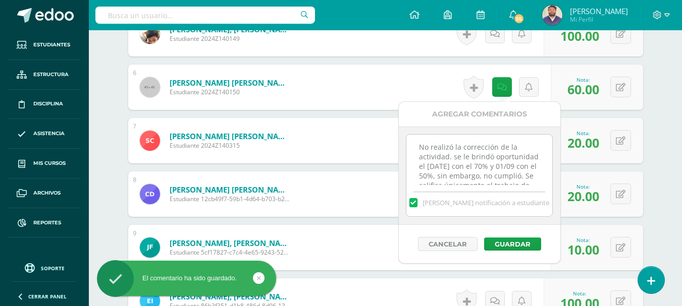
scroll to position [22, 0]
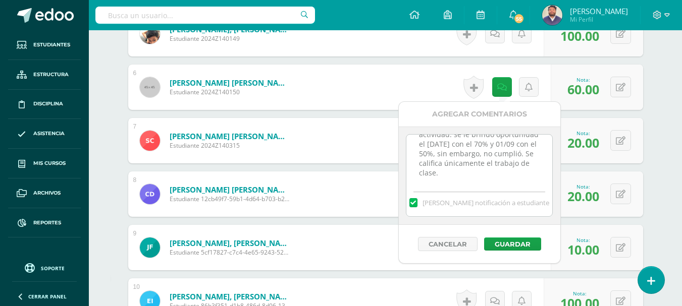
drag, startPoint x: 421, startPoint y: 147, endPoint x: 526, endPoint y: 204, distance: 119.7
click at [526, 204] on div "No realizó la corrección de la actividad. se le brindó oportunidad el lunes 25/…" at bounding box center [479, 175] width 147 height 83
click at [439, 246] on button "Cancelar" at bounding box center [448, 244] width 60 height 14
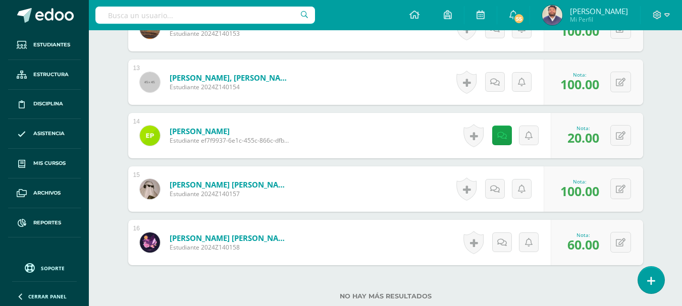
scroll to position [1095, 0]
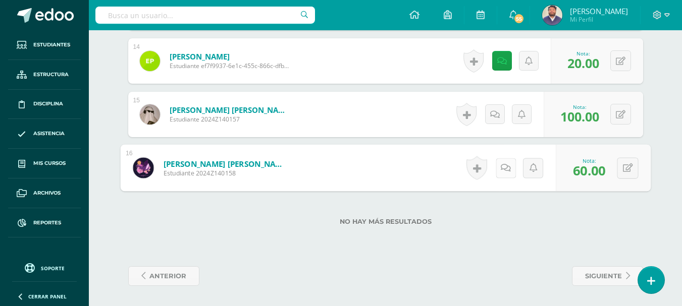
click at [499, 169] on link at bounding box center [505, 168] width 20 height 20
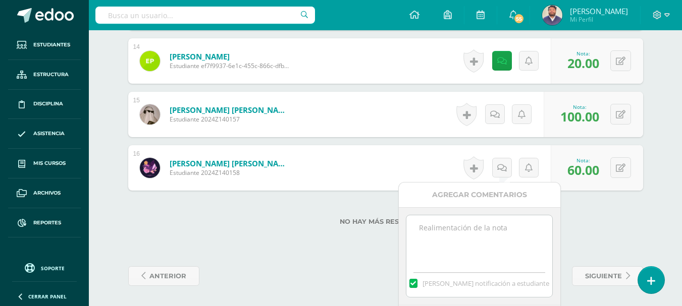
click at [476, 226] on textarea at bounding box center [479, 240] width 146 height 50
paste textarea "No realizó la corrección de la actividad. se le brindó oportunidad el lunes 25/…"
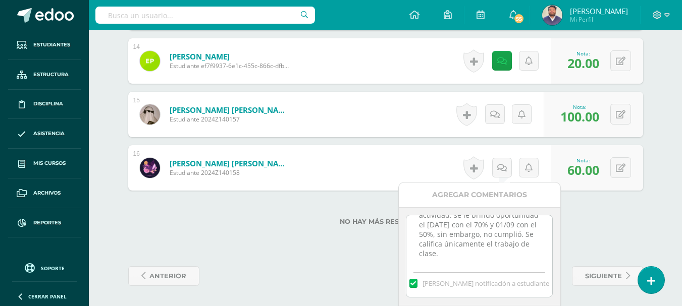
scroll to position [1134, 0]
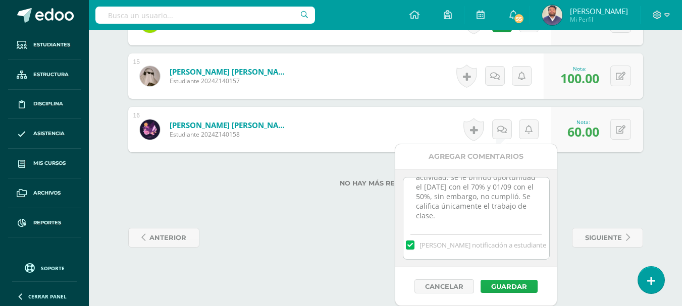
type textarea "No realizó la corrección de la actividad. se le brindó oportunidad el lunes 25/…"
click at [509, 284] on button "Guardar" at bounding box center [508, 286] width 57 height 13
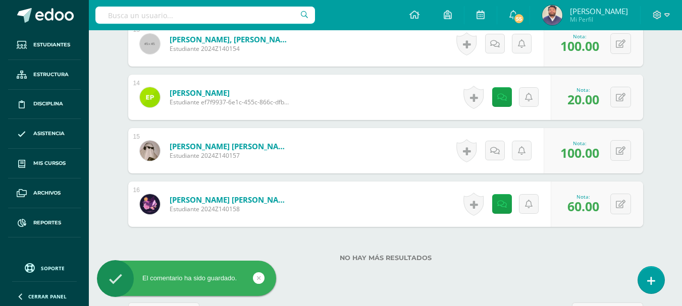
scroll to position [944, 0]
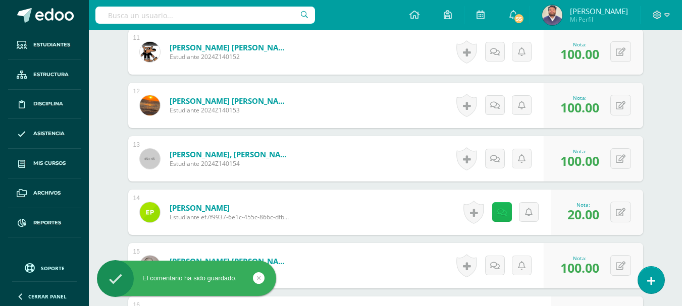
click at [507, 209] on link at bounding box center [502, 212] width 20 height 20
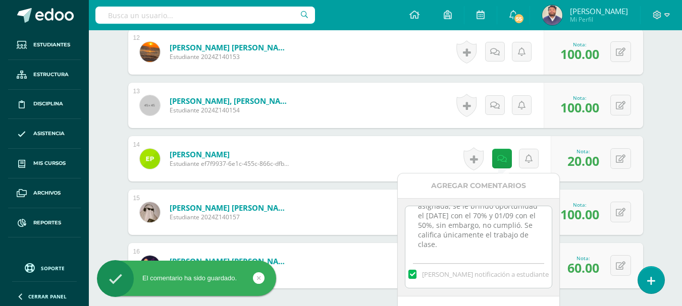
scroll to position [1095, 0]
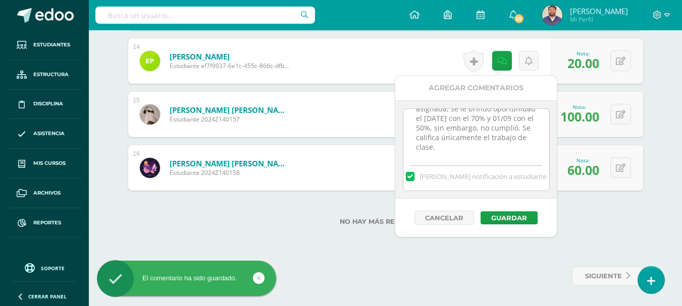
drag, startPoint x: 418, startPoint y: 274, endPoint x: 526, endPoint y: 164, distance: 153.8
click at [526, 164] on div "No se entregó la actividad asignada, se le brindó oportunidad el lunes 25/09 co…" at bounding box center [476, 150] width 147 height 83
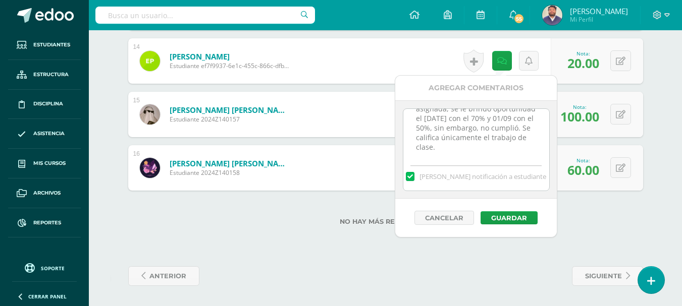
click at [612, 215] on div "No hay más resultados" at bounding box center [385, 214] width 515 height 47
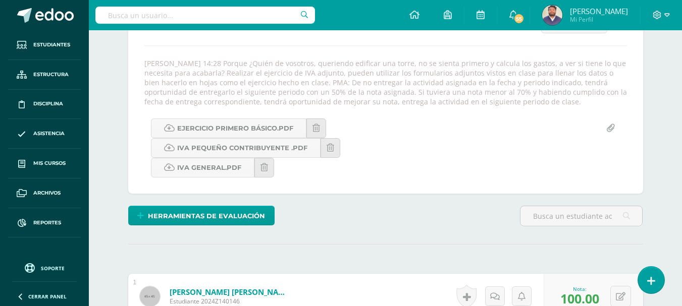
scroll to position [0, 0]
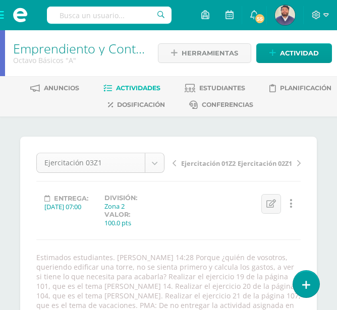
click at [153, 160] on body "Estudiantes Estructura Disciplina Asistencia Mis cursos Archivos Reportes Sopor…" at bounding box center [168, 267] width 337 height 535
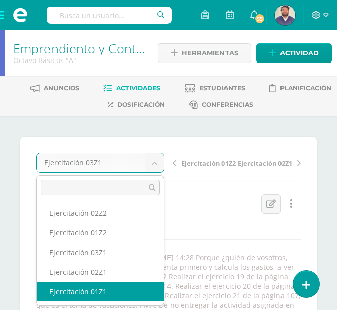
select select "/dashboard/teacher/grade-activity/30784/"
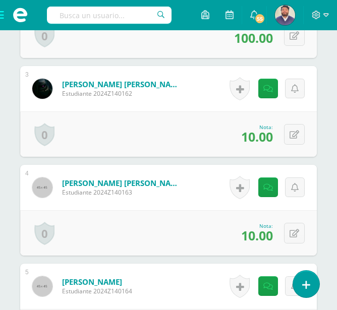
scroll to position [653, 0]
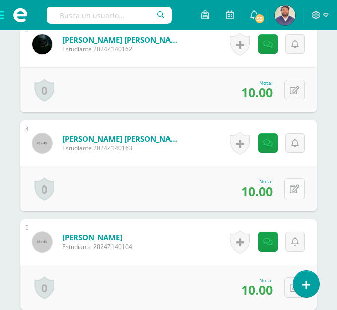
click at [298, 194] on button at bounding box center [294, 189] width 21 height 21
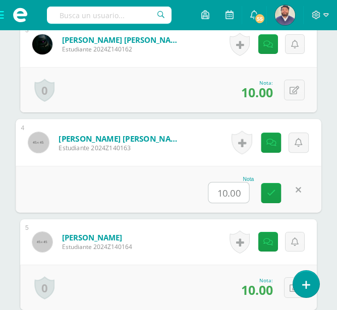
click at [223, 196] on input "10.00" at bounding box center [229, 193] width 40 height 20
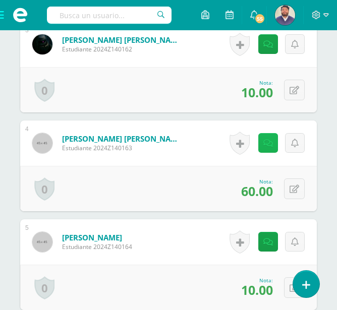
click at [260, 140] on div "Historial de actividad No hay historial para esta actividad Agregar Comentarios…" at bounding box center [266, 143] width 101 height 45
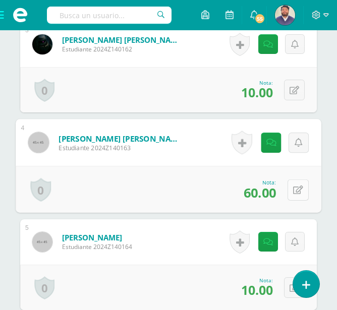
click at [290, 186] on button at bounding box center [298, 189] width 21 height 21
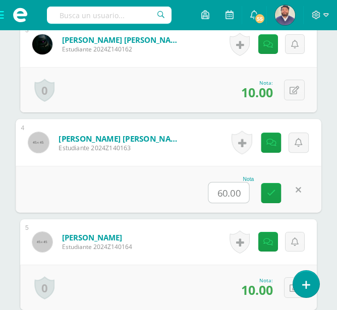
click at [218, 193] on input "60.00" at bounding box center [229, 193] width 40 height 20
type input "90.00"
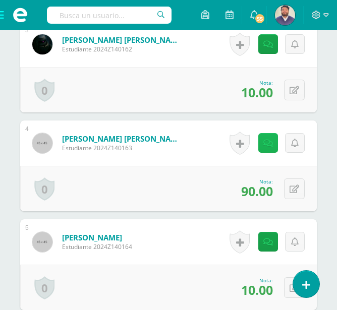
click at [259, 148] on div "Historial de actividad No hay historial para esta actividad Agregar Comentarios…" at bounding box center [266, 143] width 101 height 45
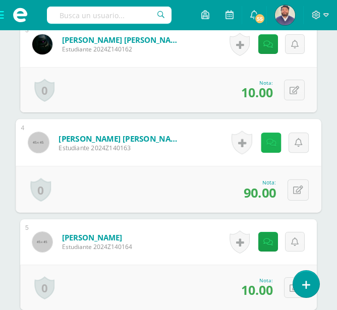
click at [278, 142] on link at bounding box center [271, 143] width 20 height 20
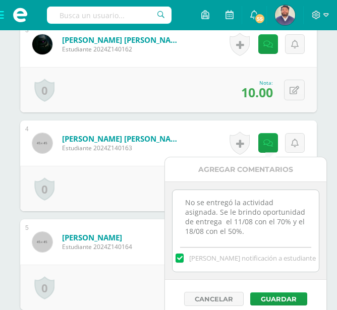
click at [186, 203] on textarea "No se entregó la actividad asignada. Se le brindo oportunidad de entrega el 11/…" at bounding box center [246, 215] width 146 height 50
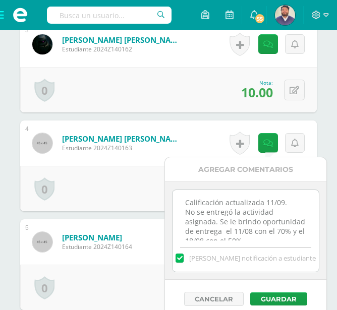
click at [287, 204] on textarea "No se entregó la actividad asignada. Se le brindo oportunidad de entrega el 11/…" at bounding box center [246, 215] width 146 height 50
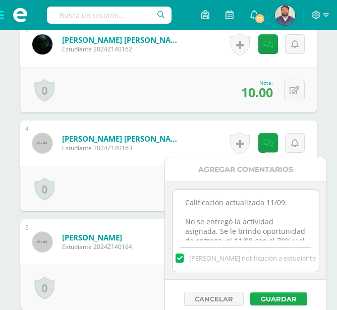
type textarea "Calificación actualizada 11/09. No se entregó la actividad asignada. Se le brin…"
click at [275, 295] on button "Guardar" at bounding box center [278, 299] width 57 height 13
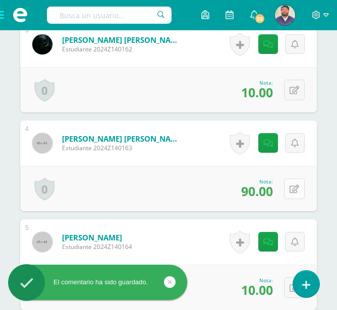
click at [293, 187] on icon at bounding box center [295, 189] width 10 height 9
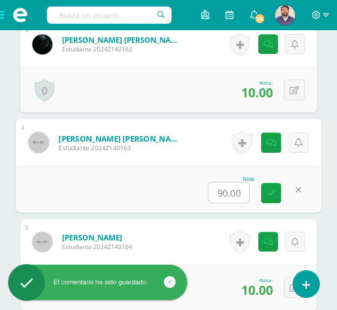
click at [222, 194] on input "90.00" at bounding box center [229, 193] width 40 height 20
type input "60.00"
click at [272, 198] on link at bounding box center [271, 193] width 20 height 20
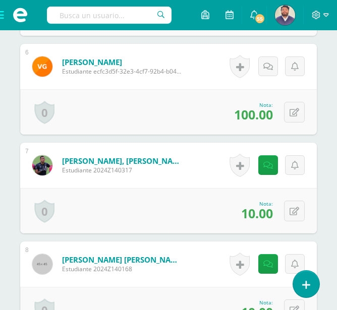
scroll to position [956, 0]
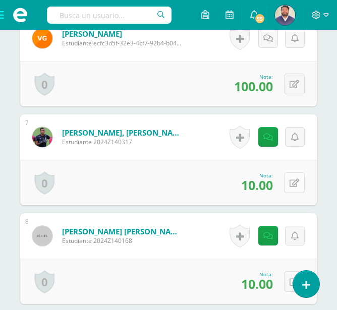
click at [290, 184] on button at bounding box center [294, 183] width 21 height 21
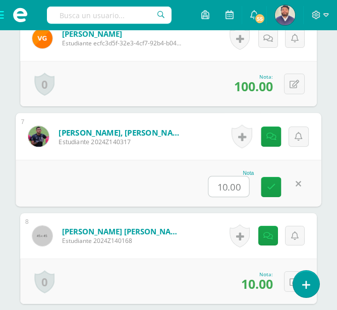
click at [221, 188] on input "10.00" at bounding box center [229, 187] width 40 height 20
type input "50.00"
click at [267, 189] on icon at bounding box center [271, 187] width 9 height 9
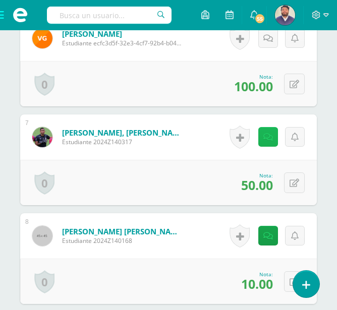
click at [272, 138] on icon at bounding box center [268, 137] width 10 height 9
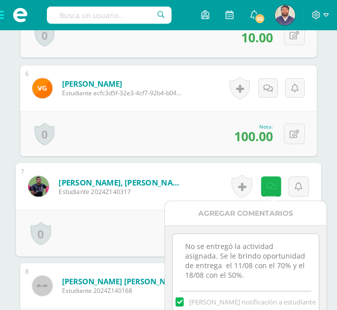
scroll to position [905, 0]
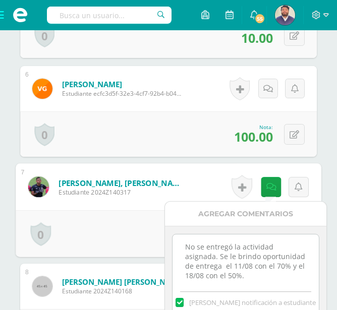
click at [183, 247] on textarea "No se entregó la actividad asignada. Se le brindo oportunidad de entrega el 11/…" at bounding box center [246, 260] width 146 height 50
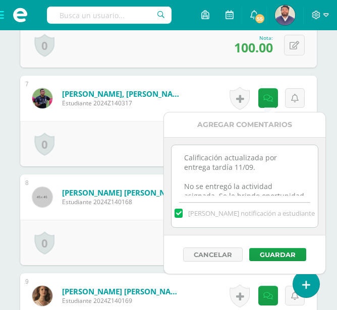
scroll to position [1006, 0]
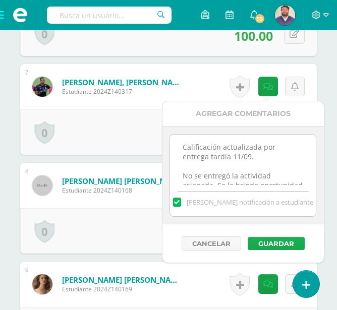
type textarea "Calificación actualizada por entrega tardía 11/09. No se entregó la actividad a…"
click at [261, 241] on button "Guardar" at bounding box center [276, 243] width 57 height 13
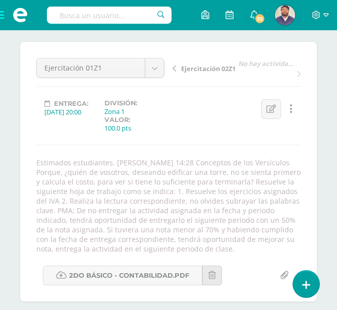
scroll to position [0, 0]
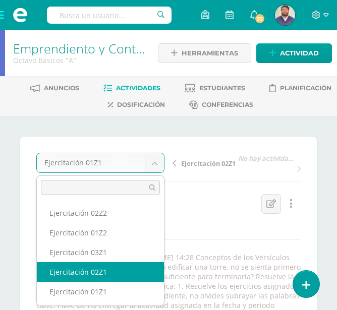
select select "/dashboard/teacher/grade-activity/31254/"
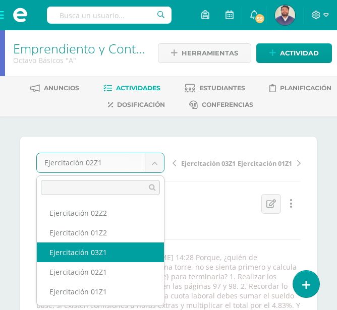
select select "/dashboard/teacher/grade-activity/31640/"
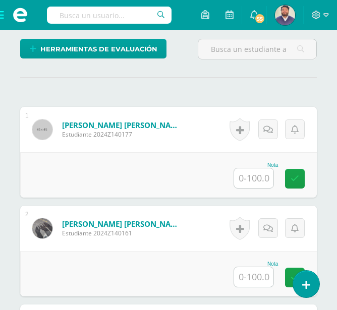
scroll to position [404, 0]
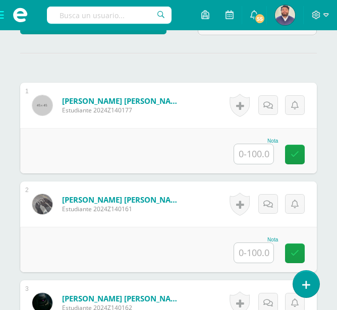
click at [250, 144] on input "text" at bounding box center [253, 154] width 39 height 20
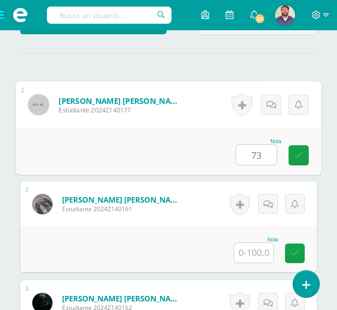
type input "73"
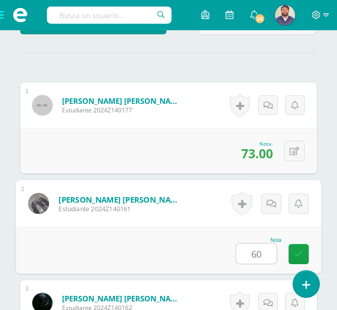
type input "60"
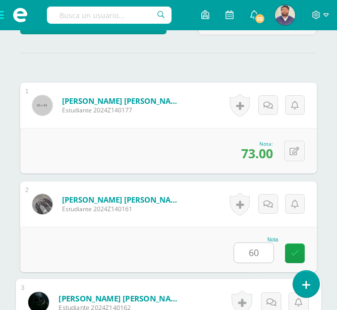
scroll to position [591, 0]
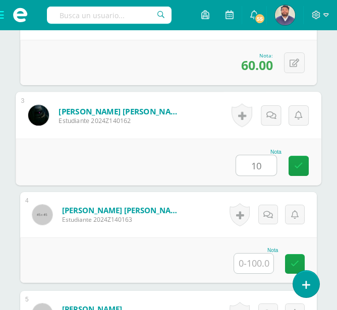
type input "10"
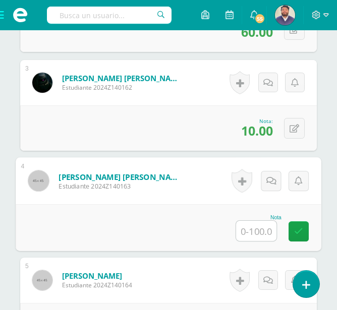
scroll to position [641, 0]
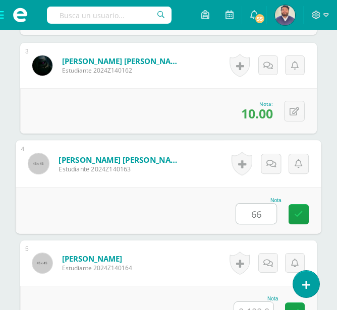
type input "66"
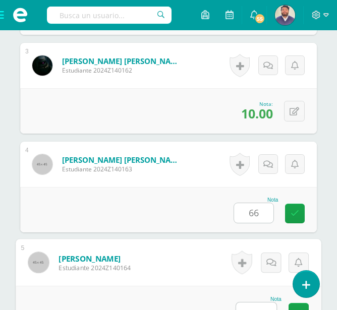
scroll to position [643, 0]
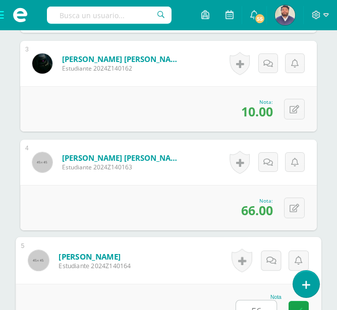
type input "56"
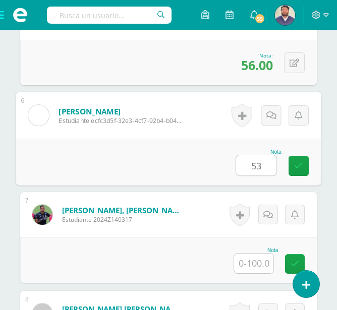
type input "53"
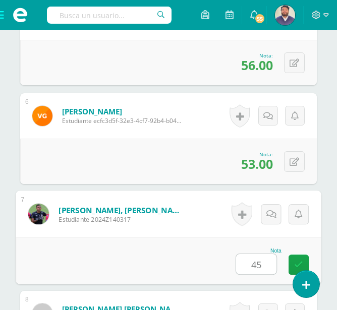
type input "45"
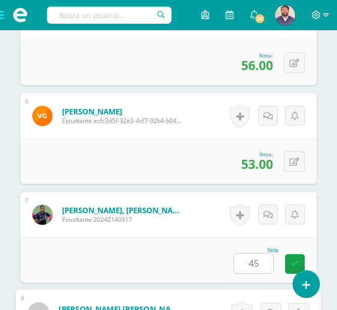
scroll to position [1086, 0]
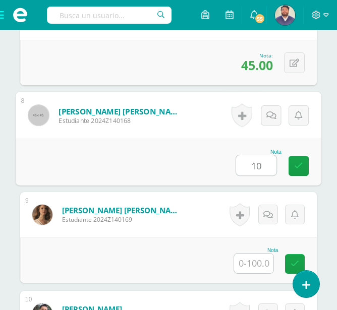
type input "10"
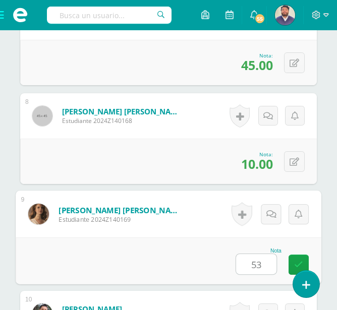
type input "53"
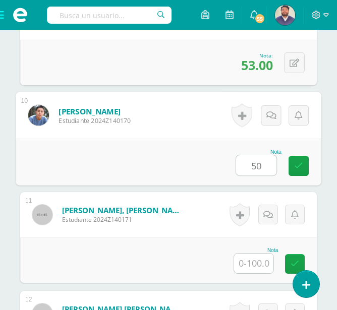
type input "50"
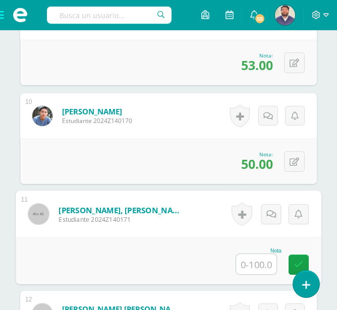
click at [258, 257] on input "text" at bounding box center [256, 264] width 40 height 20
type input "10"
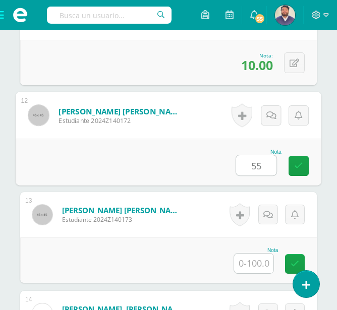
type input "55"
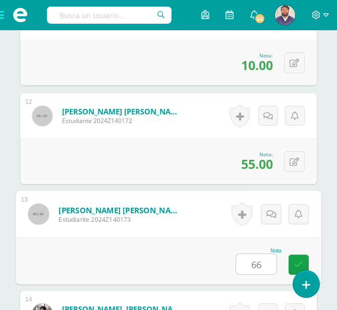
type input "66"
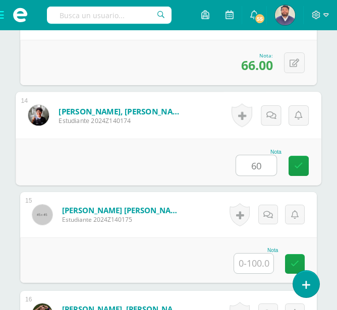
type input "60"
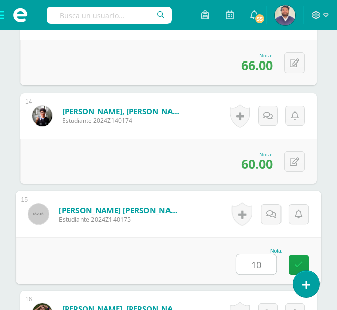
type input "10"
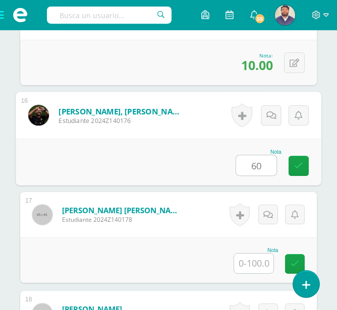
type input "60"
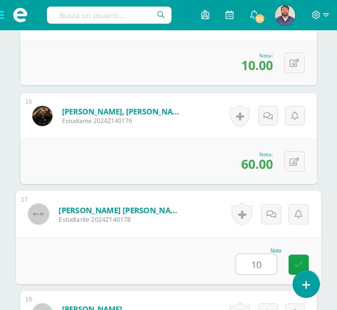
type input "10"
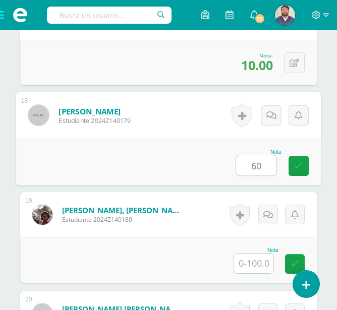
type input "60"
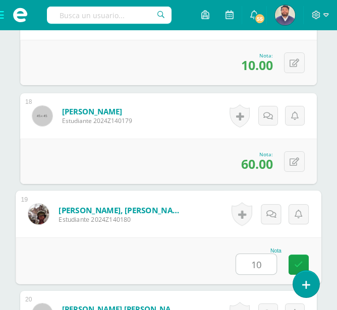
type input "10"
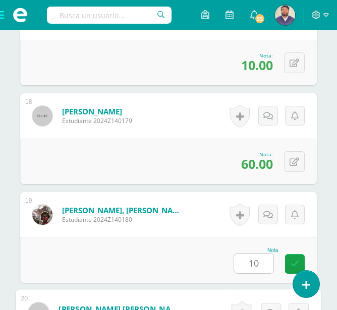
scroll to position [2252, 0]
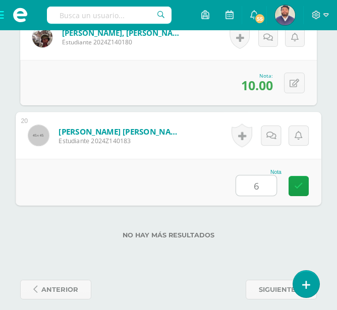
type input "66"
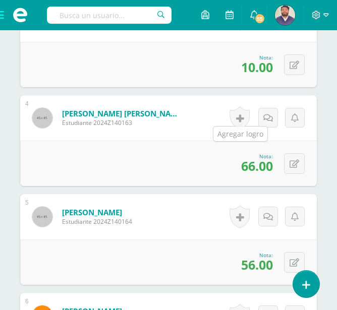
scroll to position [587, 0]
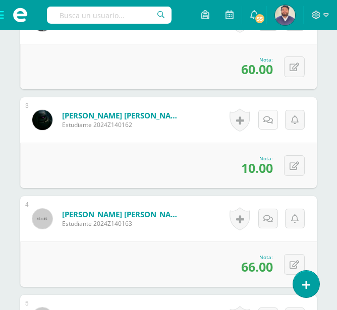
click at [266, 116] on icon at bounding box center [268, 120] width 10 height 9
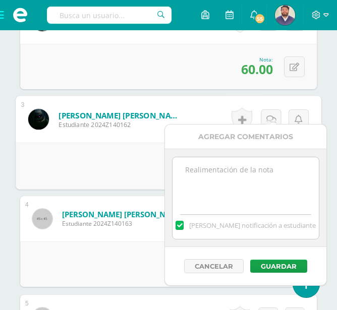
click at [238, 178] on textarea at bounding box center [246, 182] width 146 height 50
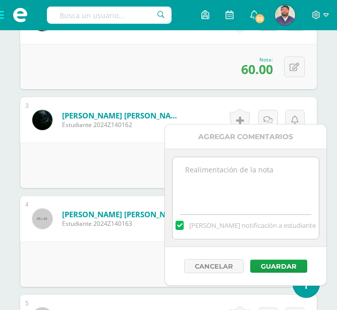
paste textarea "7,333333333"
type textarea "7,333333333"
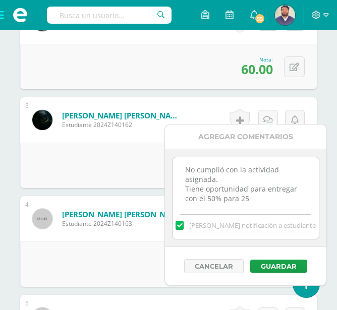
click at [247, 201] on textarea "No cumplió con la actividad asignada. Tiene oportunidad para entregar con el 50…" at bounding box center [246, 182] width 146 height 50
type textarea "No cumplió con la actividad asignada. Tiene oportunidad para entregar con el 50…"
drag, startPoint x: 266, startPoint y: 208, endPoint x: 261, endPoint y: 199, distance: 10.4
click at [266, 206] on div "No cumplió con la actividad asignada. Tiene oportunidad para entregar con el 50…" at bounding box center [245, 198] width 147 height 83
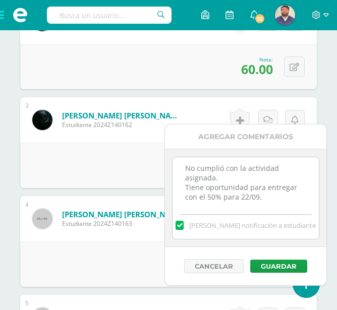
scroll to position [0, 0]
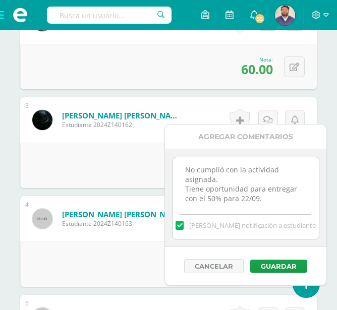
drag, startPoint x: 261, startPoint y: 199, endPoint x: 172, endPoint y: 163, distance: 96.9
click at [172, 163] on div "No cumplió con la actividad asignada. Tiene oportunidad para entregar con el 50…" at bounding box center [245, 198] width 161 height 98
click at [268, 273] on button "Guardar" at bounding box center [278, 266] width 57 height 13
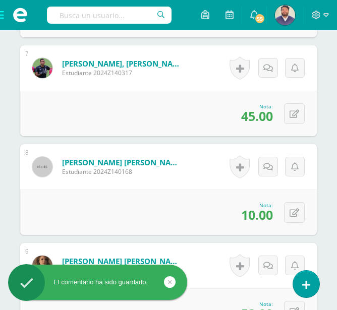
scroll to position [1092, 0]
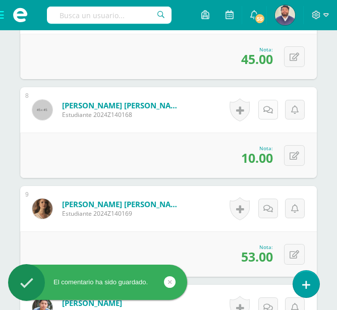
click at [268, 107] on link at bounding box center [268, 110] width 20 height 20
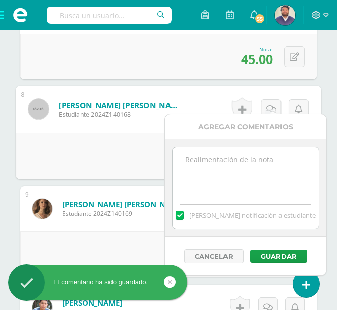
click at [249, 155] on textarea at bounding box center [246, 172] width 146 height 50
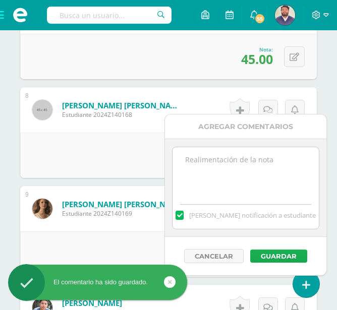
paste textarea "No cumplió con la actividad asignada. Tiene oportunidad para entregar con el 50…"
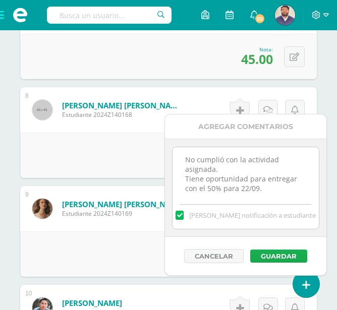
type textarea "No cumplió con la actividad asignada. Tiene oportunidad para entregar con el 50…"
click at [274, 258] on button "Guardar" at bounding box center [278, 256] width 57 height 13
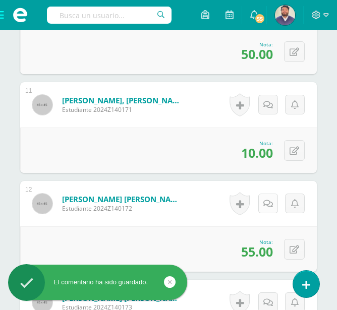
scroll to position [1394, 0]
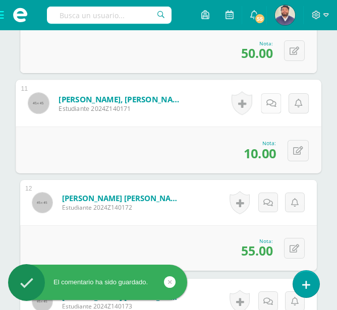
click at [270, 99] on icon at bounding box center [271, 103] width 10 height 9
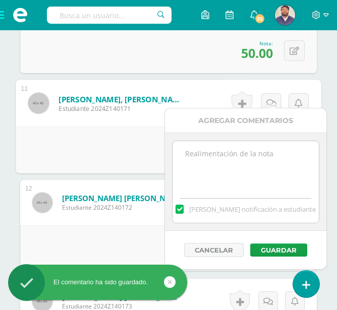
click at [246, 174] on textarea at bounding box center [246, 166] width 146 height 50
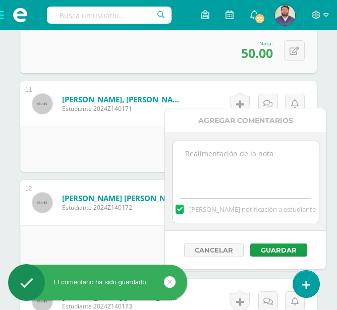
paste textarea "No cumplió con la actividad asignada. Tiene oportunidad para entregar con el 50…"
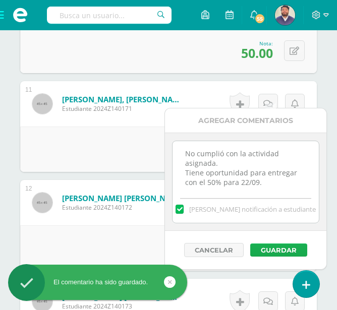
type textarea "No cumplió con la actividad asignada. Tiene oportunidad para entregar con el 50…"
click at [289, 253] on button "Guardar" at bounding box center [278, 250] width 57 height 13
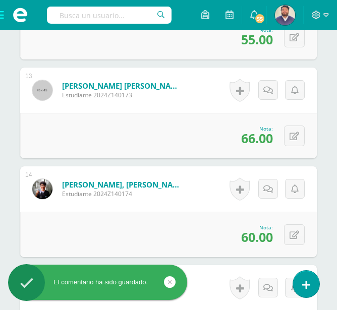
scroll to position [1748, 0]
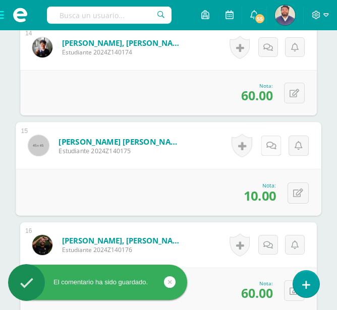
click at [268, 141] on icon at bounding box center [271, 145] width 10 height 9
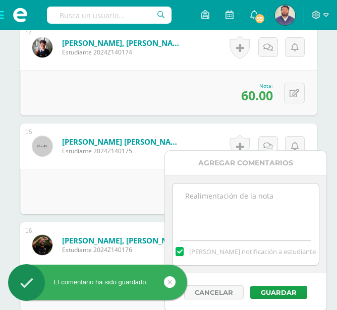
click at [246, 203] on textarea at bounding box center [246, 209] width 146 height 50
paste textarea "No cumplió con la actividad asignada. Tiene oportunidad para entregar con el 50…"
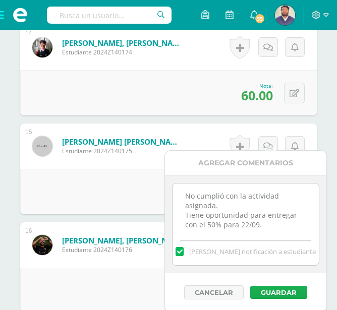
type textarea "No cumplió con la actividad asignada. Tiene oportunidad para entregar con el 50…"
click at [284, 290] on button "Guardar" at bounding box center [278, 292] width 57 height 13
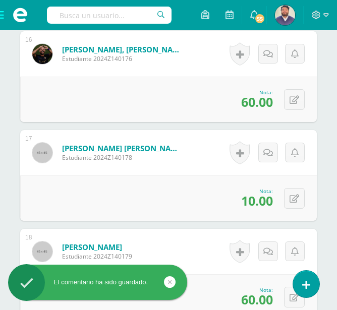
scroll to position [1950, 0]
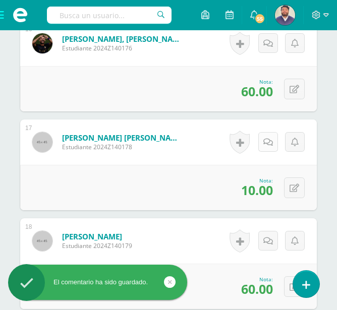
click at [266, 138] on icon at bounding box center [268, 142] width 10 height 9
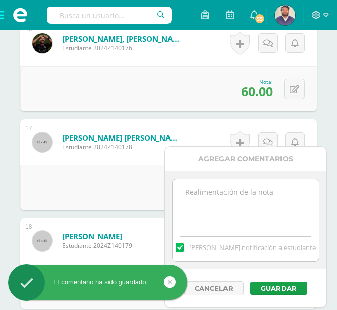
click at [253, 202] on textarea at bounding box center [246, 205] width 146 height 50
paste textarea "No cumplió con la actividad asignada. Tiene oportunidad para entregar con el 50…"
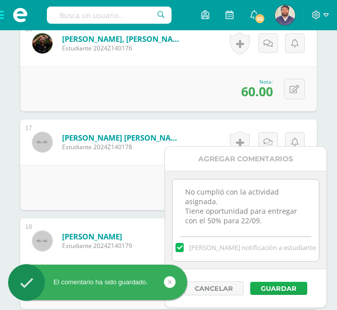
type textarea "No cumplió con la actividad asignada. Tiene oportunidad para entregar con el 50…"
click at [273, 286] on button "Guardar" at bounding box center [278, 288] width 57 height 13
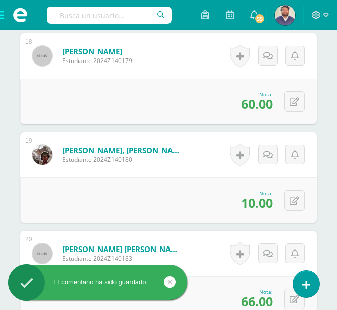
scroll to position [2151, 0]
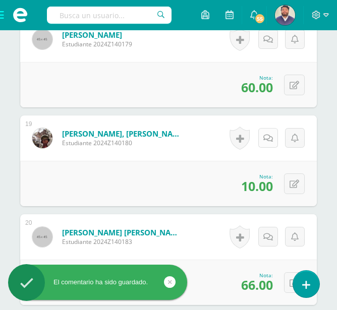
click at [267, 134] on icon at bounding box center [268, 138] width 10 height 9
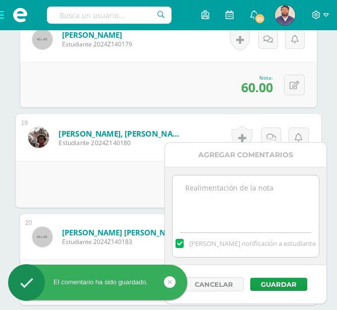
click at [257, 198] on textarea at bounding box center [246, 201] width 146 height 50
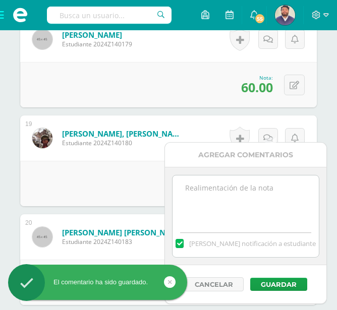
paste textarea "No cumplió con la actividad asignada. Tiene oportunidad para entregar con el 50…"
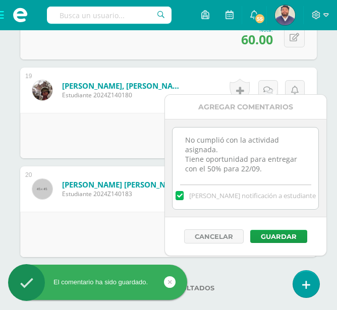
scroll to position [2202, 0]
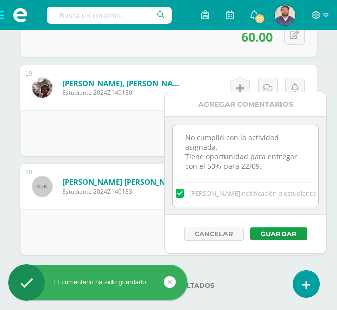
type textarea "No cumplió con la actividad asignada. Tiene oportunidad para entregar con el 50…"
click at [286, 286] on div "No hay más resultados" at bounding box center [168, 278] width 297 height 47
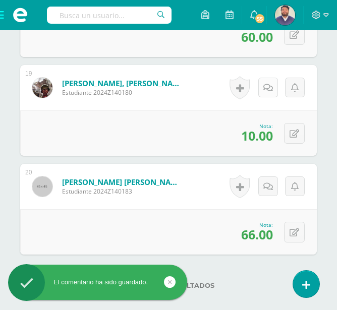
click at [263, 78] on link at bounding box center [268, 88] width 20 height 20
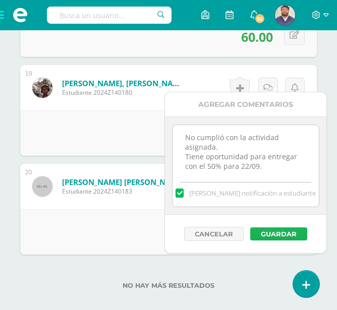
click at [277, 234] on button "Guardar" at bounding box center [278, 234] width 57 height 13
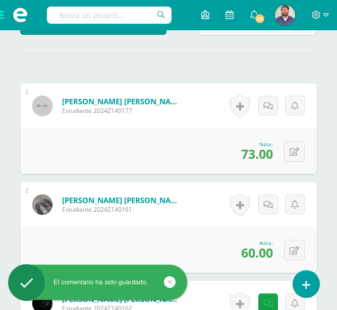
scroll to position [385, 0]
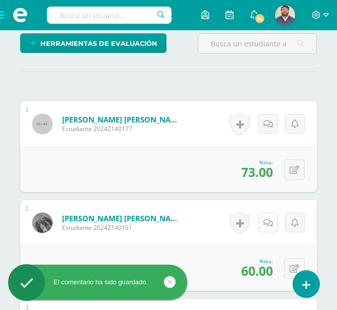
click at [271, 219] on icon at bounding box center [268, 223] width 10 height 9
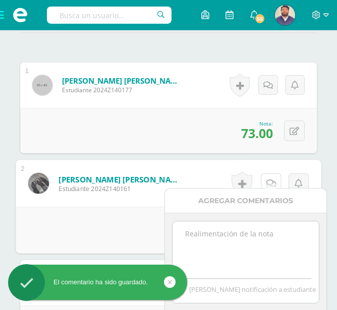
scroll to position [486, 0]
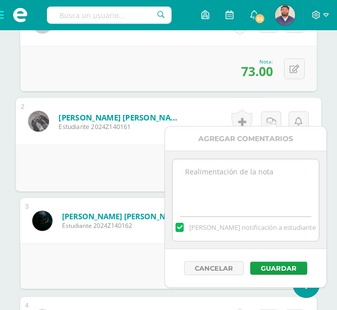
click at [261, 186] on textarea at bounding box center [246, 184] width 146 height 50
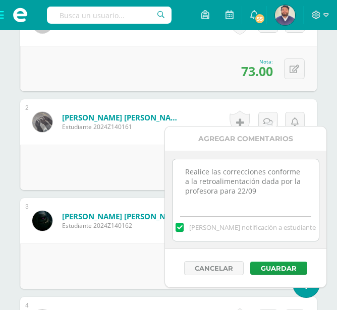
drag, startPoint x: 258, startPoint y: 190, endPoint x: 173, endPoint y: 174, distance: 86.9
click at [173, 174] on textarea "Realice las correcciones conforme a la retroalimentación dada por la profesora …" at bounding box center [246, 184] width 146 height 50
type textarea "Realice las correcciones conforme a la retroalimentación dada por la profesora …"
click at [267, 269] on button "Guardar" at bounding box center [278, 268] width 57 height 13
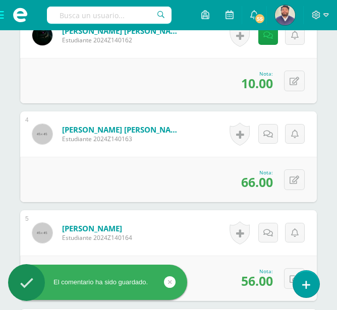
scroll to position [688, 0]
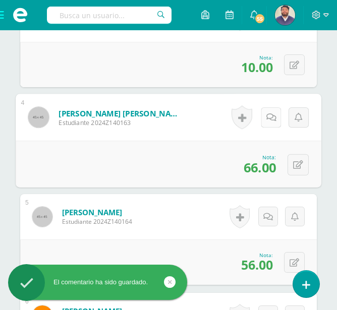
click at [260, 103] on div "Historial de actividad No hay historial para esta actividad Agregar Comentarios…" at bounding box center [270, 117] width 104 height 47
click at [274, 113] on icon at bounding box center [271, 117] width 10 height 9
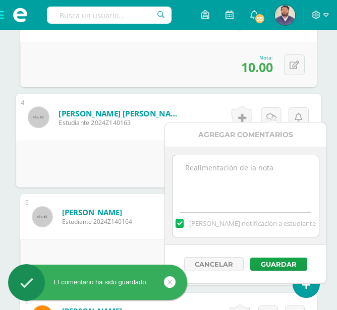
click at [255, 165] on textarea at bounding box center [246, 180] width 146 height 50
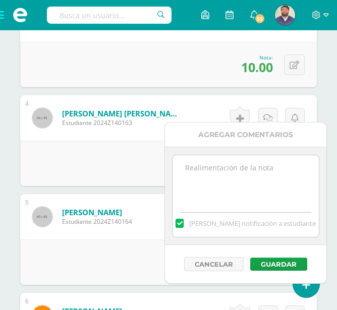
paste textarea "Realice las correcciones conforme a la retroalimentación dada por la profesora …"
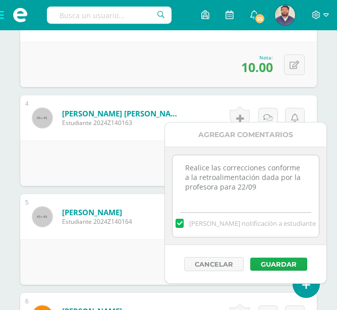
type textarea "Realice las correcciones conforme a la retroalimentación dada por la profesora …"
click at [274, 265] on button "Guardar" at bounding box center [278, 264] width 57 height 13
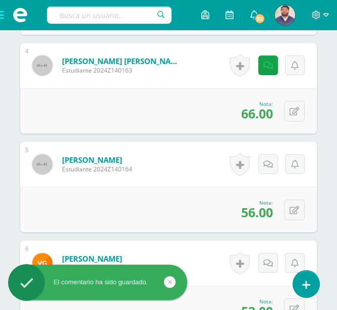
scroll to position [789, 0]
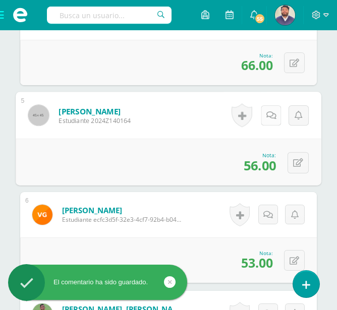
click at [267, 111] on icon at bounding box center [271, 115] width 10 height 9
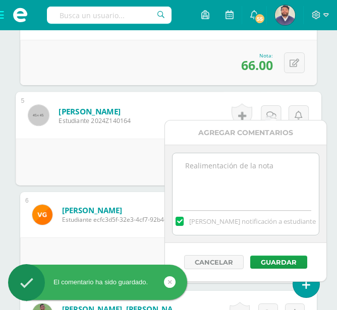
click at [263, 164] on textarea at bounding box center [246, 178] width 146 height 50
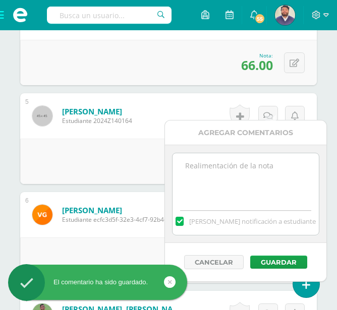
paste textarea "Realice las correcciones conforme a la retroalimentación dada por la profesora …"
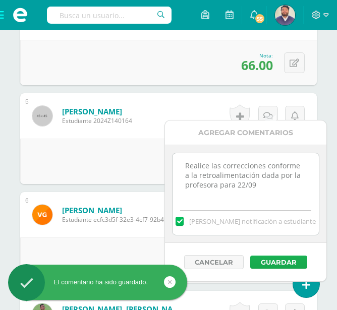
type textarea "Realice las correcciones conforme a la retroalimentación dada por la profesora …"
click at [290, 264] on button "Guardar" at bounding box center [278, 262] width 57 height 13
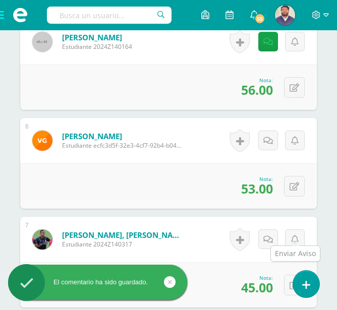
scroll to position [890, 0]
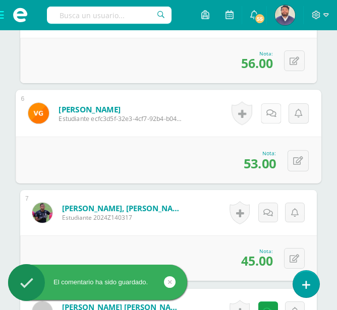
click at [271, 109] on icon at bounding box center [271, 113] width 10 height 9
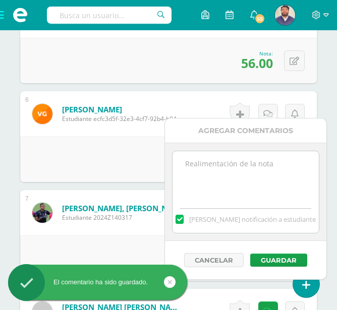
click at [242, 186] on textarea at bounding box center [246, 176] width 146 height 50
paste textarea "Realice las correcciones conforme a la retroalimentación dada por la profesora …"
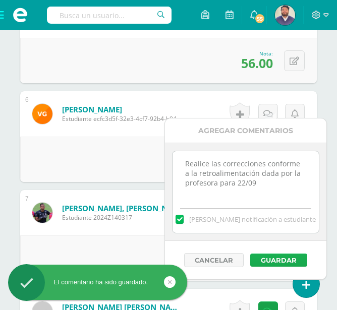
type textarea "Realice las correcciones conforme a la retroalimentación dada por la profesora …"
click at [285, 267] on button "Guardar" at bounding box center [278, 260] width 57 height 13
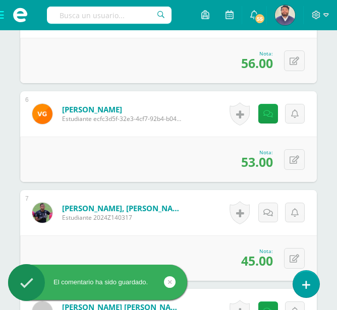
scroll to position [991, 0]
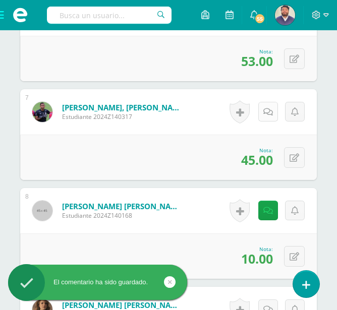
click at [265, 108] on link at bounding box center [268, 112] width 20 height 20
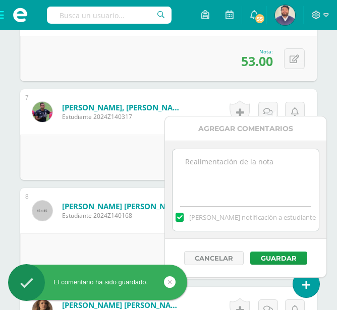
click at [243, 191] on textarea at bounding box center [246, 174] width 146 height 50
paste textarea "Realice las correcciones conforme a la retroalimentación dada por la profesora …"
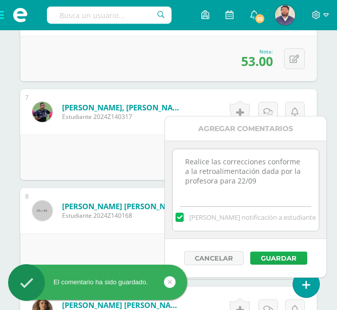
type textarea "Realice las correcciones conforme a la retroalimentación dada por la profesora …"
click at [278, 258] on button "Guardar" at bounding box center [278, 258] width 57 height 13
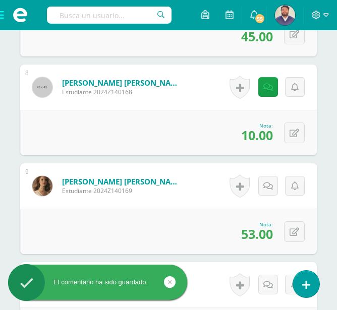
scroll to position [1142, 0]
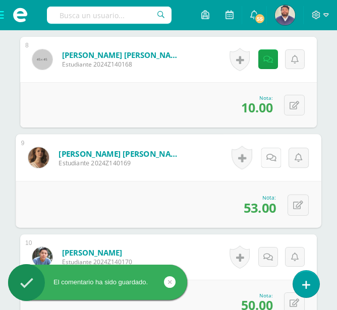
click at [266, 148] on link at bounding box center [271, 158] width 20 height 20
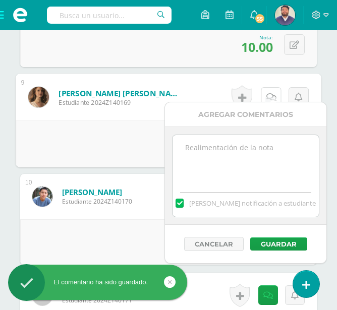
scroll to position [1243, 0]
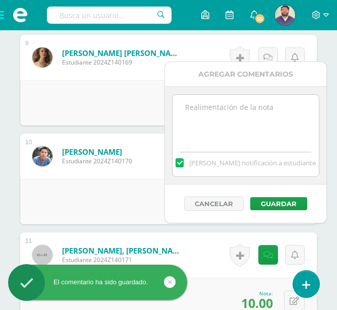
click at [238, 128] on textarea at bounding box center [246, 120] width 146 height 50
paste textarea "Realice las correcciones conforme a la retroalimentación dada por la profesora …"
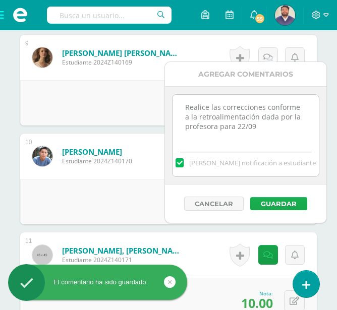
type textarea "Realice las correcciones conforme a la retroalimentación dada por la profesora …"
click at [278, 204] on button "Guardar" at bounding box center [278, 203] width 57 height 13
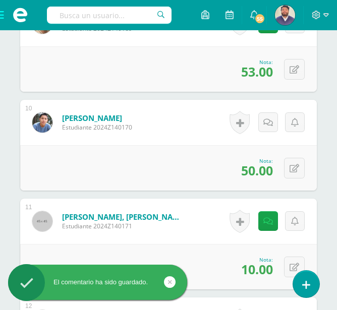
scroll to position [1293, 0]
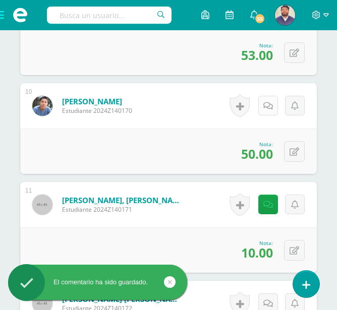
click at [269, 105] on link at bounding box center [268, 106] width 20 height 20
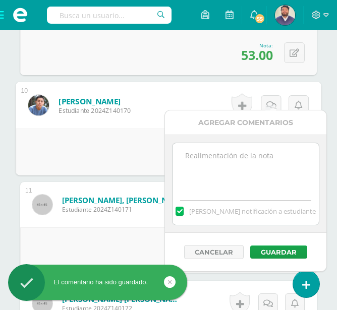
click at [220, 156] on textarea at bounding box center [246, 168] width 146 height 50
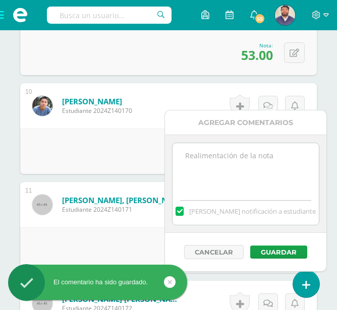
paste textarea "Realice las correcciones conforme a la retroalimentación dada por la profesora …"
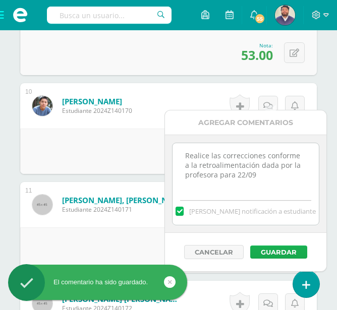
type textarea "Realice las correcciones conforme a la retroalimentación dada por la profesora …"
click at [276, 252] on button "Guardar" at bounding box center [278, 252] width 57 height 13
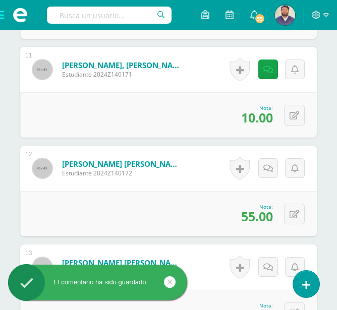
scroll to position [1445, 0]
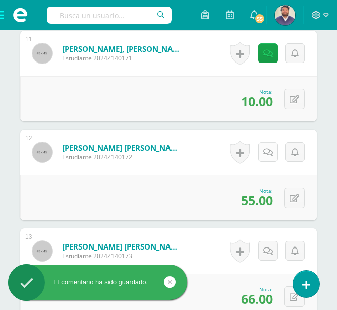
click at [268, 148] on icon at bounding box center [268, 152] width 10 height 9
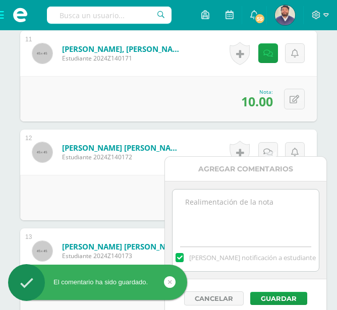
click at [231, 201] on textarea at bounding box center [246, 215] width 146 height 50
paste textarea "Realice las correcciones conforme a la retroalimentación dada por la profesora …"
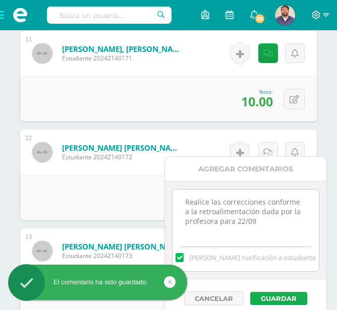
type textarea "Realice las correcciones conforme a la retroalimentación dada por la profesora …"
click at [283, 300] on button "Guardar" at bounding box center [278, 298] width 57 height 13
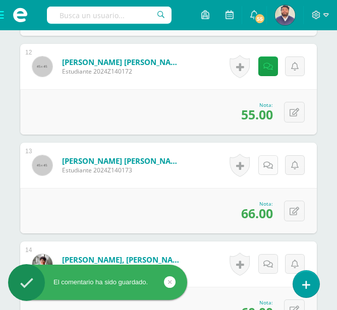
scroll to position [1546, 0]
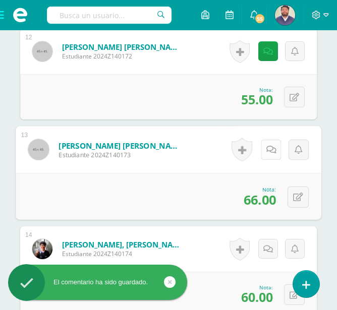
click at [263, 140] on link at bounding box center [271, 150] width 20 height 20
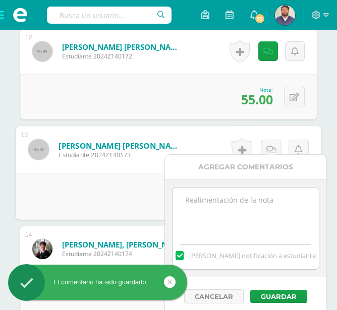
click at [251, 199] on textarea at bounding box center [246, 213] width 146 height 50
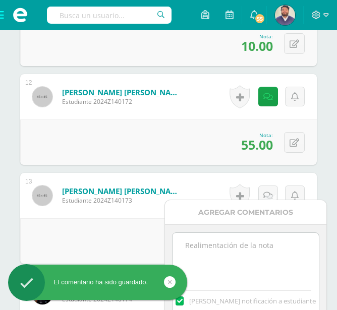
paste textarea "Realice las correcciones conforme a la retroalimentación dada por la profesora …"
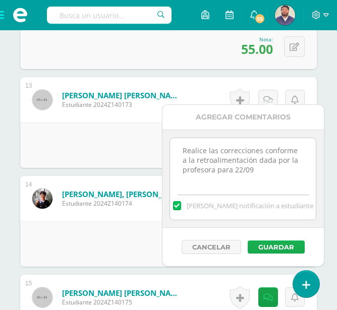
type textarea "Realice las correcciones conforme a la retroalimentación dada por la profesora …"
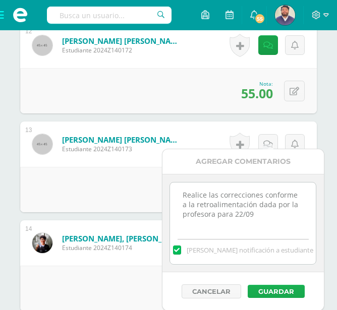
click at [269, 251] on div "[PERSON_NAME] notificación a estudiante" at bounding box center [243, 248] width 146 height 31
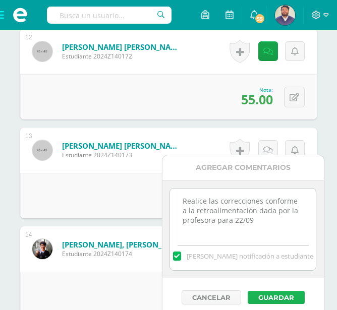
click at [275, 293] on button "Guardar" at bounding box center [276, 297] width 57 height 13
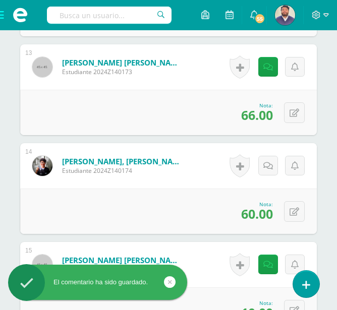
scroll to position [1697, 0]
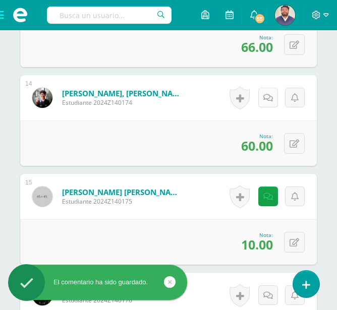
click at [267, 93] on link at bounding box center [268, 98] width 20 height 20
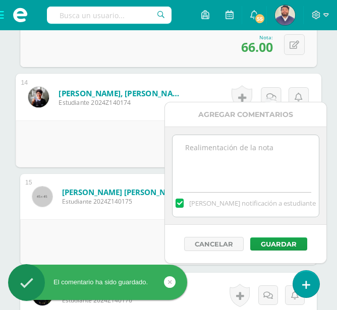
click at [235, 170] on textarea at bounding box center [246, 160] width 146 height 50
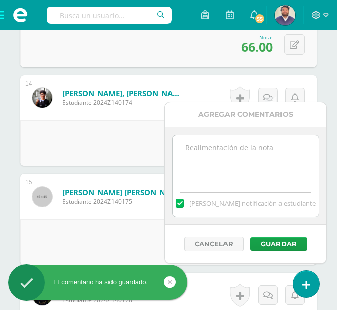
paste textarea "Realice las correcciones conforme a la retroalimentación dada por la profesora …"
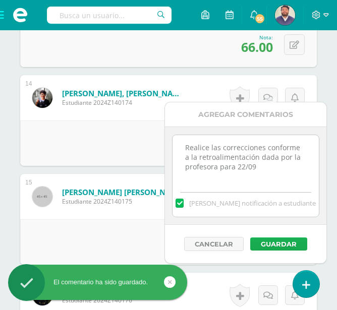
type textarea "Realice las correcciones conforme a la retroalimentación dada por la profesora …"
click at [277, 245] on button "Guardar" at bounding box center [278, 244] width 57 height 13
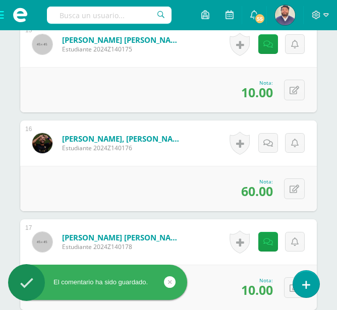
scroll to position [1899, 0]
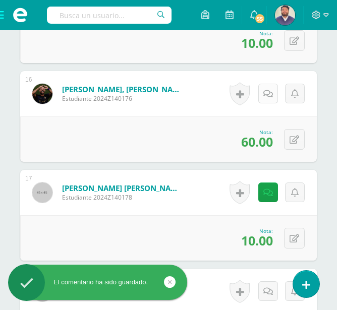
click at [262, 88] on link at bounding box center [268, 94] width 20 height 20
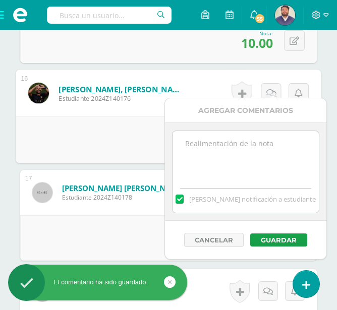
click at [252, 150] on textarea at bounding box center [246, 156] width 146 height 50
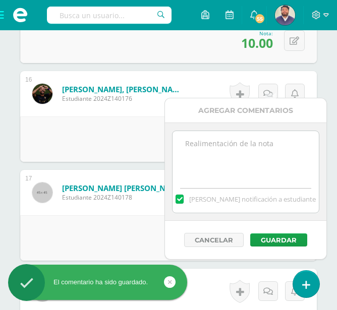
paste textarea "Realice las correcciones conforme a la retroalimentación dada por la profesora …"
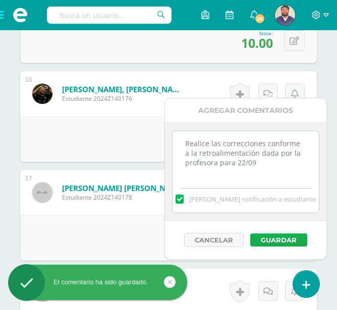
type textarea "Realice las correcciones conforme a la retroalimentación dada por la profesora …"
click at [278, 238] on button "Guardar" at bounding box center [278, 240] width 57 height 13
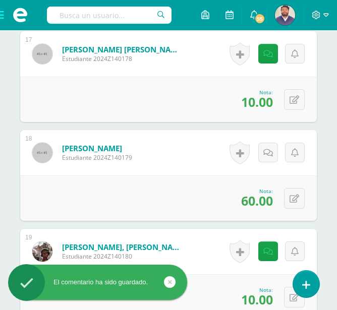
scroll to position [2101, 0]
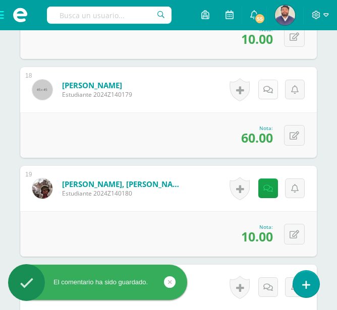
click at [268, 85] on link at bounding box center [268, 90] width 20 height 20
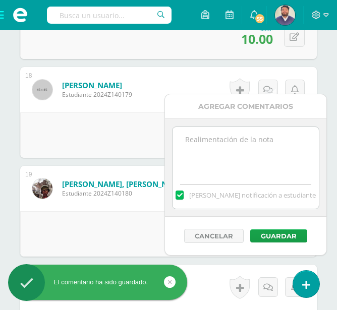
click at [241, 135] on textarea at bounding box center [246, 152] width 146 height 50
paste textarea "Realice las correcciones conforme a la retroalimentación dada por la profesora …"
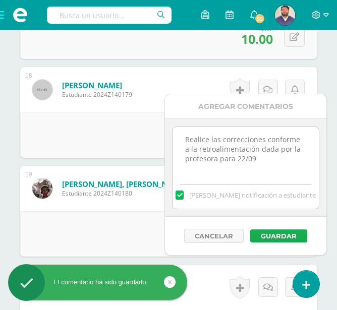
type textarea "Realice las correcciones conforme a la retroalimentación dada por la profesora …"
click at [268, 237] on button "Guardar" at bounding box center [278, 236] width 57 height 13
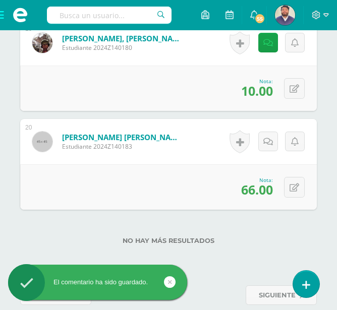
scroll to position [2252, 0]
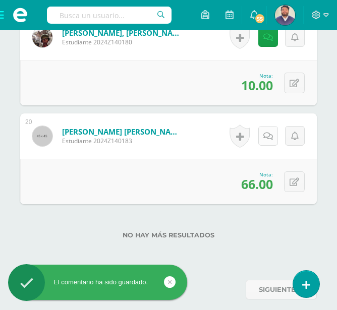
click at [269, 132] on link at bounding box center [268, 136] width 20 height 20
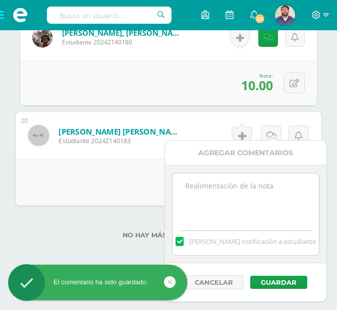
click at [245, 184] on textarea at bounding box center [246, 199] width 146 height 50
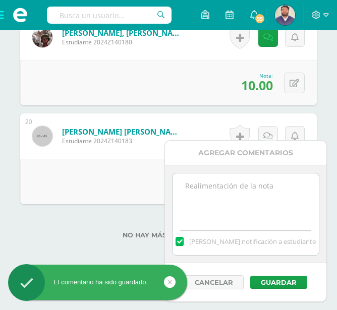
paste textarea "Realice las correcciones conforme a la retroalimentación dada por la profesora …"
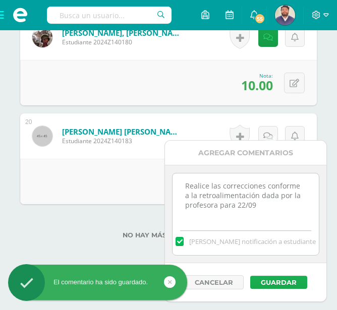
type textarea "Realice las correcciones conforme a la retroalimentación dada por la profesora …"
click at [281, 280] on button "Guardar" at bounding box center [278, 282] width 57 height 13
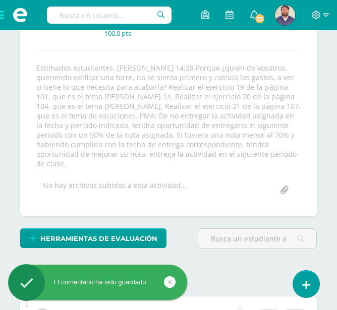
scroll to position [0, 0]
